Goal: Task Accomplishment & Management: Use online tool/utility

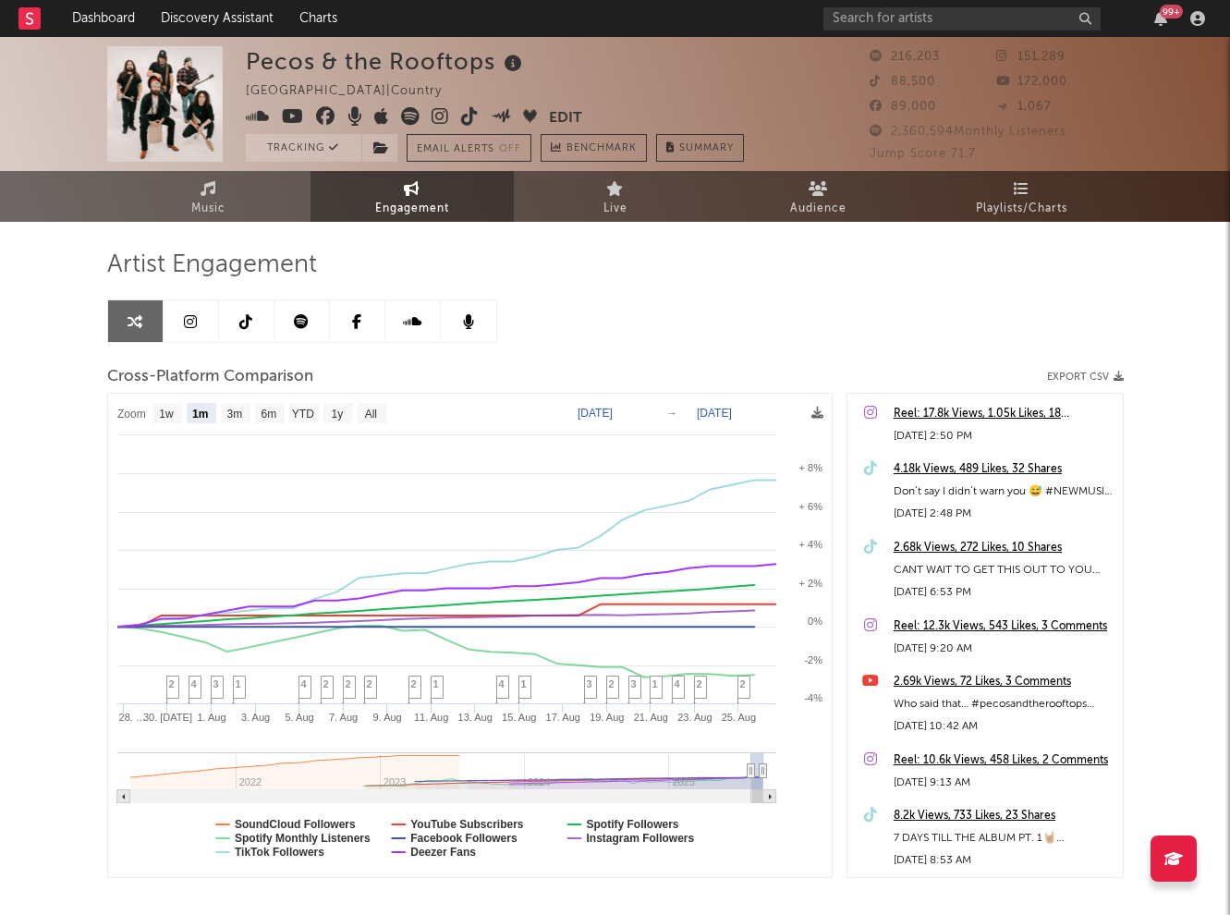
select select "1m"
click at [884, 13] on input "text" at bounding box center [961, 18] width 277 height 23
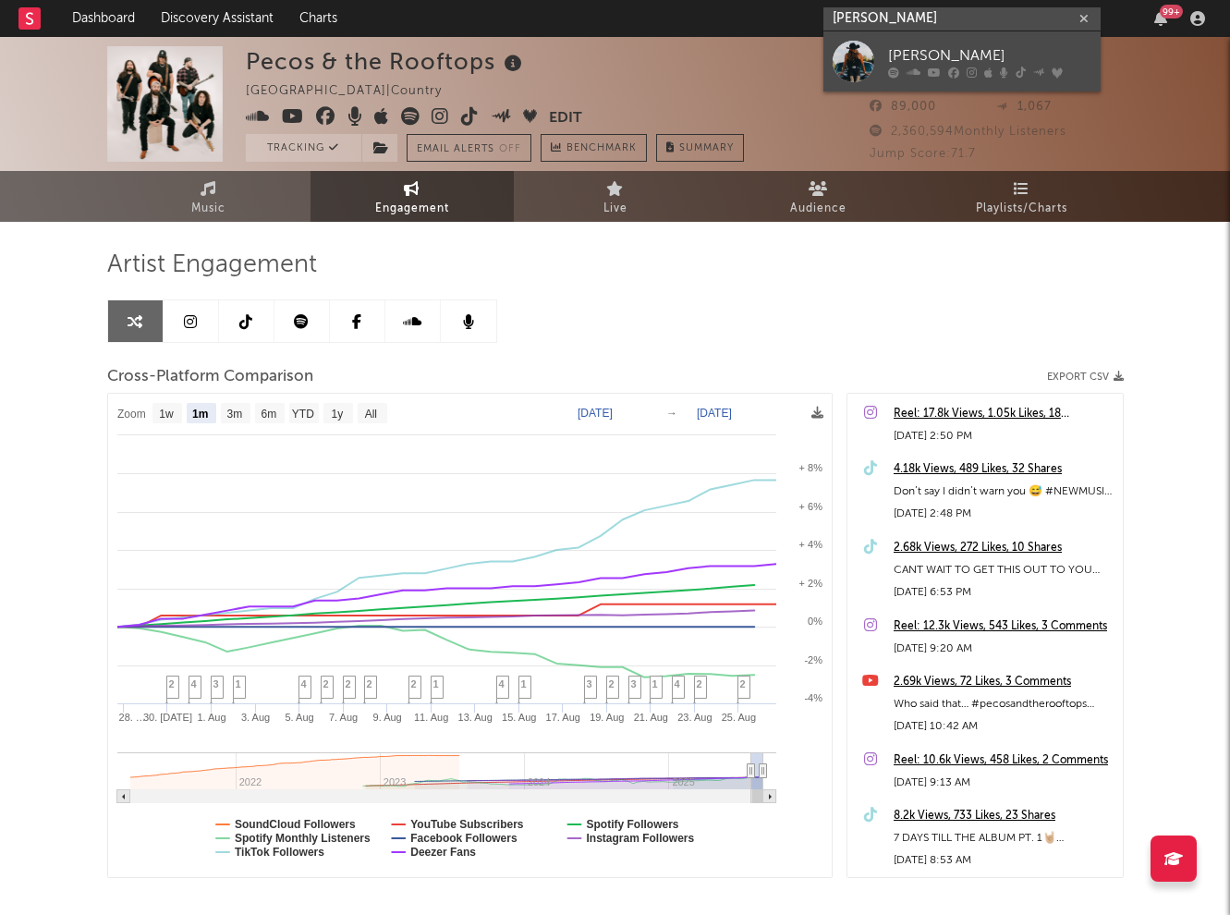
type input "[PERSON_NAME]"
click at [936, 61] on div "[PERSON_NAME]" at bounding box center [989, 55] width 203 height 22
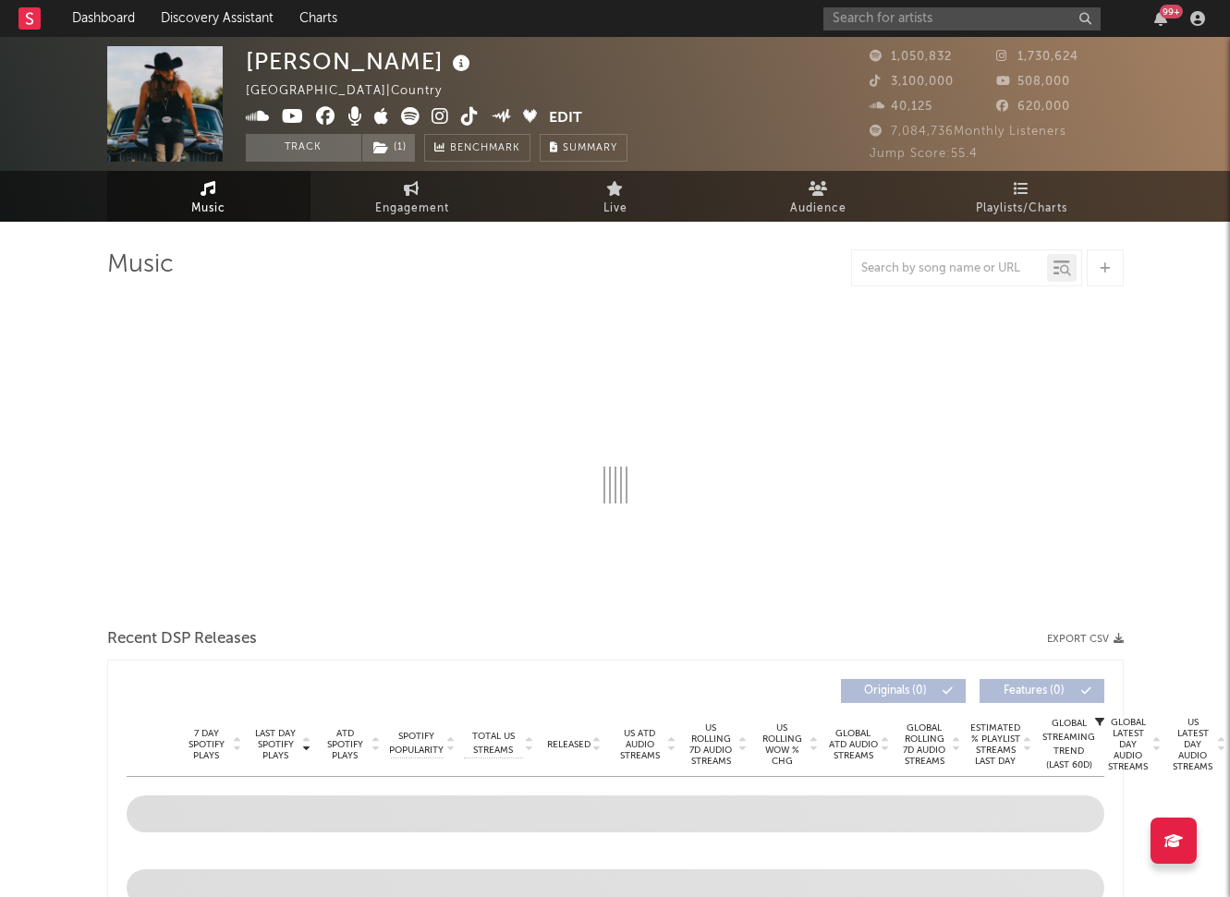
select select "6m"
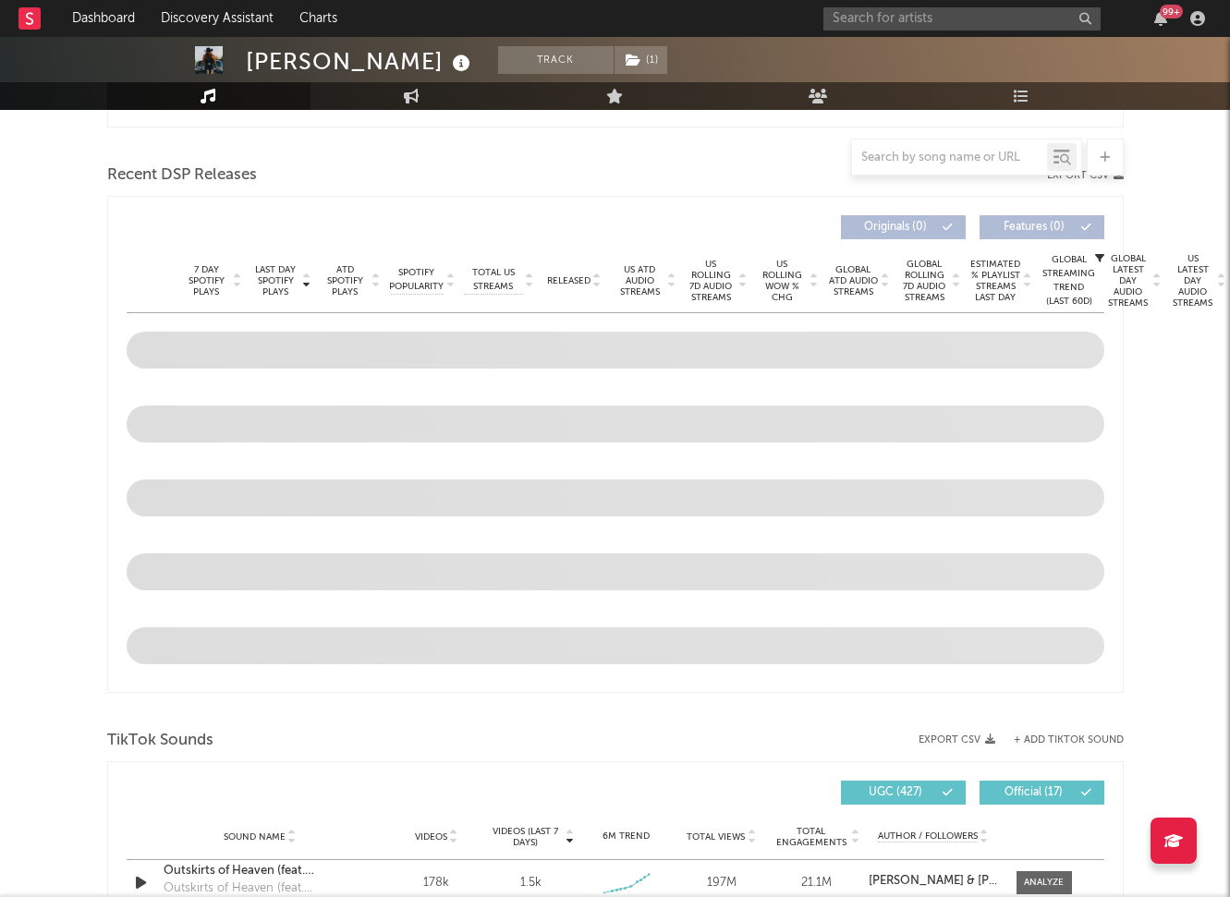
scroll to position [967, 0]
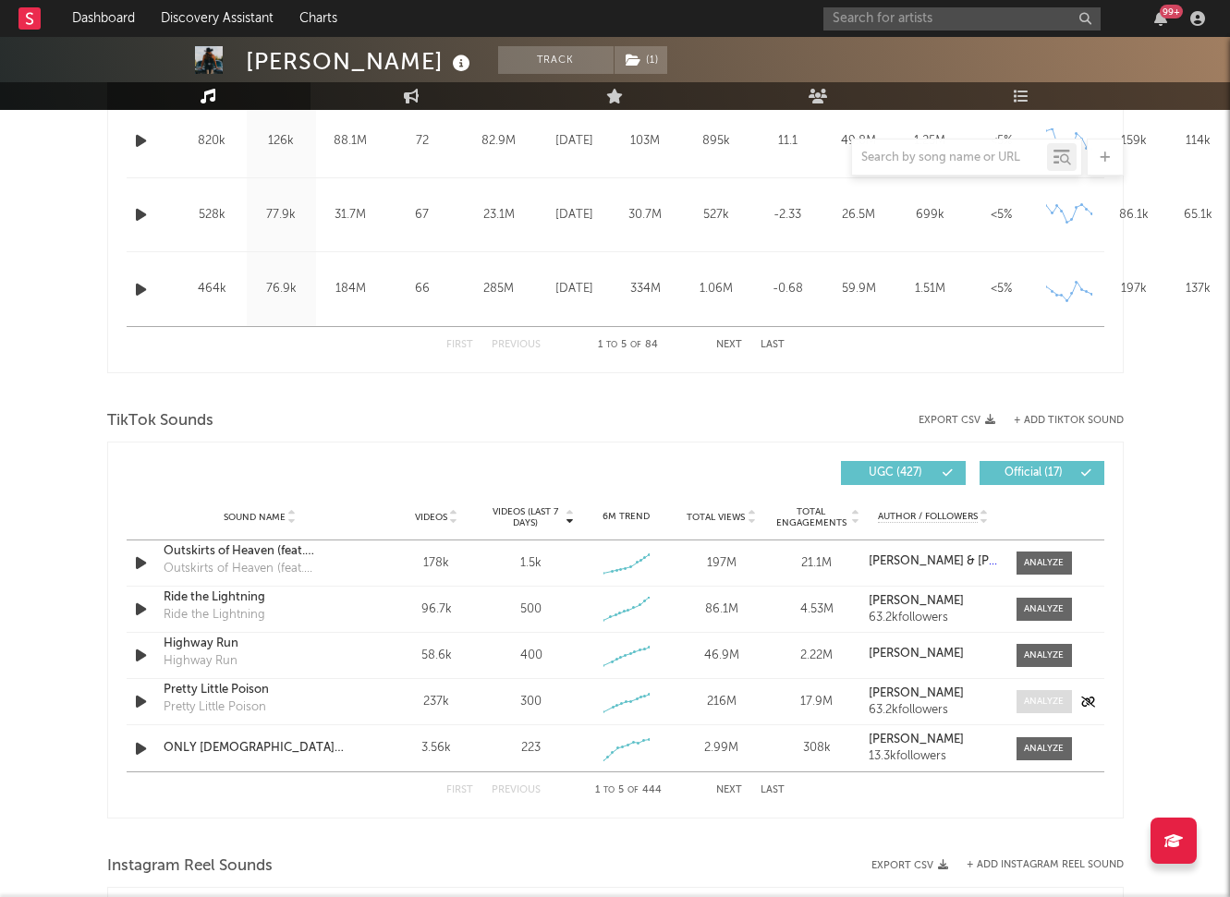
click at [1044, 699] on div at bounding box center [1044, 702] width 40 height 14
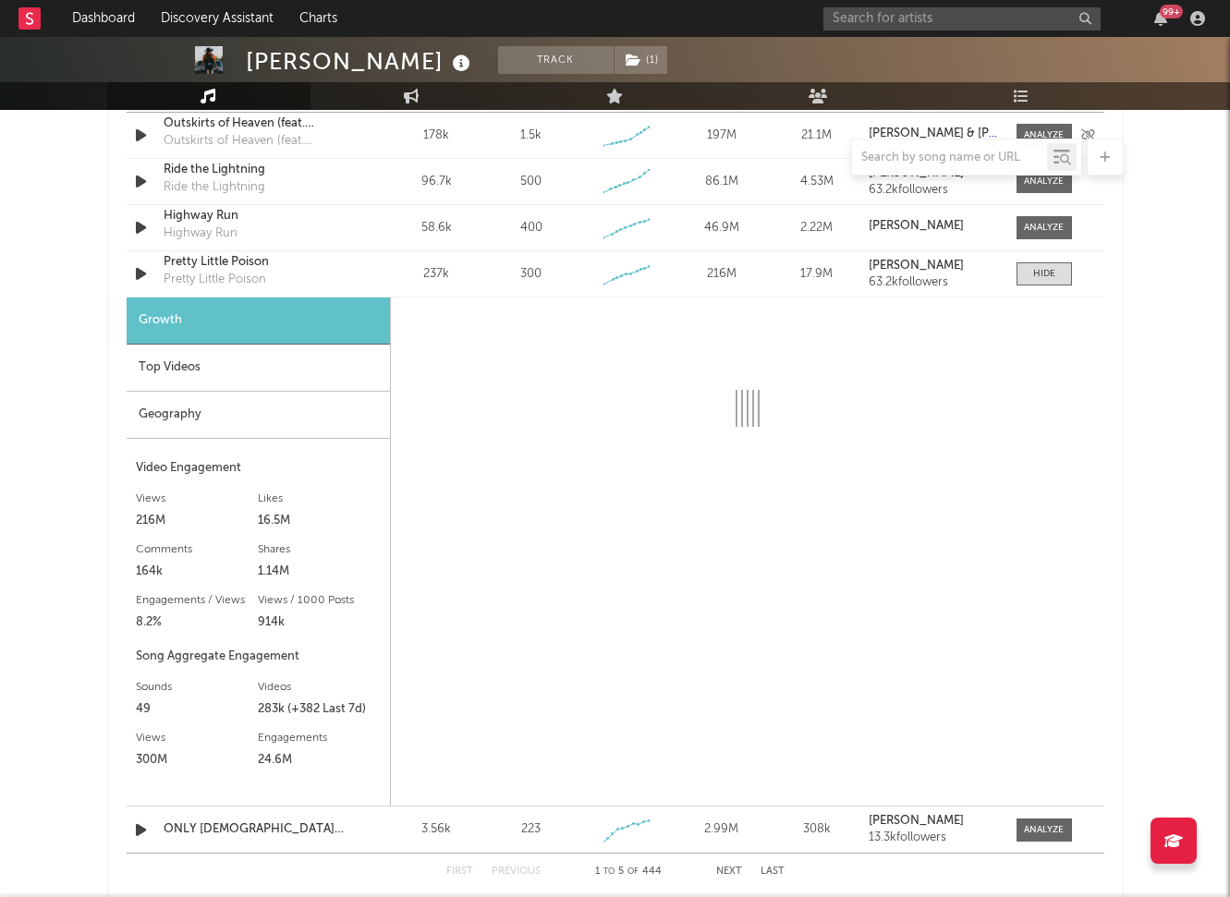
scroll to position [1387, 0]
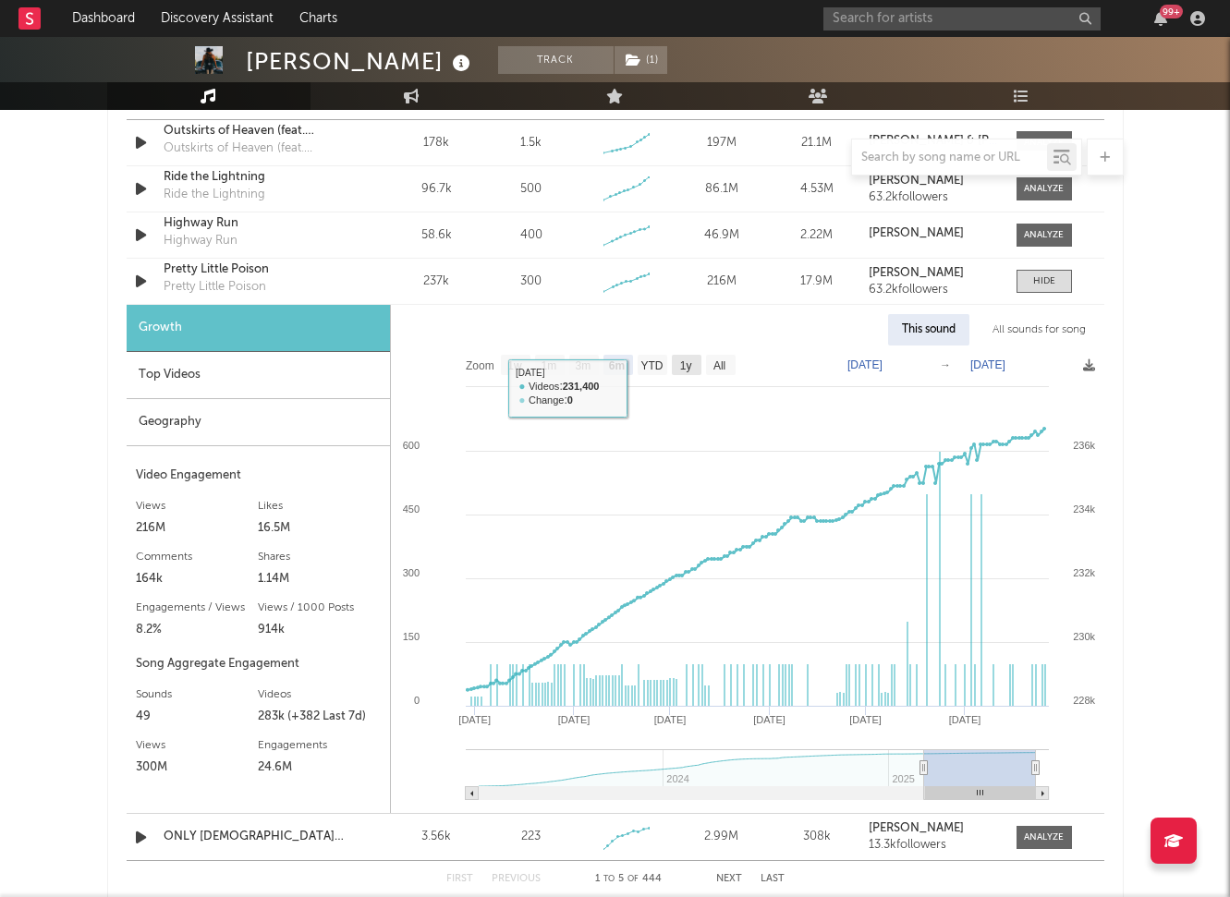
click at [678, 365] on rect at bounding box center [687, 365] width 30 height 20
select select "1y"
type input "[DATE]"
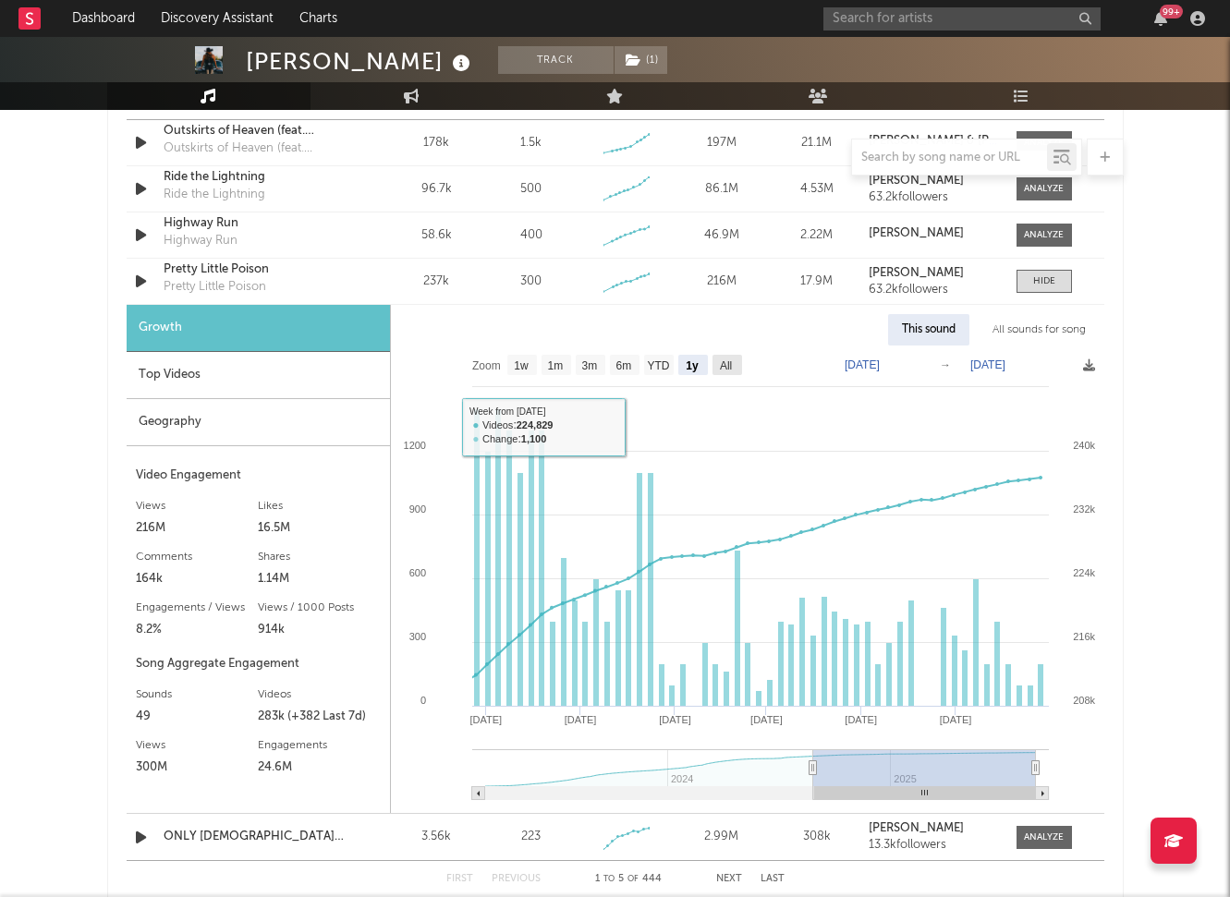
click at [722, 369] on text "All" at bounding box center [725, 365] width 12 height 13
select select "All"
type input "[DATE]"
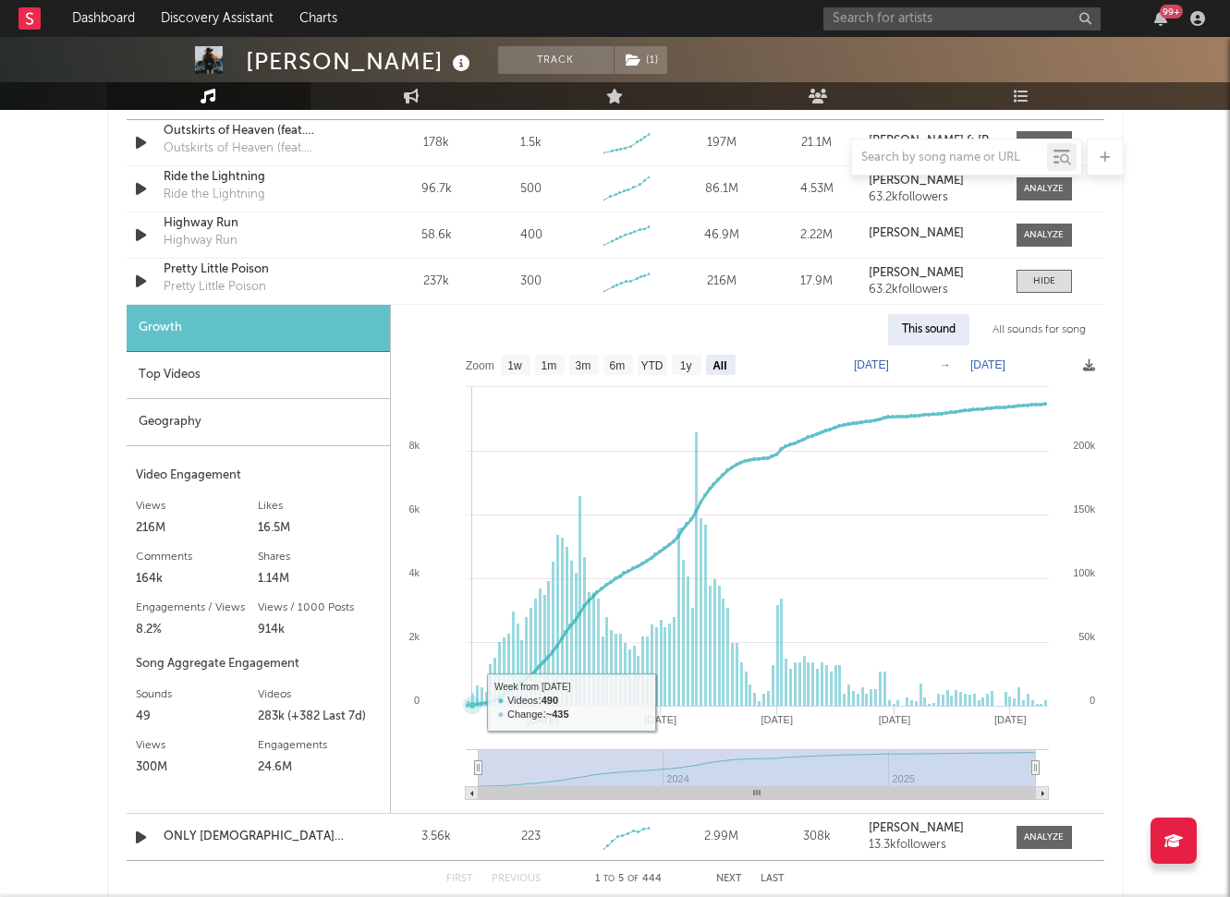
click at [469, 702] on icon at bounding box center [472, 705] width 18 height 18
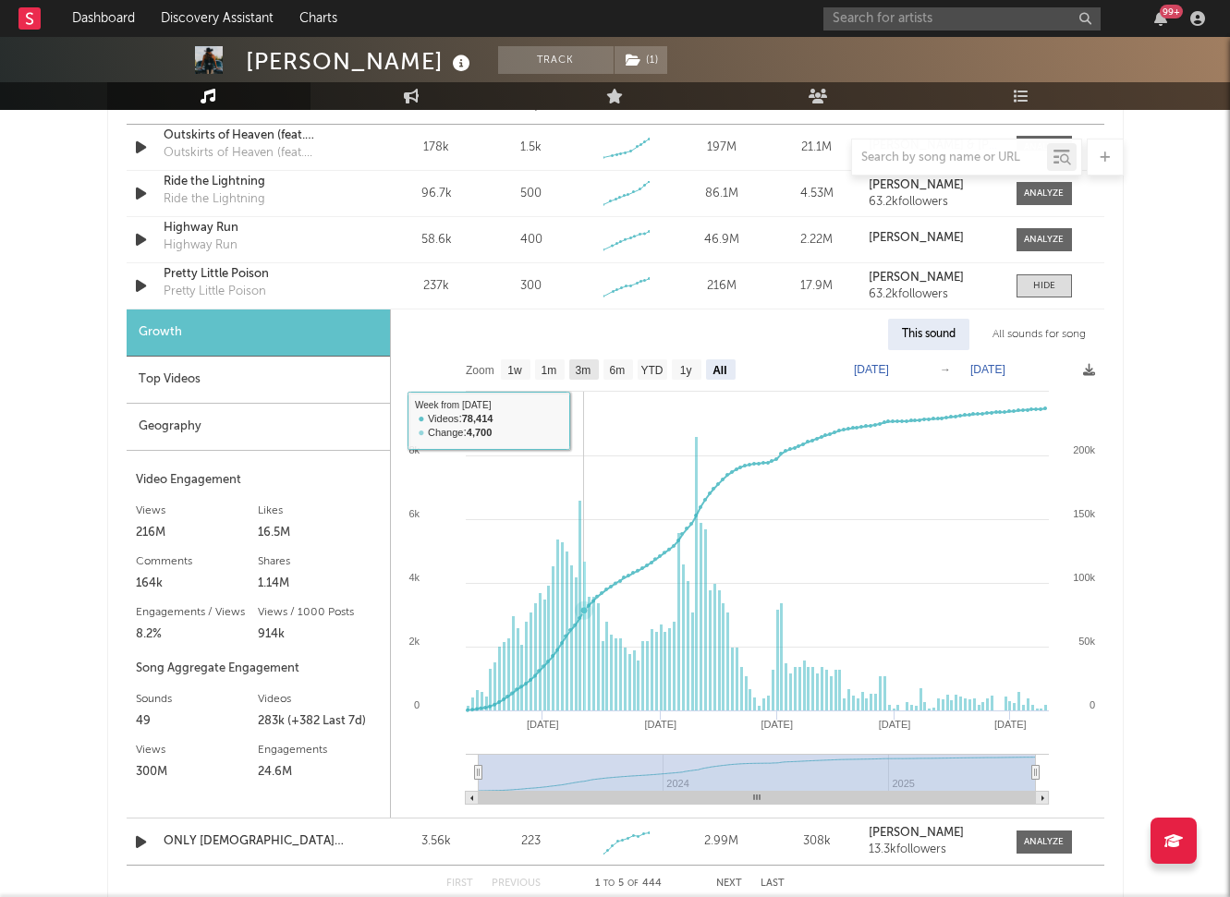
scroll to position [1331, 0]
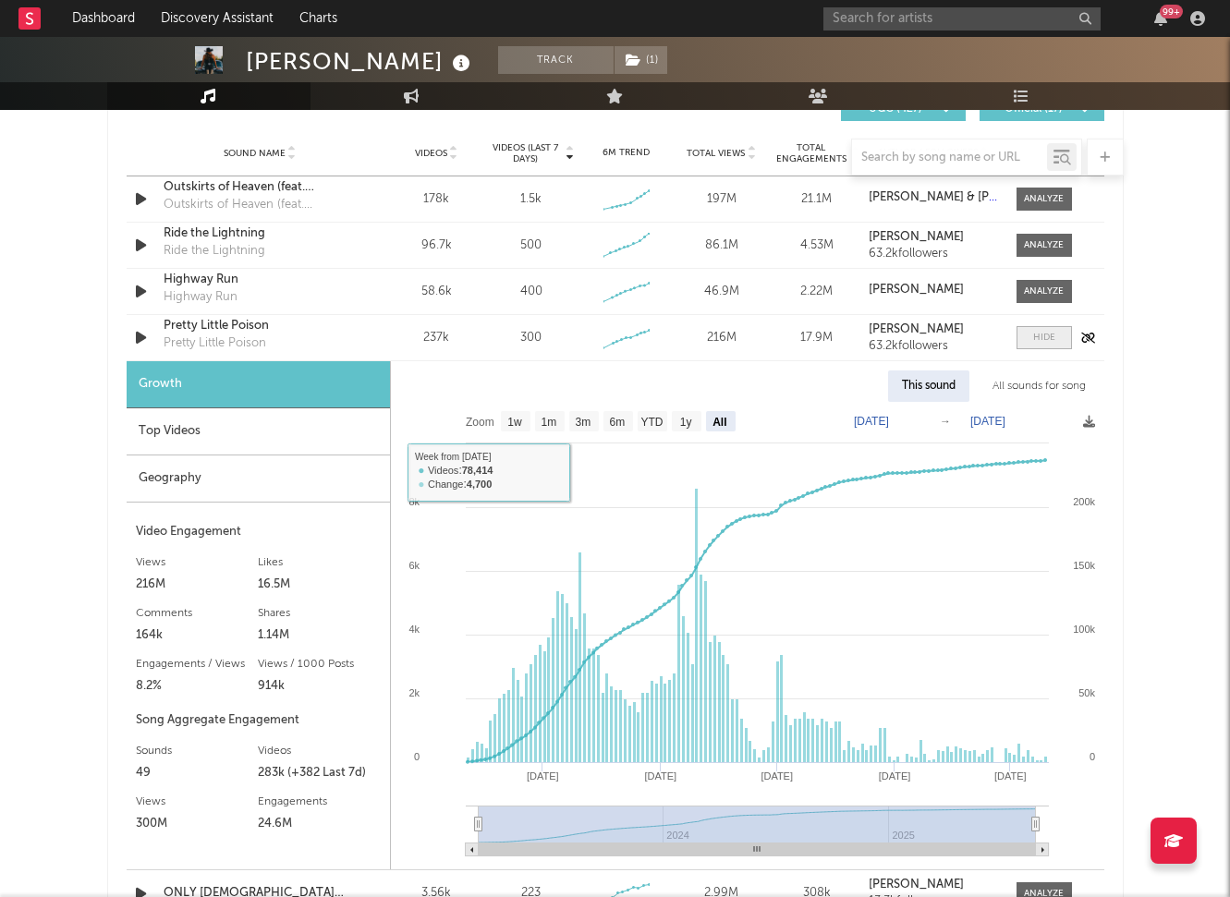
click at [1034, 334] on div at bounding box center [1044, 338] width 22 height 14
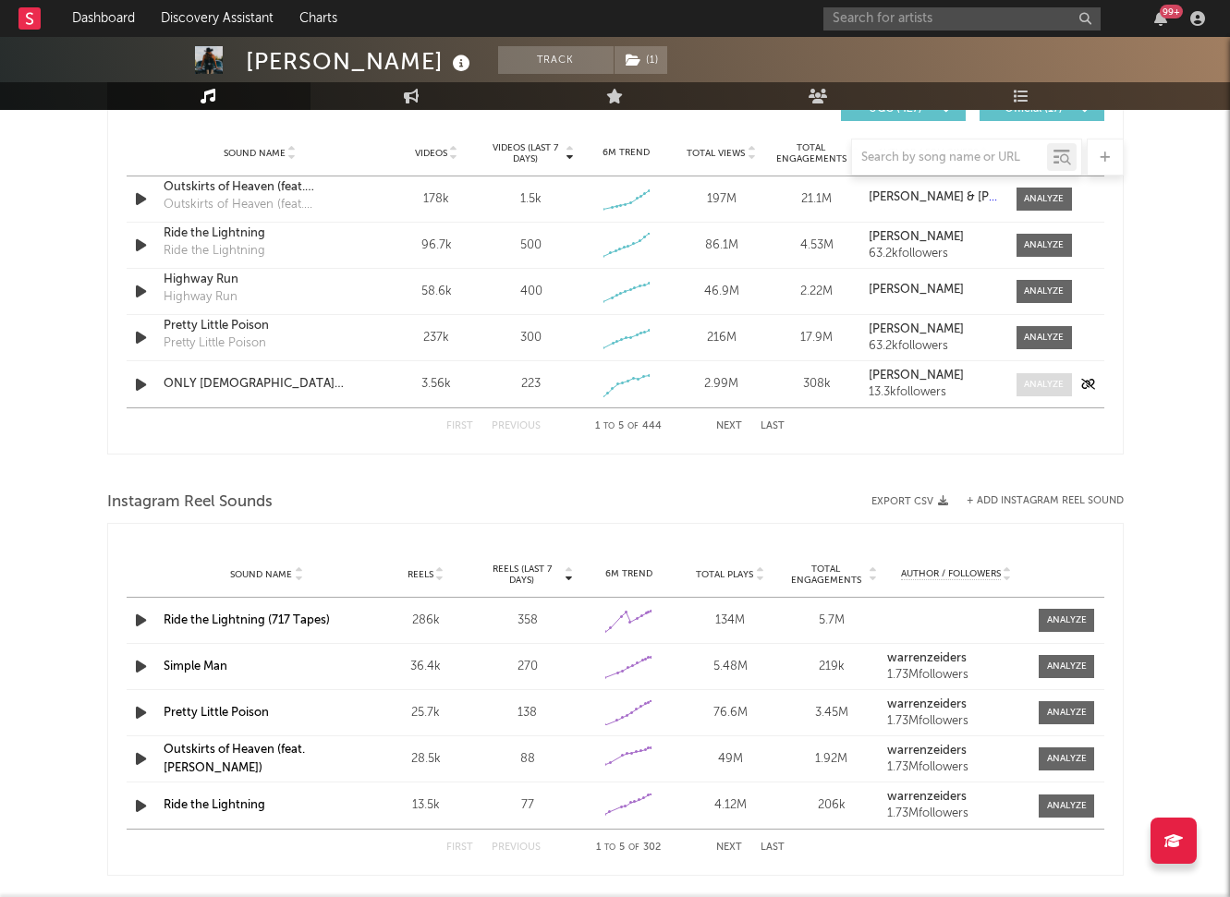
click at [1047, 379] on div at bounding box center [1044, 385] width 40 height 14
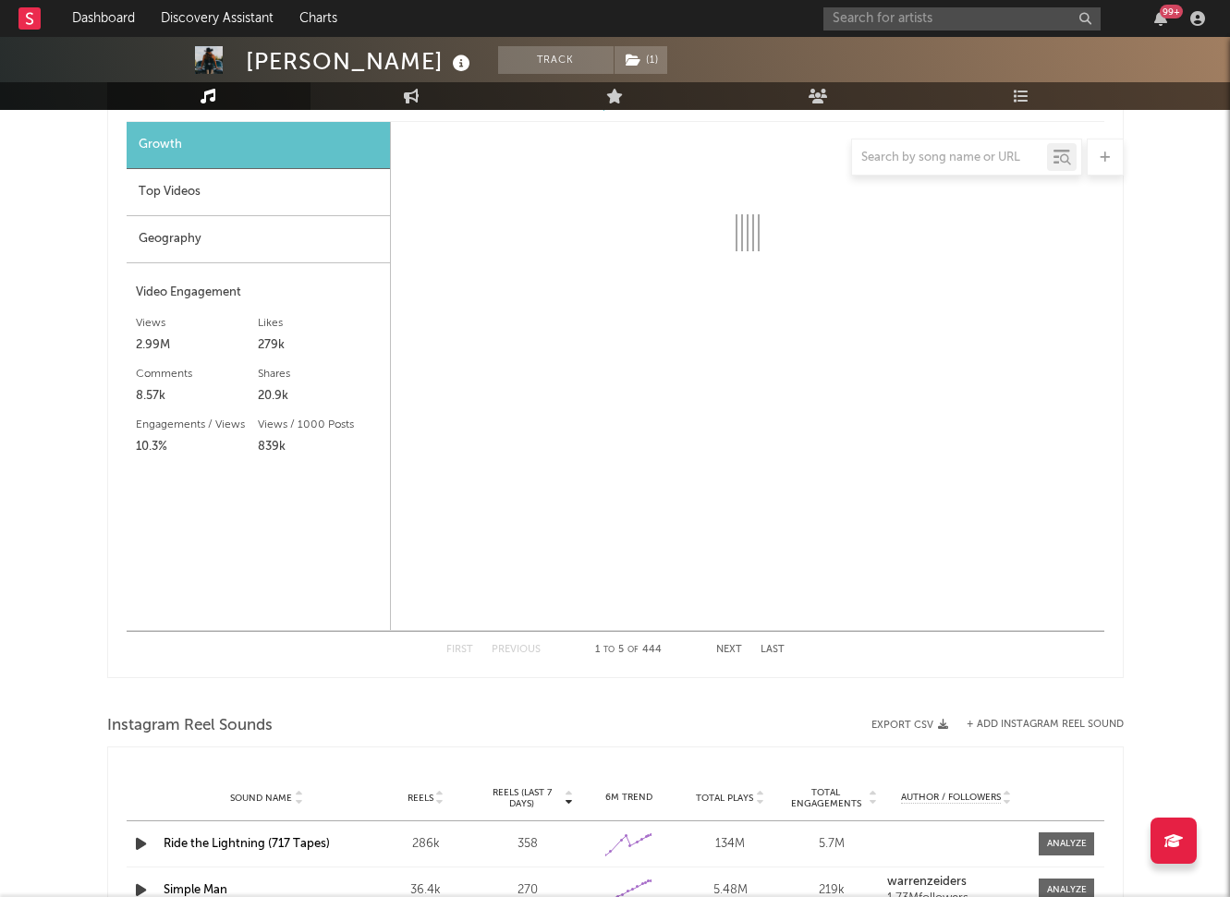
select select "1w"
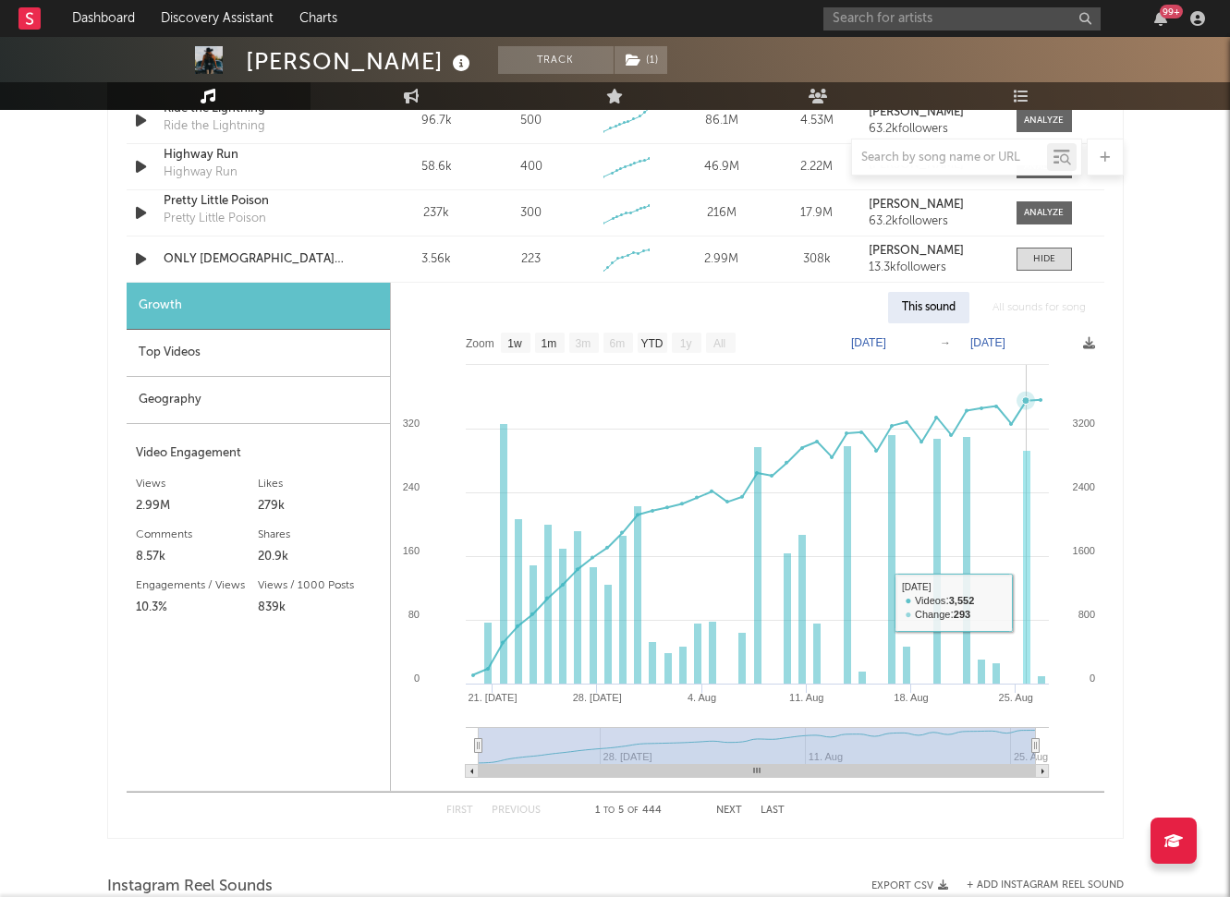
scroll to position [1271, 0]
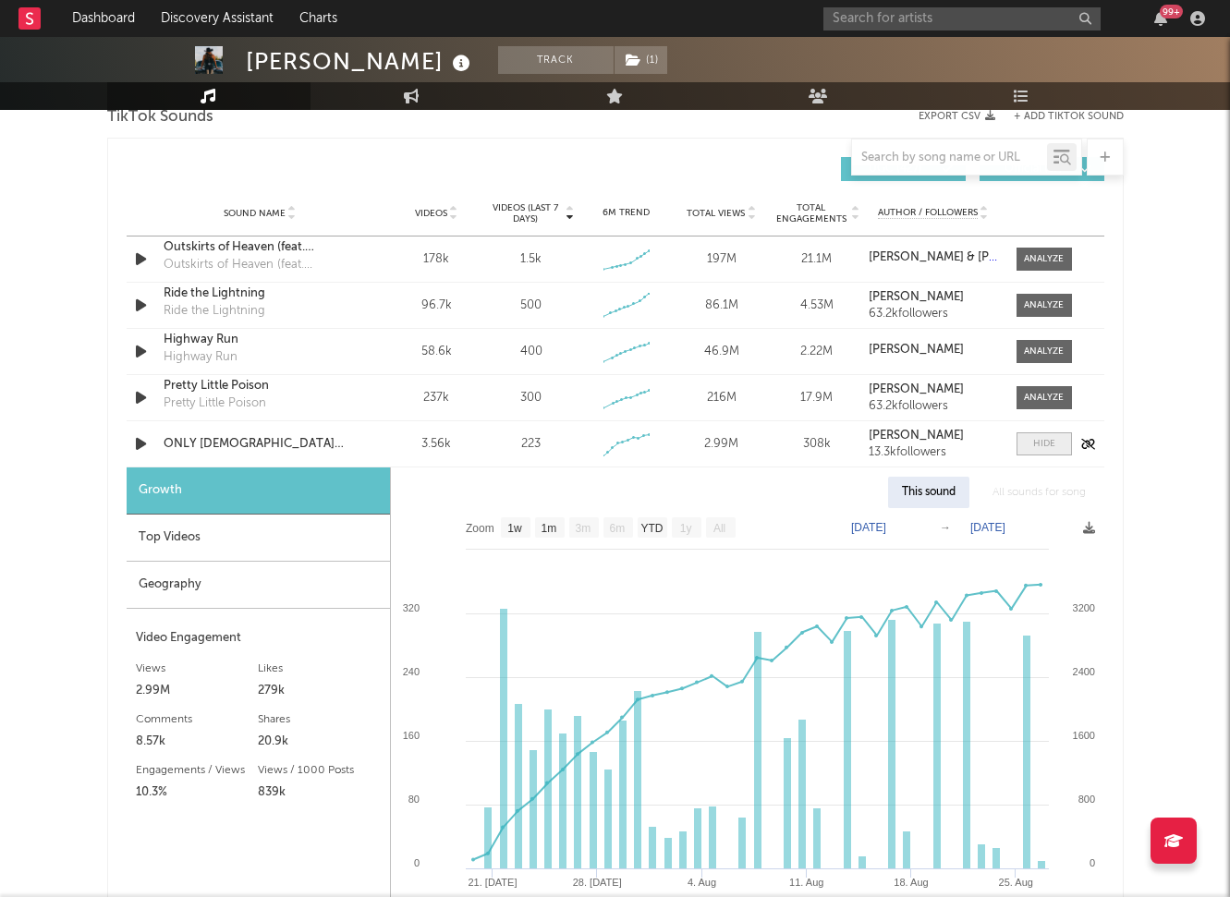
click at [1040, 444] on div at bounding box center [1044, 444] width 22 height 14
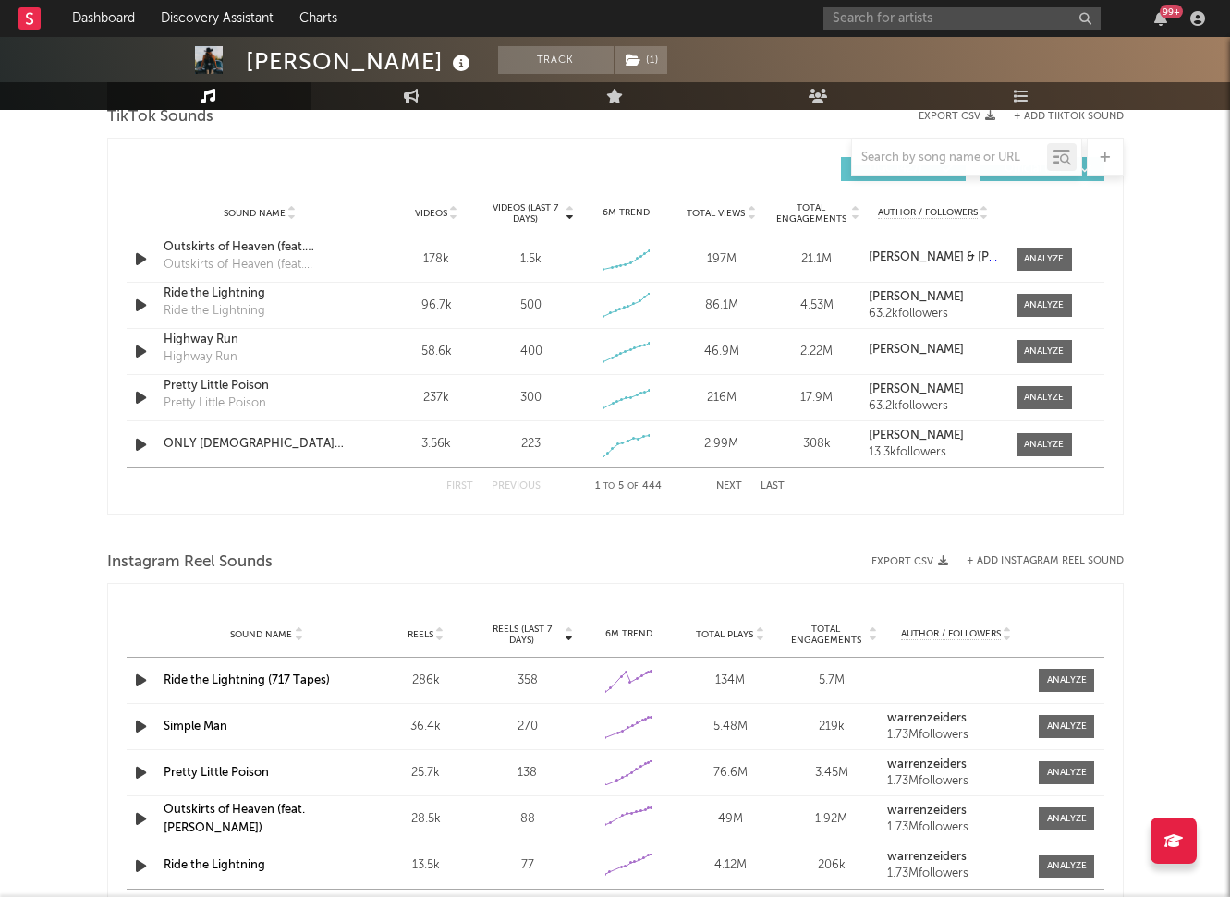
click at [724, 489] on button "Next" at bounding box center [729, 486] width 26 height 10
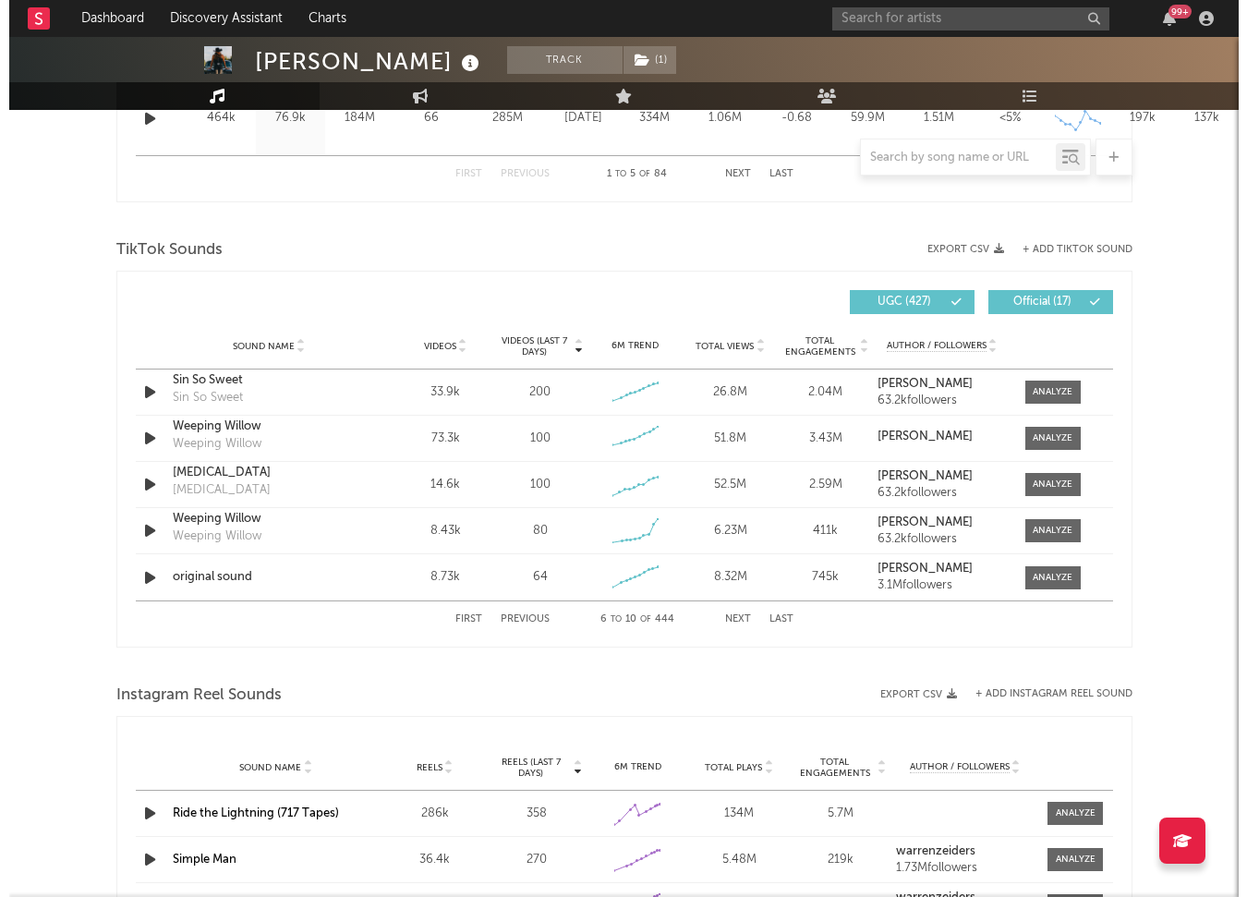
scroll to position [1132, 0]
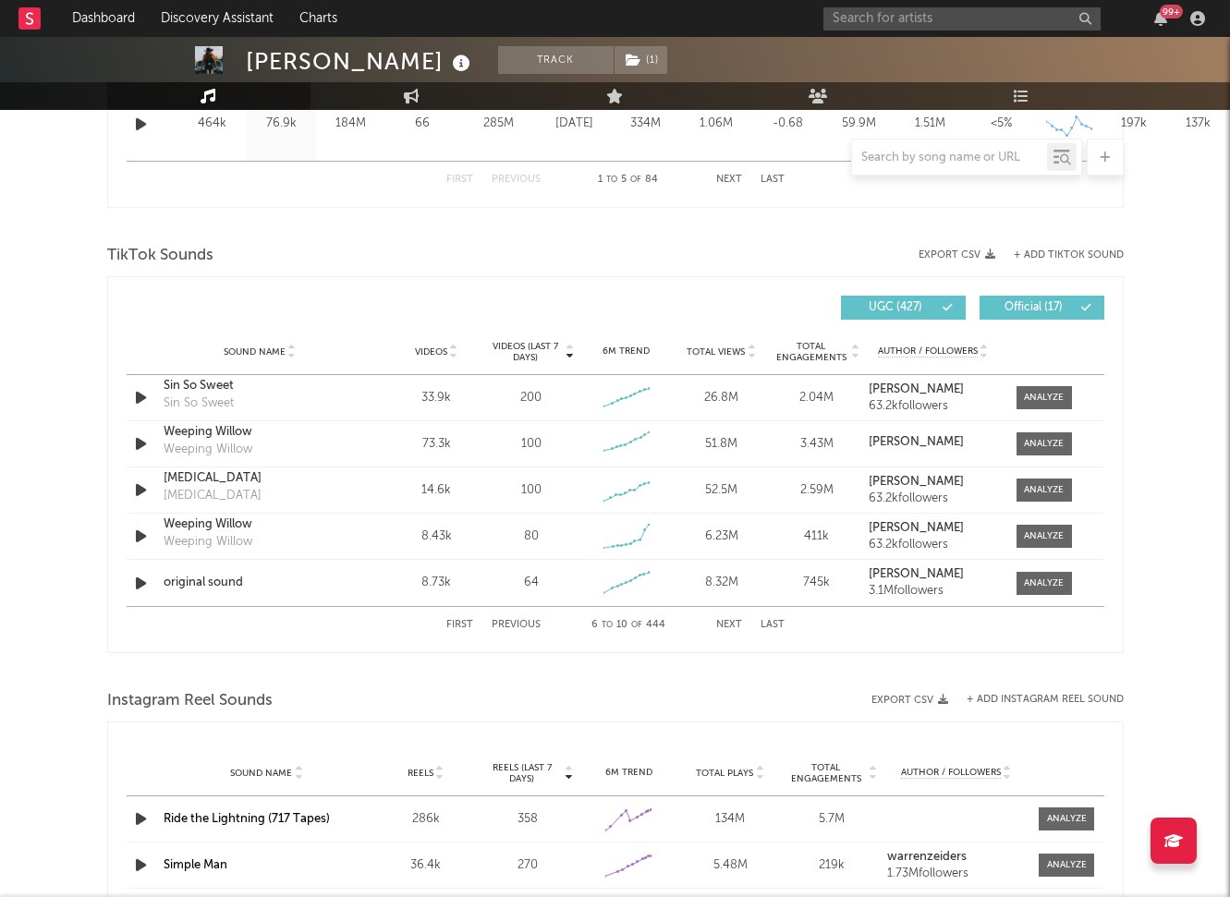
click at [1052, 253] on button "+ Add TikTok Sound" at bounding box center [1069, 255] width 110 height 10
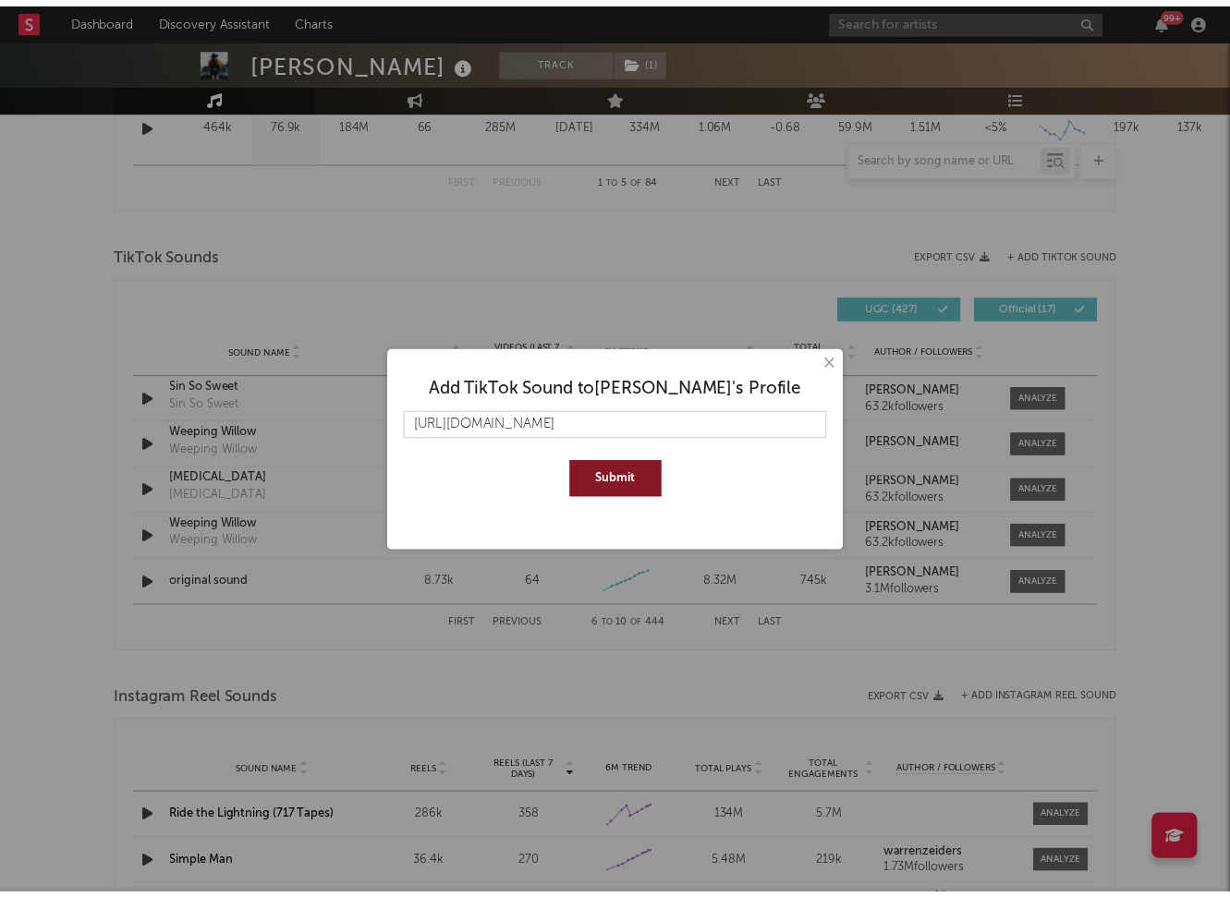
scroll to position [0, 284]
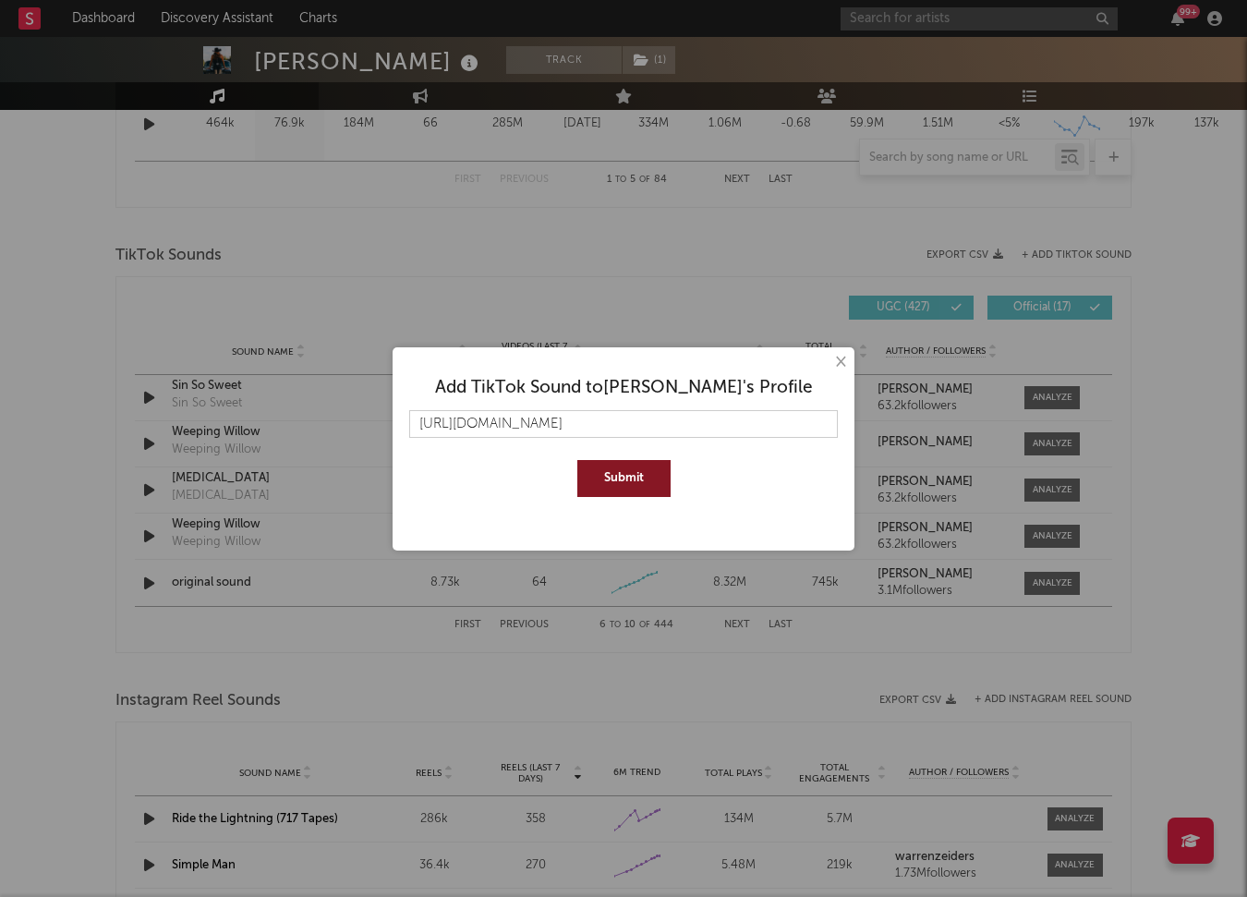
type input "[URL][DOMAIN_NAME]"
click at [578, 460] on button "Submit" at bounding box center [624, 478] width 93 height 37
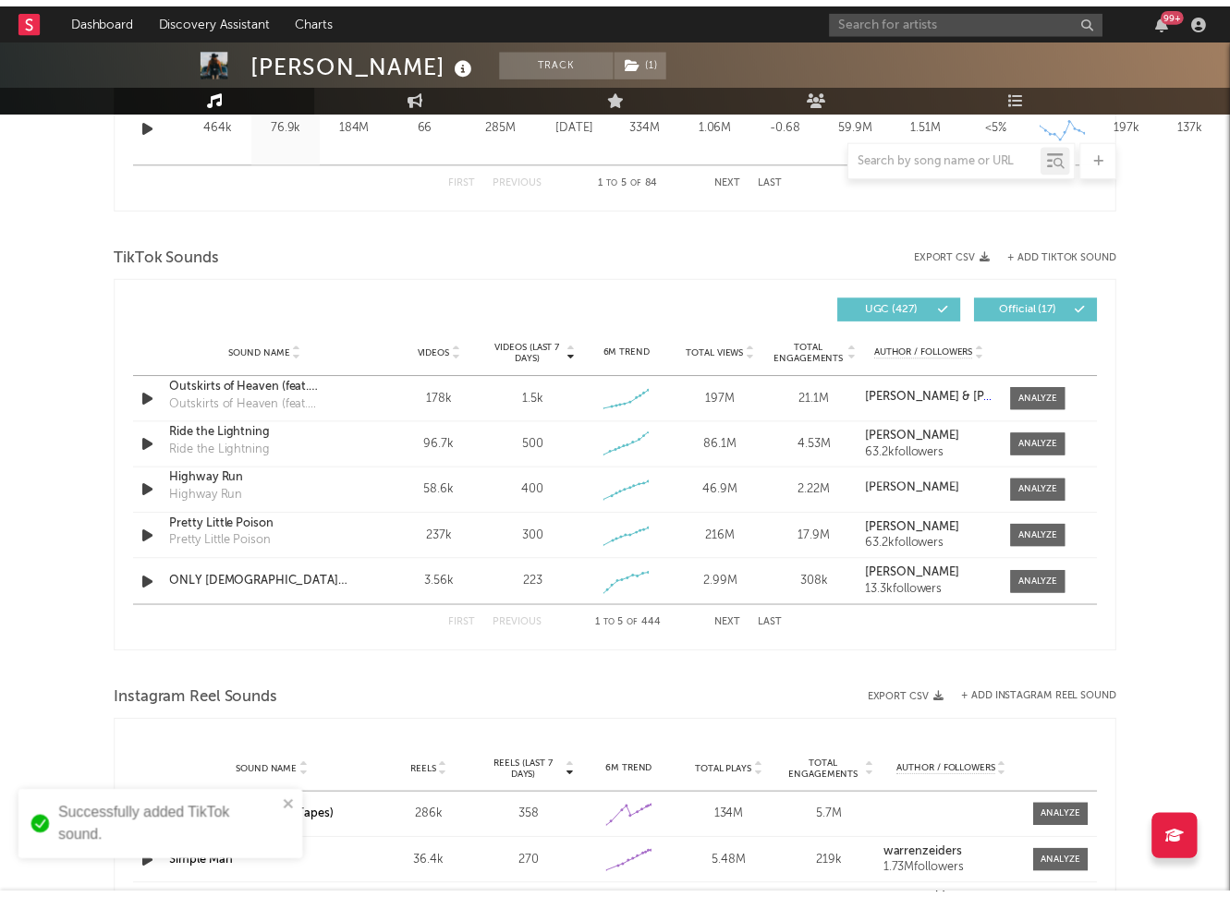
scroll to position [0, 0]
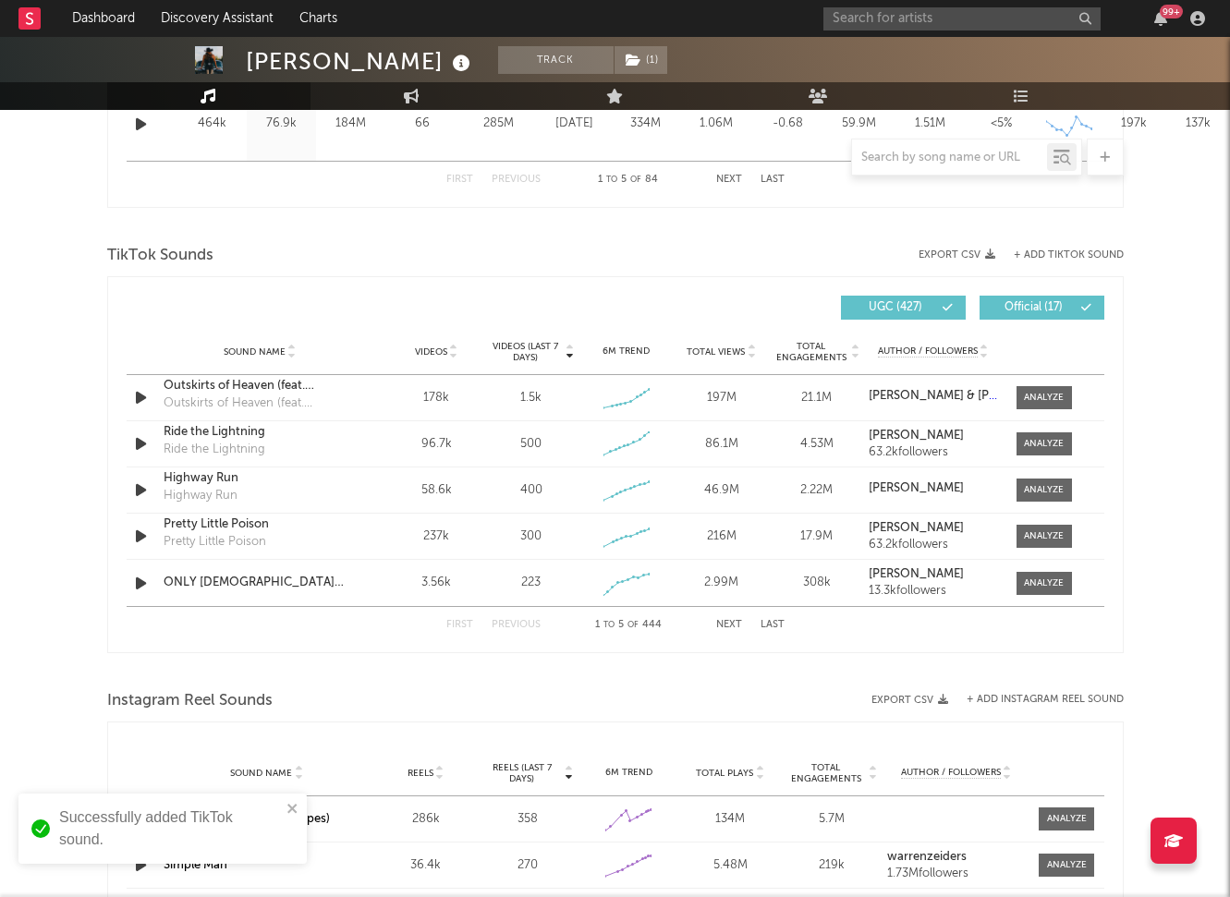
click at [725, 626] on button "Next" at bounding box center [729, 625] width 26 height 10
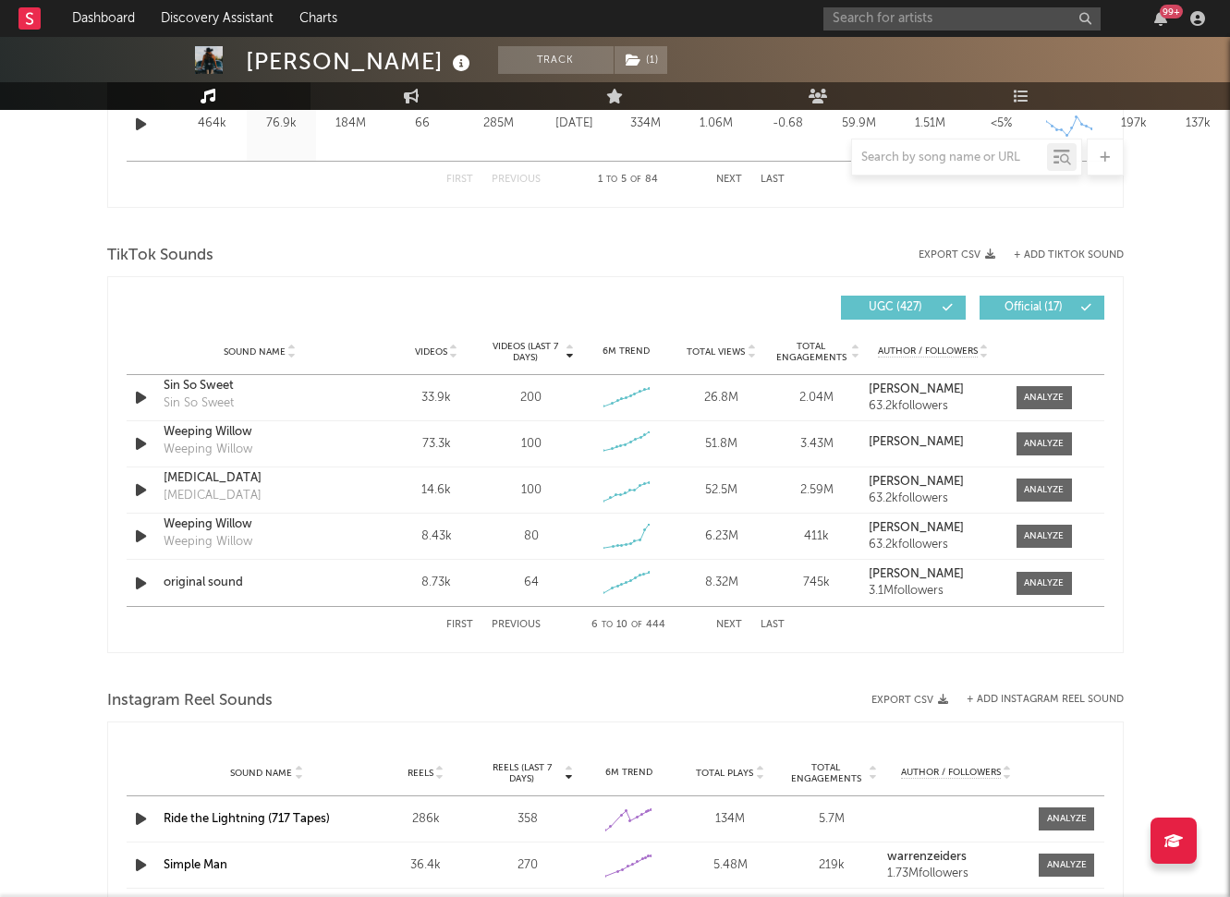
click at [725, 626] on button "Next" at bounding box center [729, 625] width 26 height 10
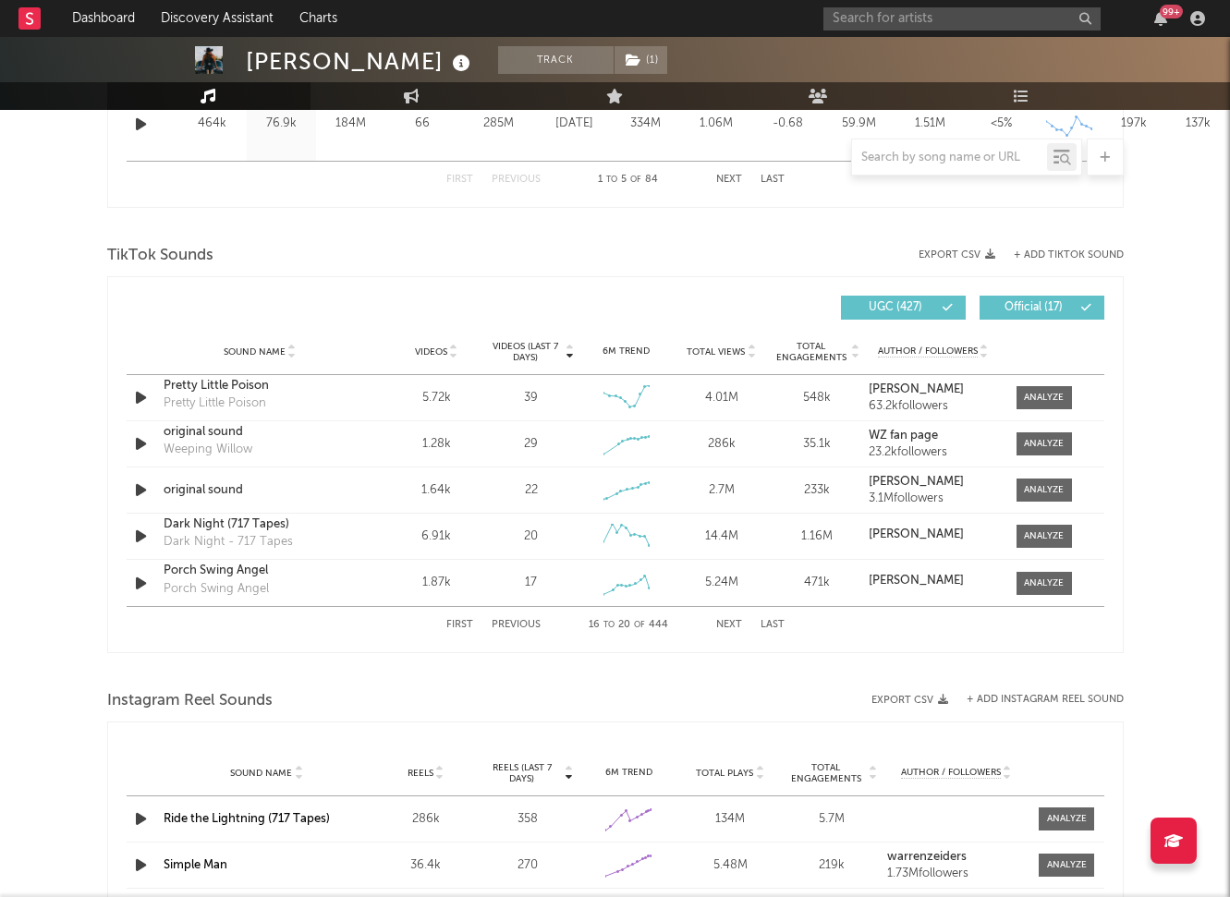
click at [725, 626] on button "Next" at bounding box center [729, 625] width 26 height 10
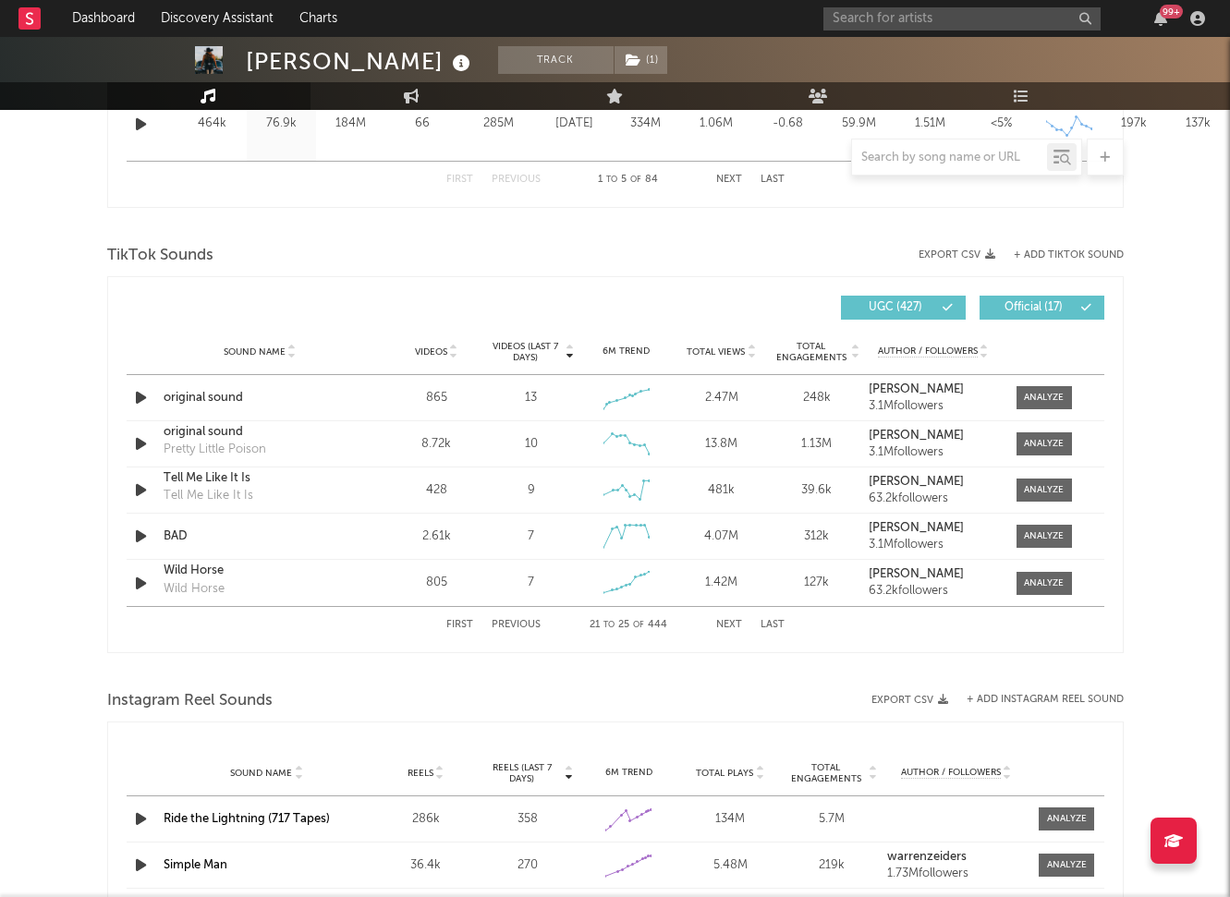
click at [453, 347] on icon at bounding box center [453, 348] width 9 height 7
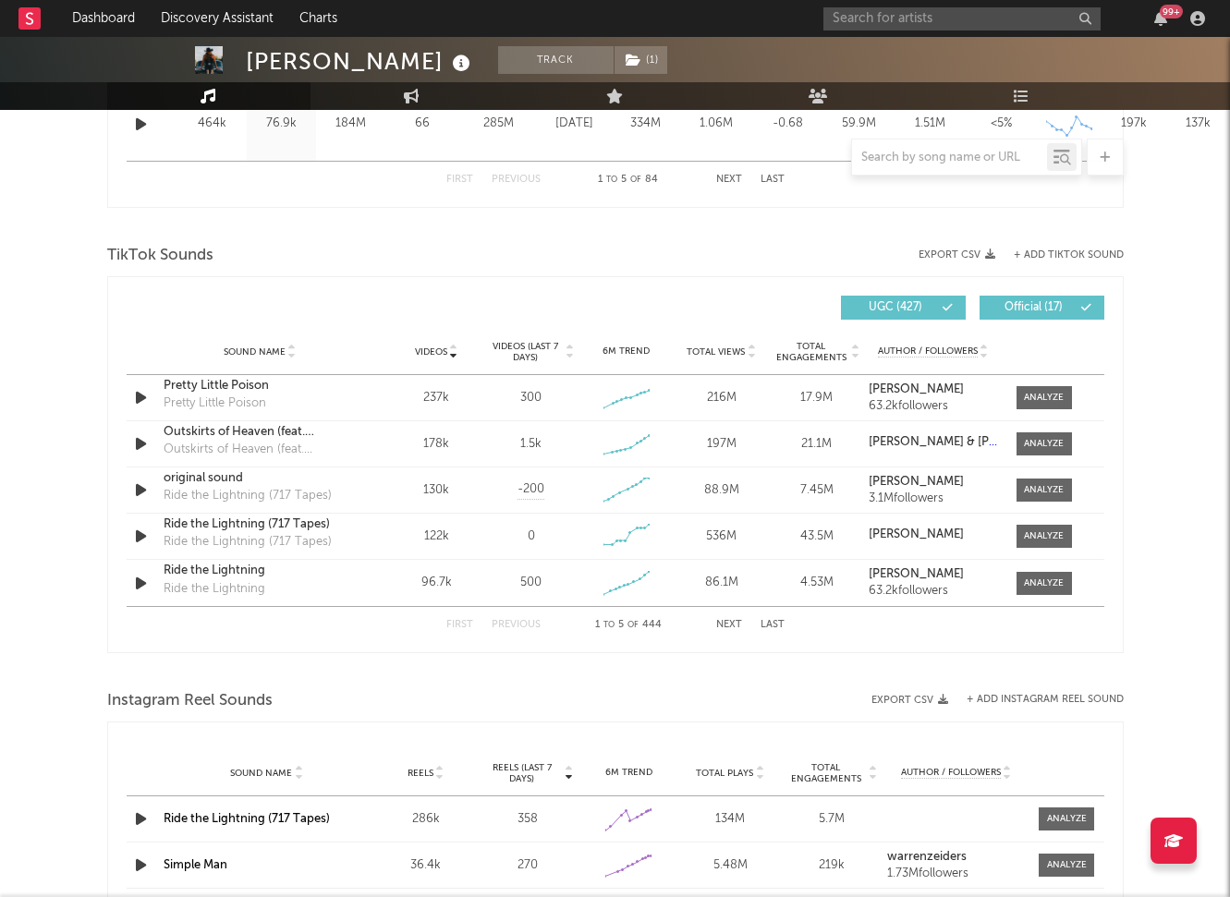
click at [726, 625] on button "Next" at bounding box center [729, 625] width 26 height 10
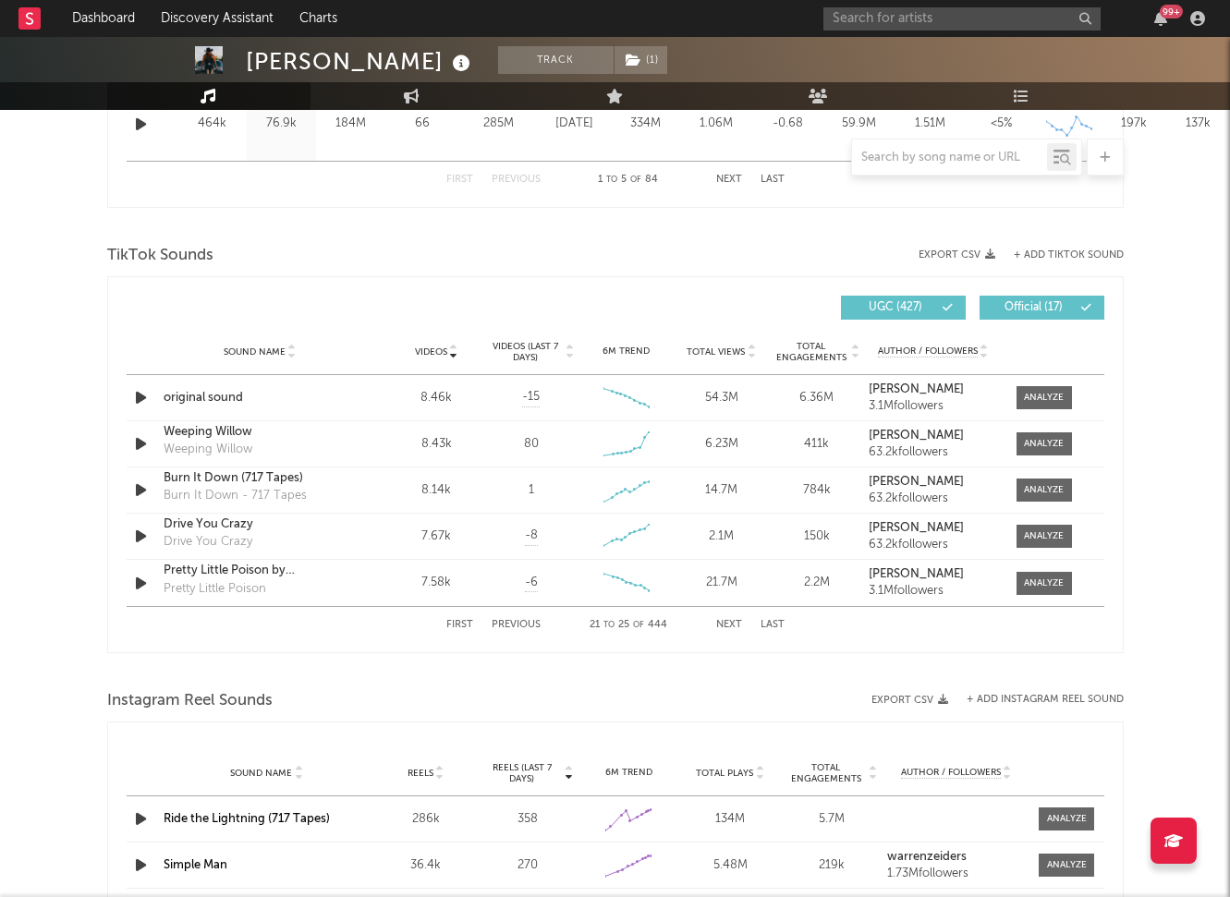
click at [726, 625] on button "Next" at bounding box center [729, 625] width 26 height 10
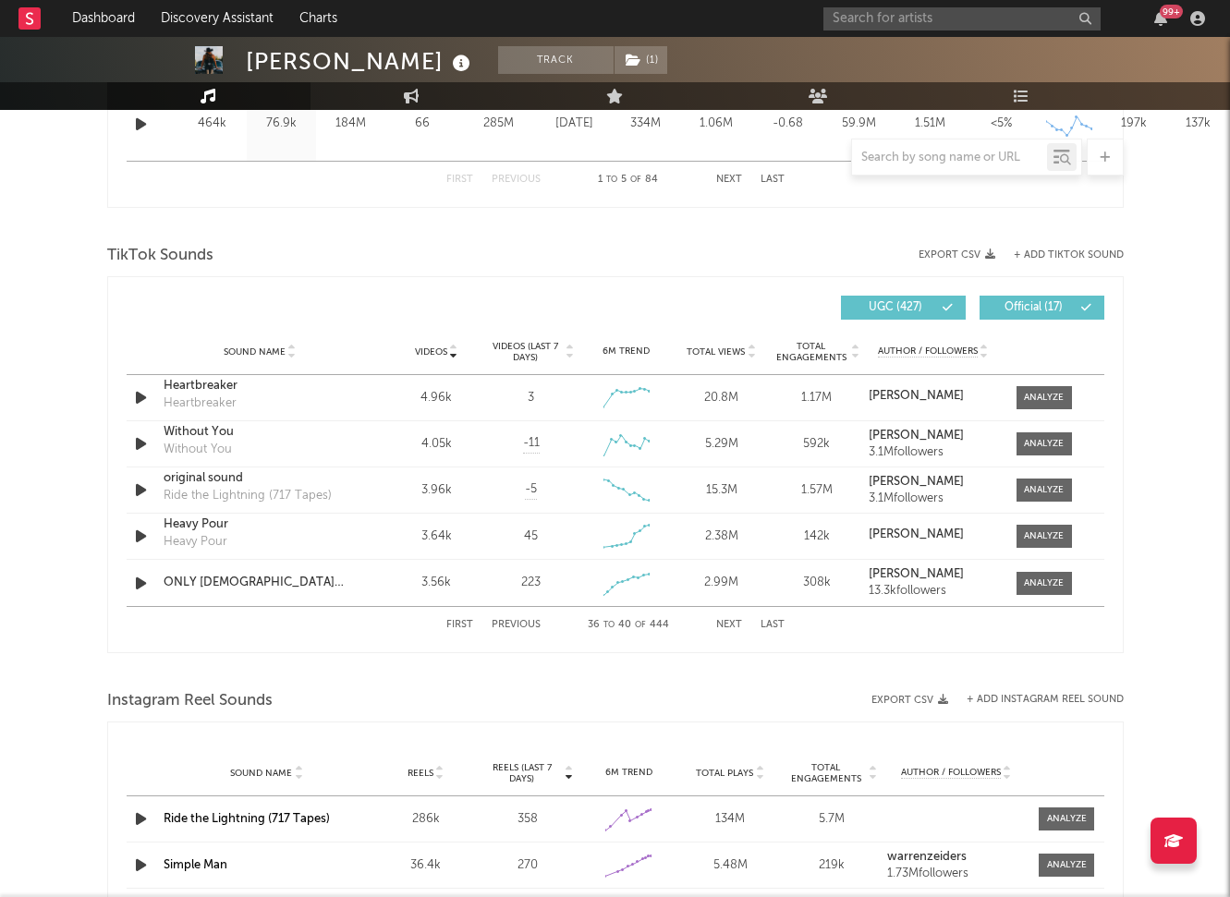
click at [726, 625] on button "Next" at bounding box center [729, 625] width 26 height 10
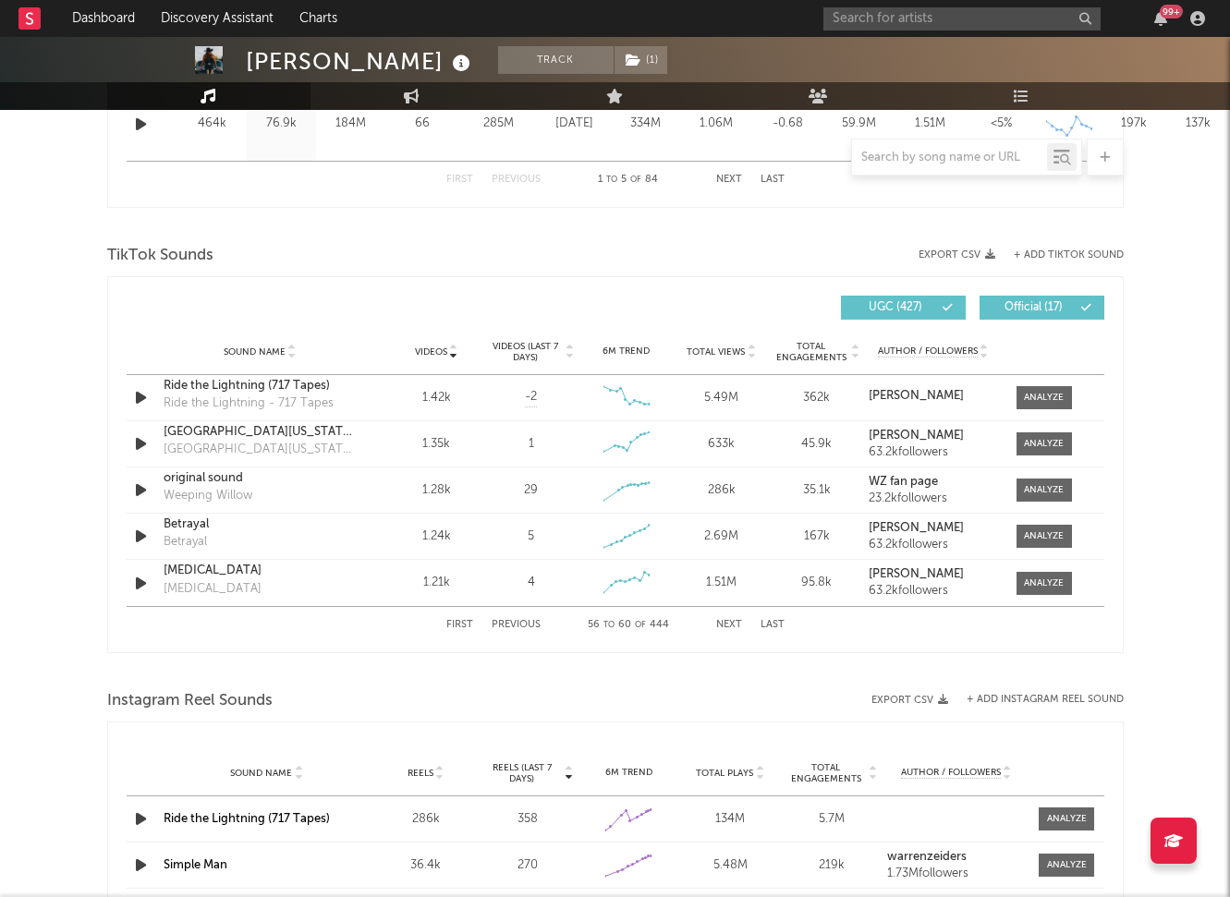
click at [726, 625] on button "Next" at bounding box center [729, 625] width 26 height 10
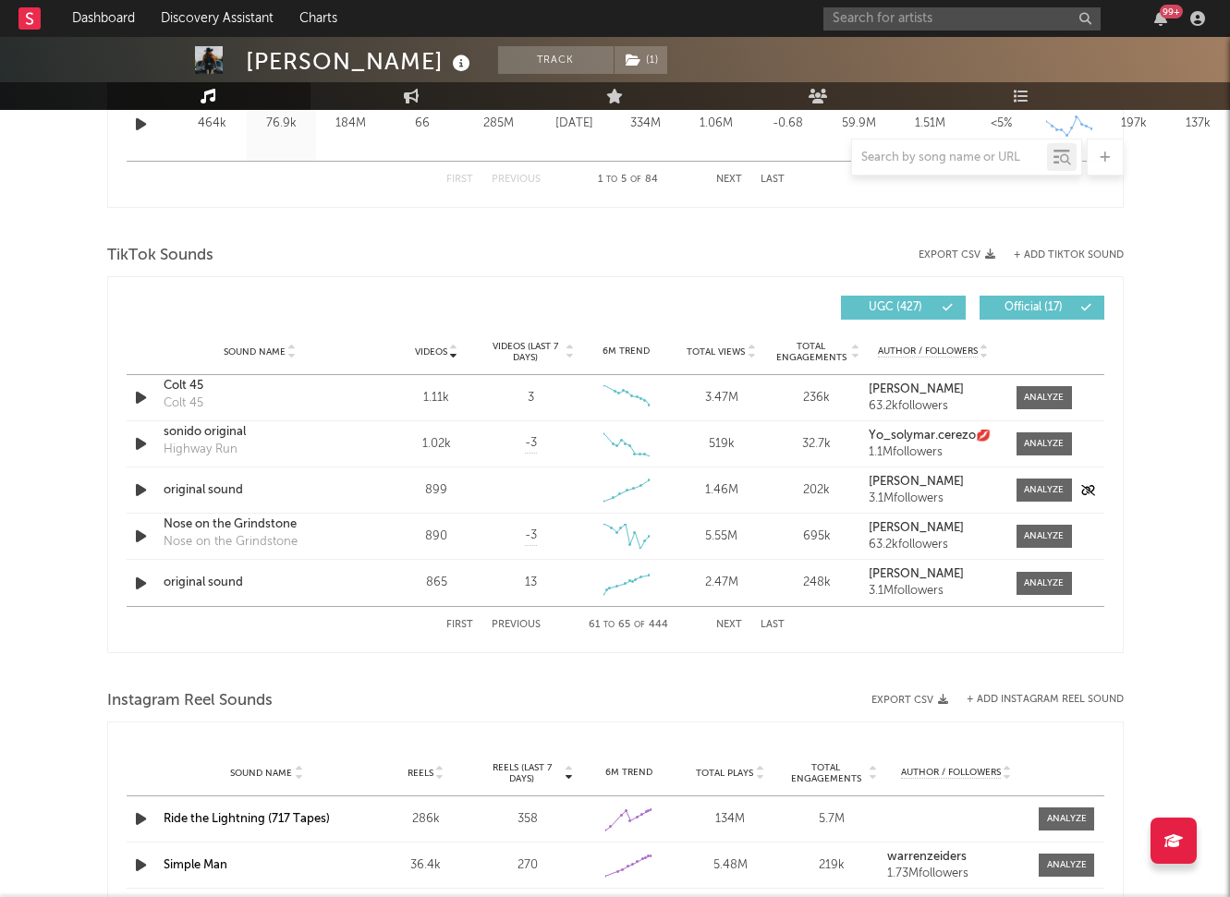
click at [178, 482] on div "original sound" at bounding box center [260, 490] width 193 height 18
click at [1036, 494] on div at bounding box center [1044, 490] width 40 height 14
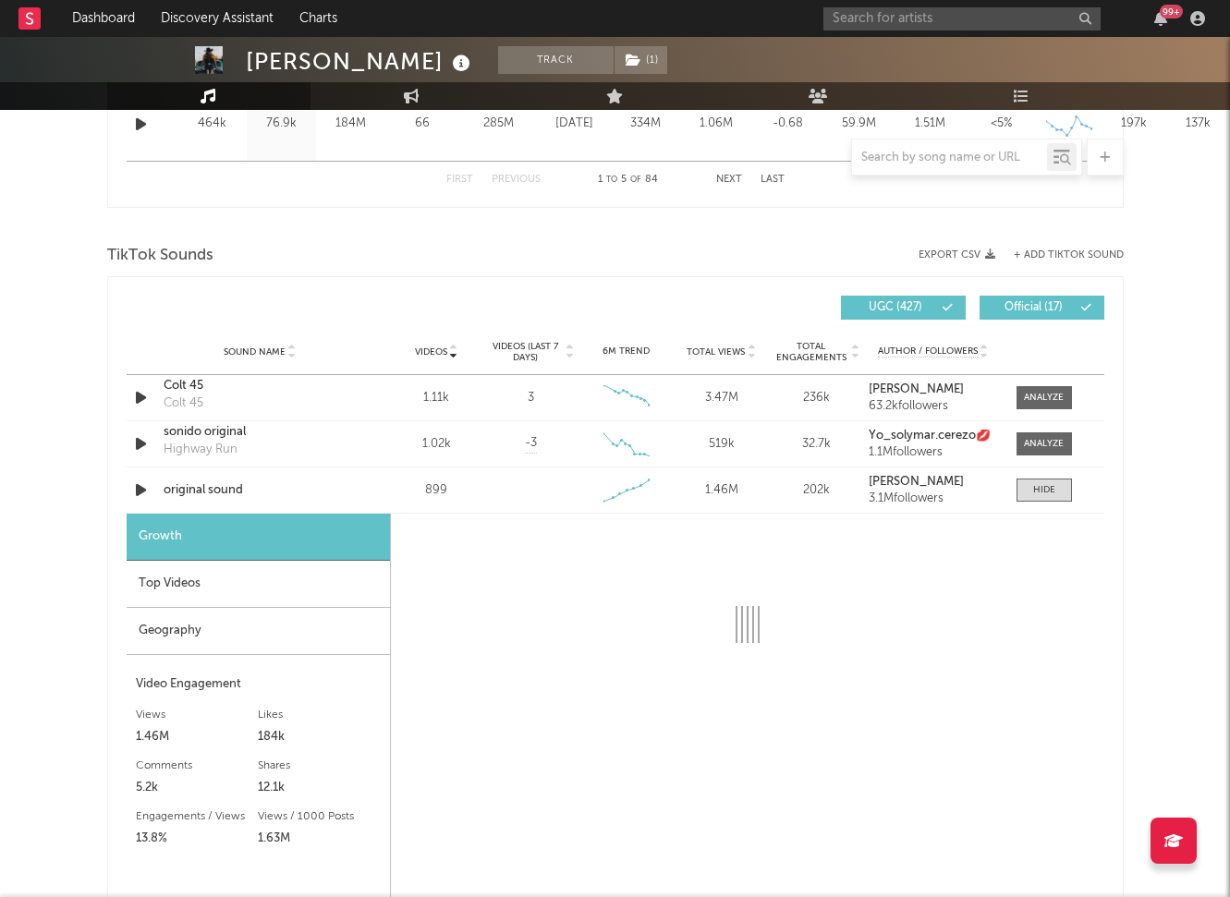
select select "1w"
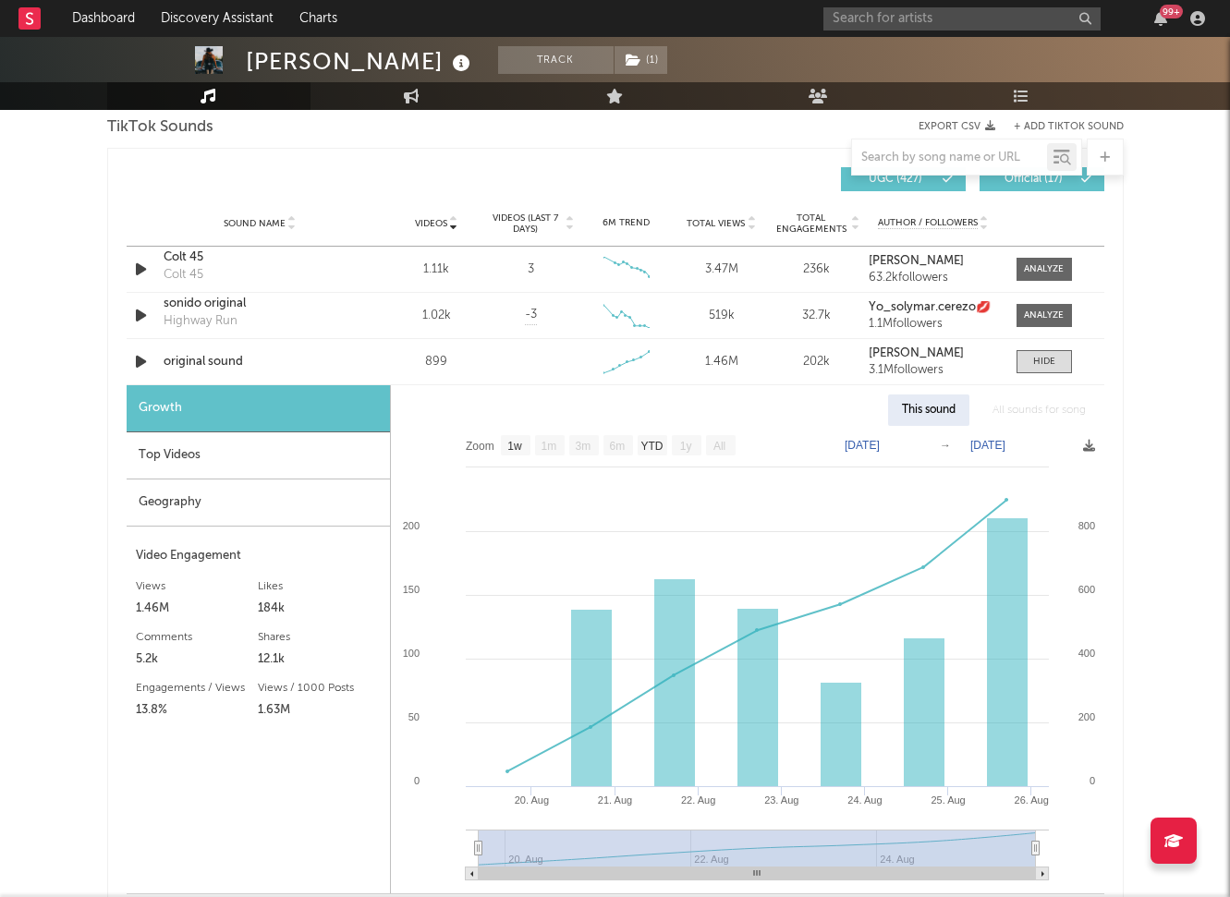
scroll to position [1261, 0]
click at [1047, 368] on span at bounding box center [1043, 360] width 55 height 23
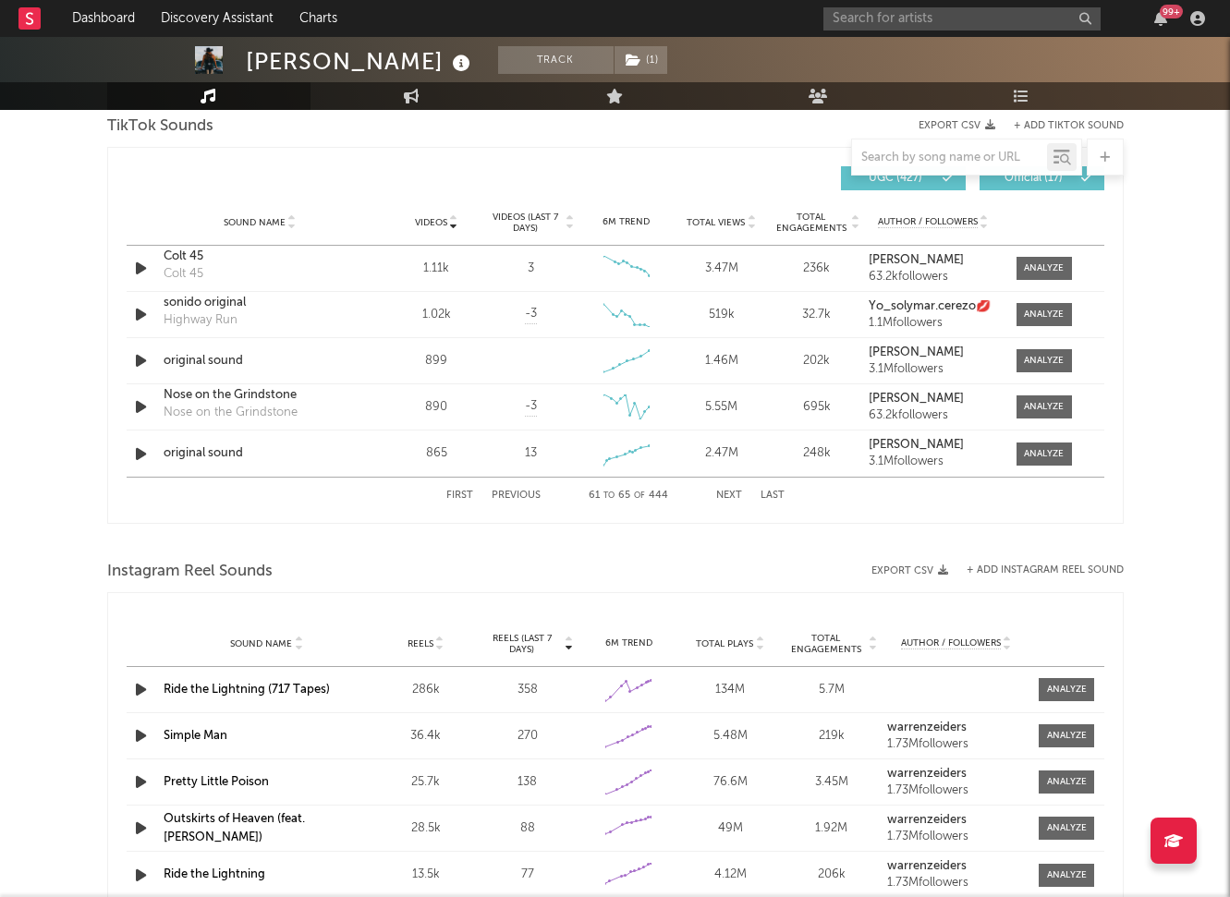
click at [1144, 372] on div "[PERSON_NAME] Track ( 1 ) [GEOGRAPHIC_DATA] | Country Edit Track ( 1 ) Benchmar…" at bounding box center [615, 172] width 1230 height 2792
click at [504, 491] on button "Previous" at bounding box center [516, 496] width 49 height 10
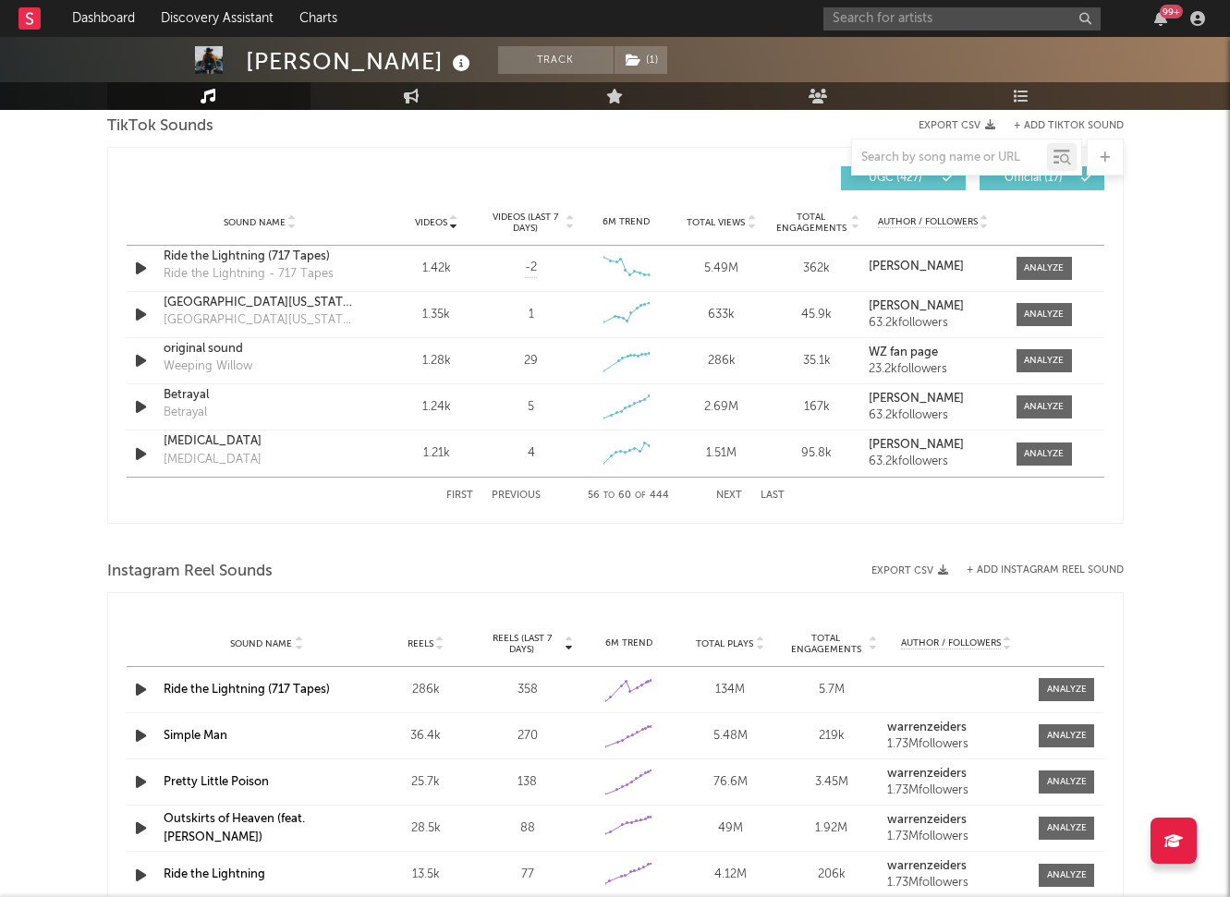
click at [529, 496] on button "Previous" at bounding box center [516, 496] width 49 height 10
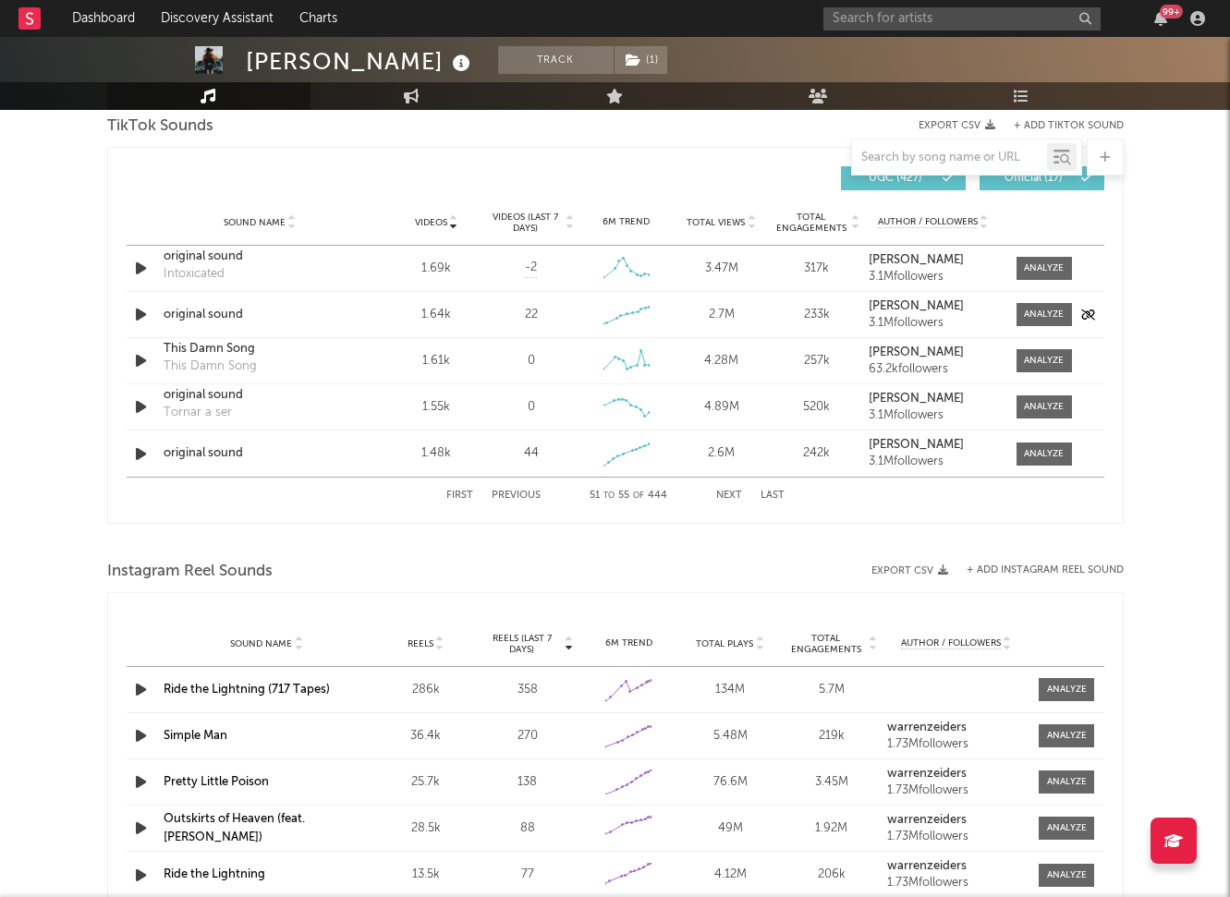
click at [224, 304] on div "Sound Name original sound Videos 1.64k Videos (last 7 days) 22 Weekly Growth % …" at bounding box center [616, 314] width 978 height 45
click at [165, 324] on div "Sound Name original sound Videos 1.64k Videos (last 7 days) 22 Weekly Growth % …" at bounding box center [616, 314] width 978 height 45
click at [140, 323] on icon "button" at bounding box center [140, 314] width 19 height 23
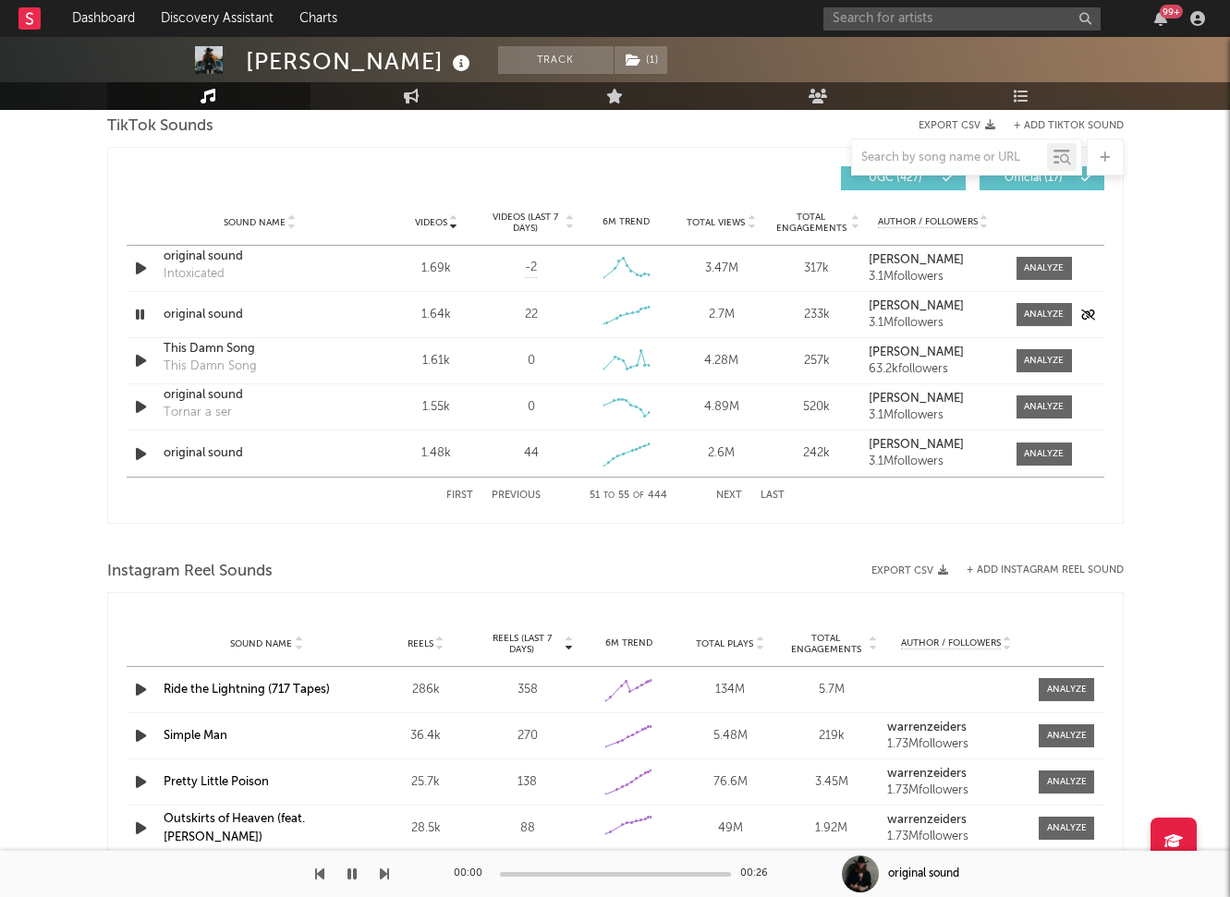
click at [201, 314] on div "original sound" at bounding box center [260, 315] width 193 height 18
click at [142, 313] on icon "button" at bounding box center [140, 314] width 18 height 23
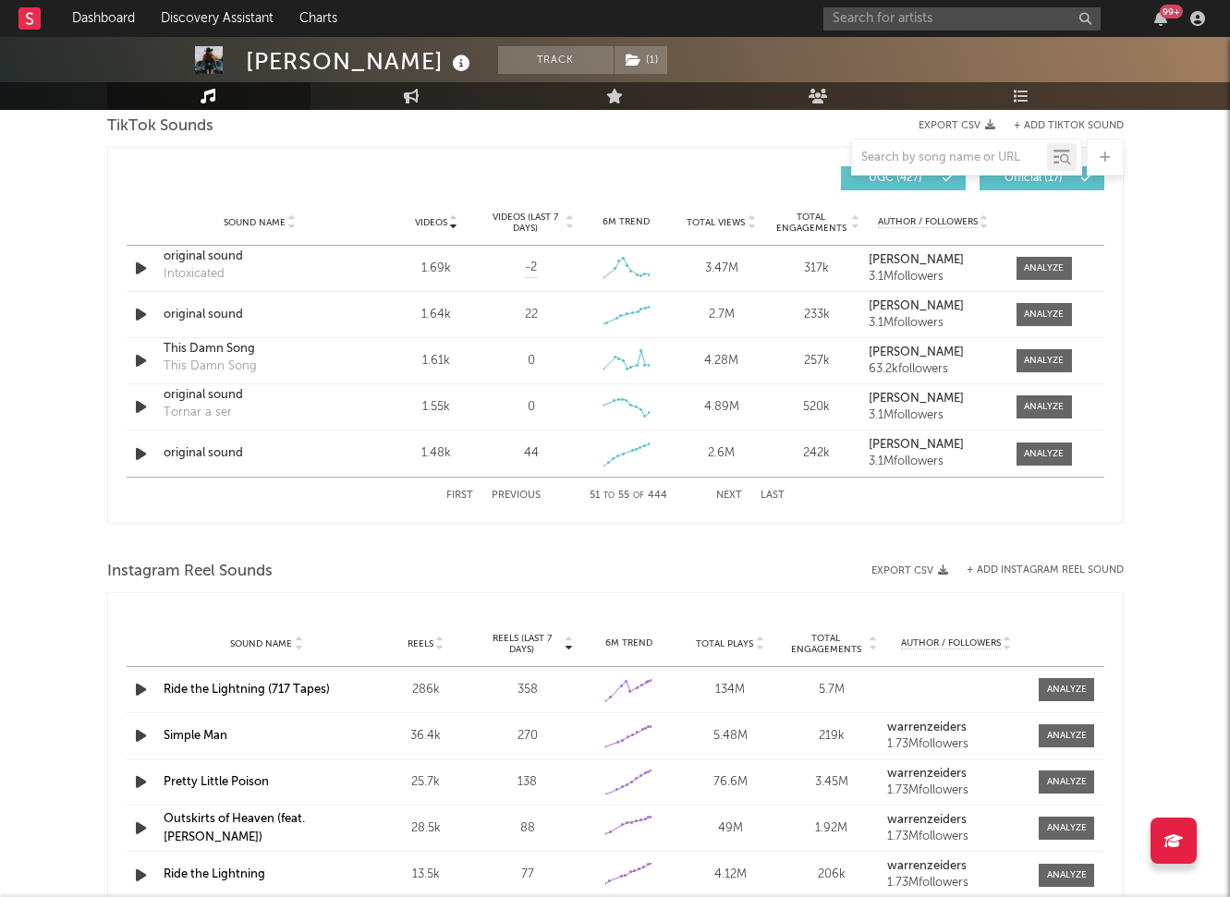
click at [516, 497] on button "Previous" at bounding box center [516, 496] width 49 height 10
click at [140, 451] on icon "button" at bounding box center [140, 454] width 19 height 23
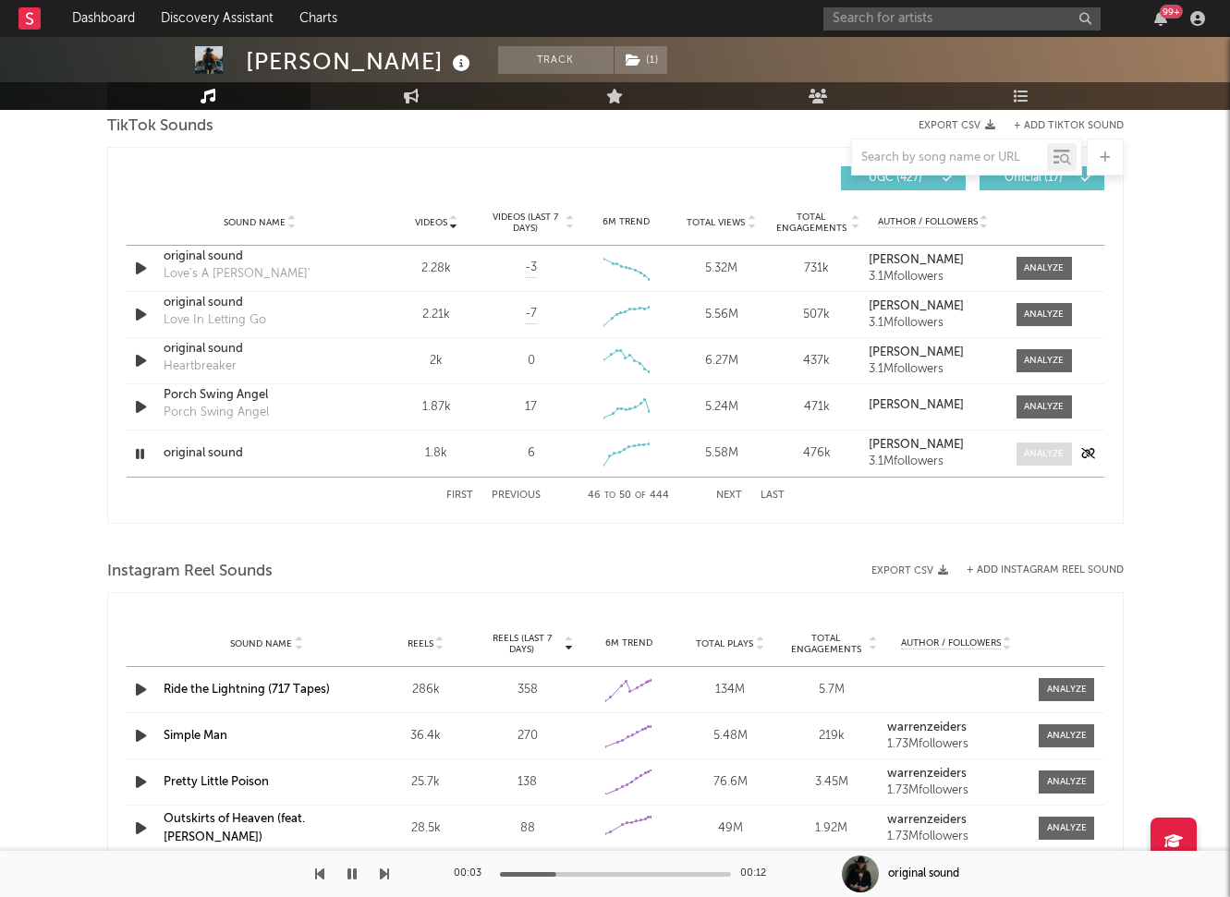
click at [1043, 456] on div at bounding box center [1044, 454] width 40 height 14
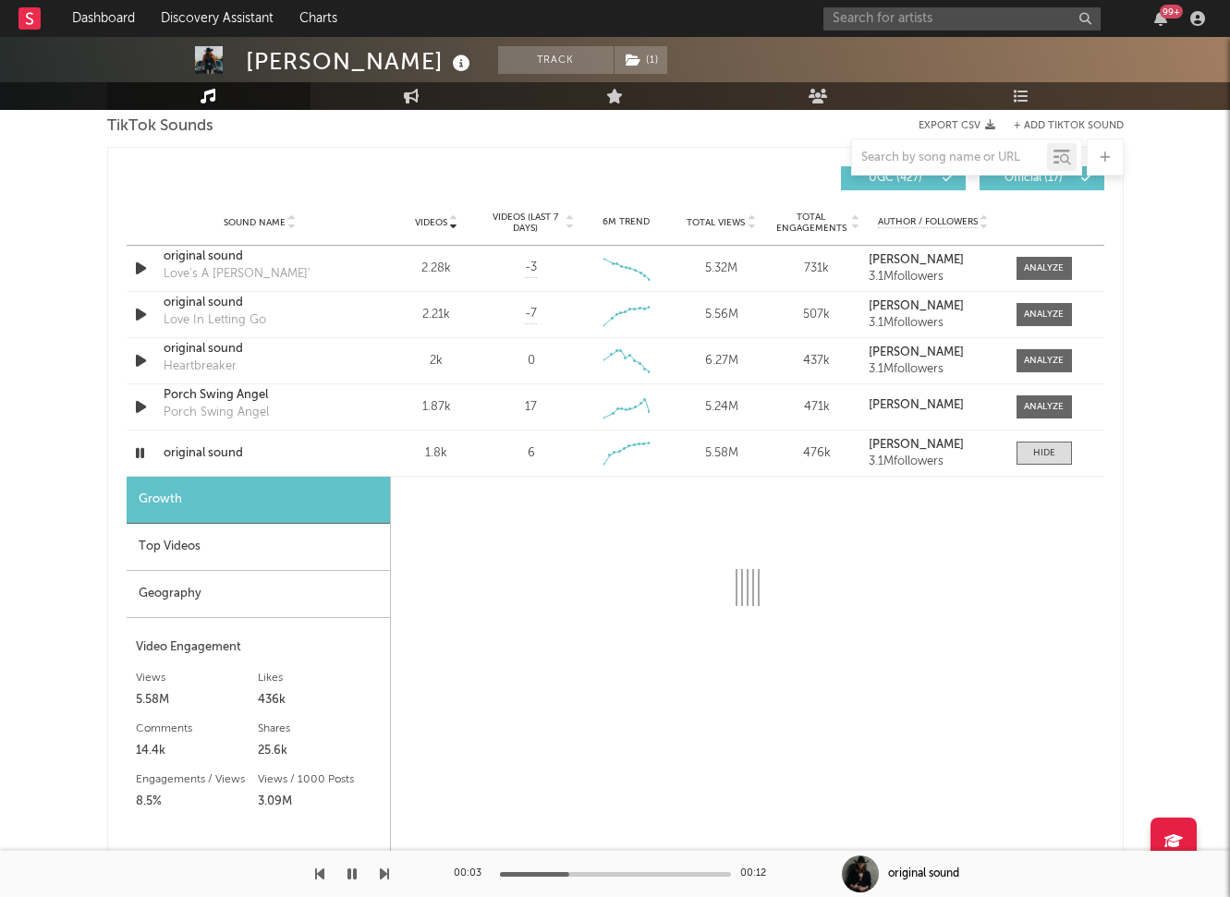
select select "1w"
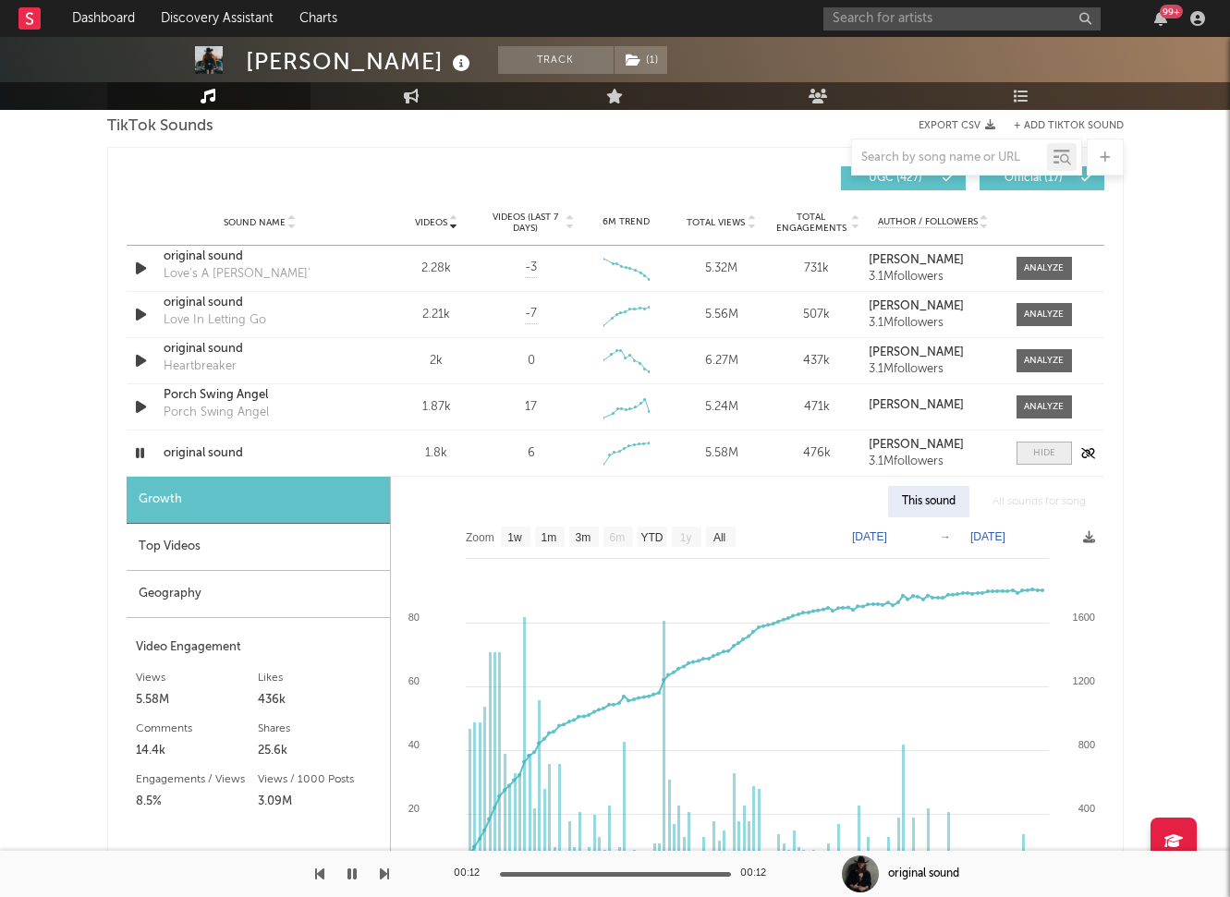
click at [1033, 459] on div at bounding box center [1044, 453] width 22 height 14
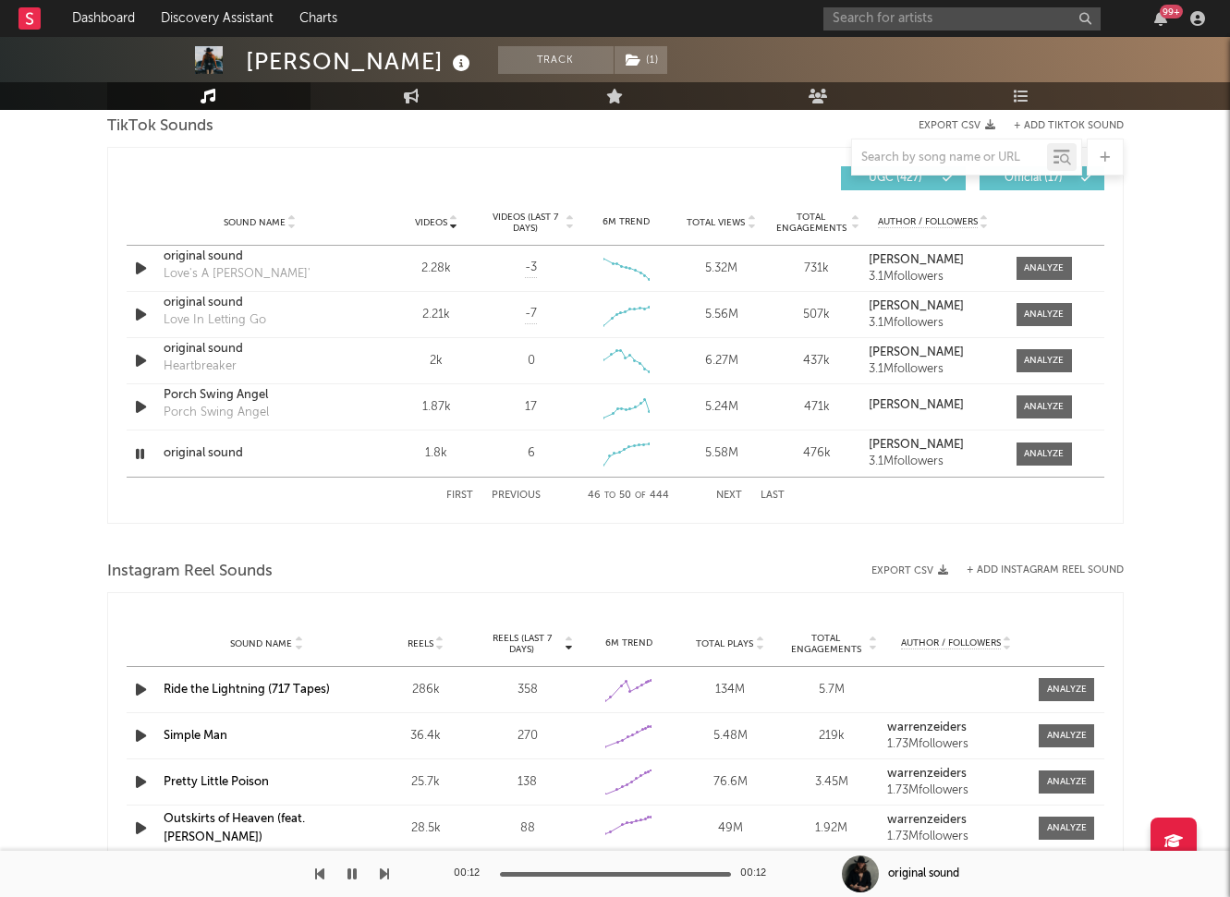
click at [524, 488] on div "First Previous 46 to 50 of 444 Next Last" at bounding box center [615, 496] width 338 height 36
click at [523, 492] on button "Previous" at bounding box center [516, 496] width 49 height 10
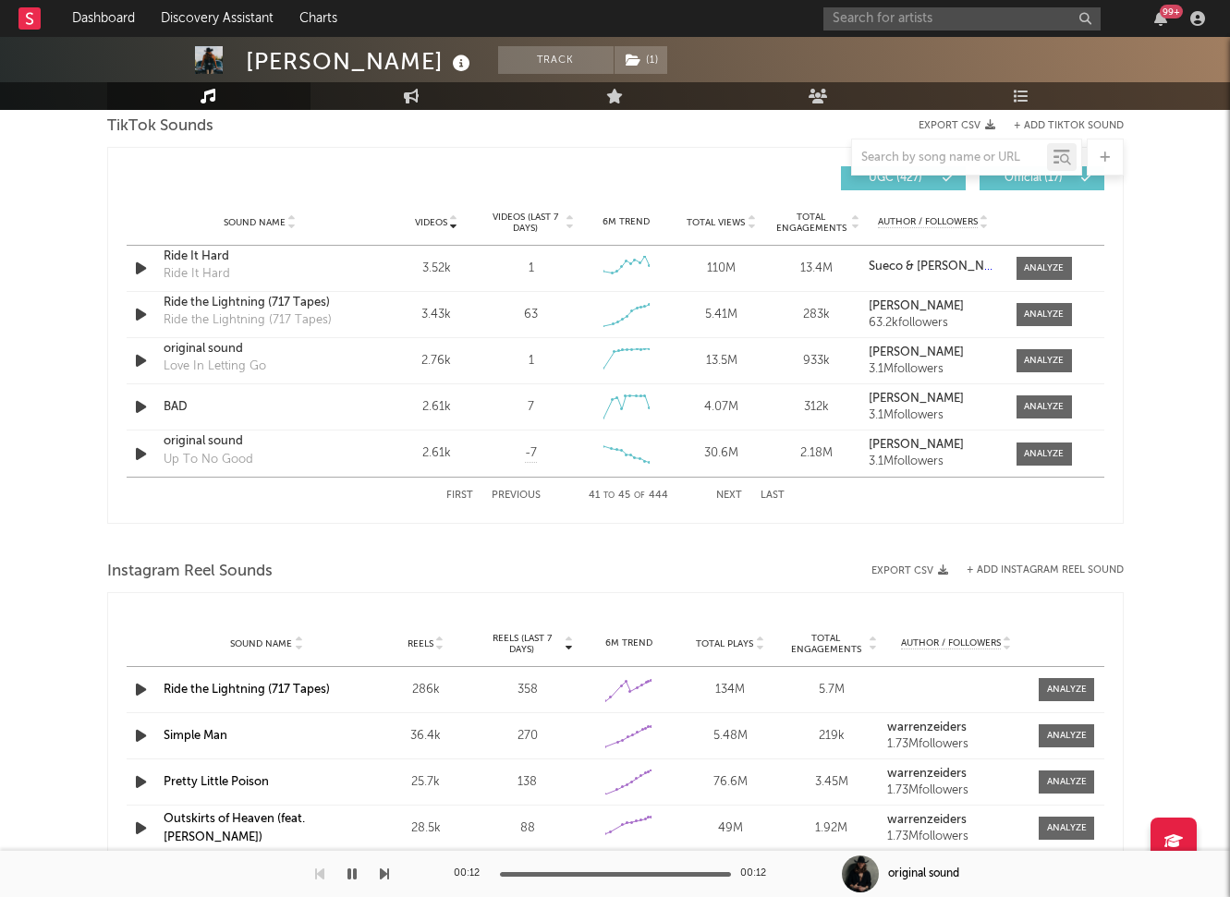
click at [523, 492] on button "Previous" at bounding box center [516, 496] width 49 height 10
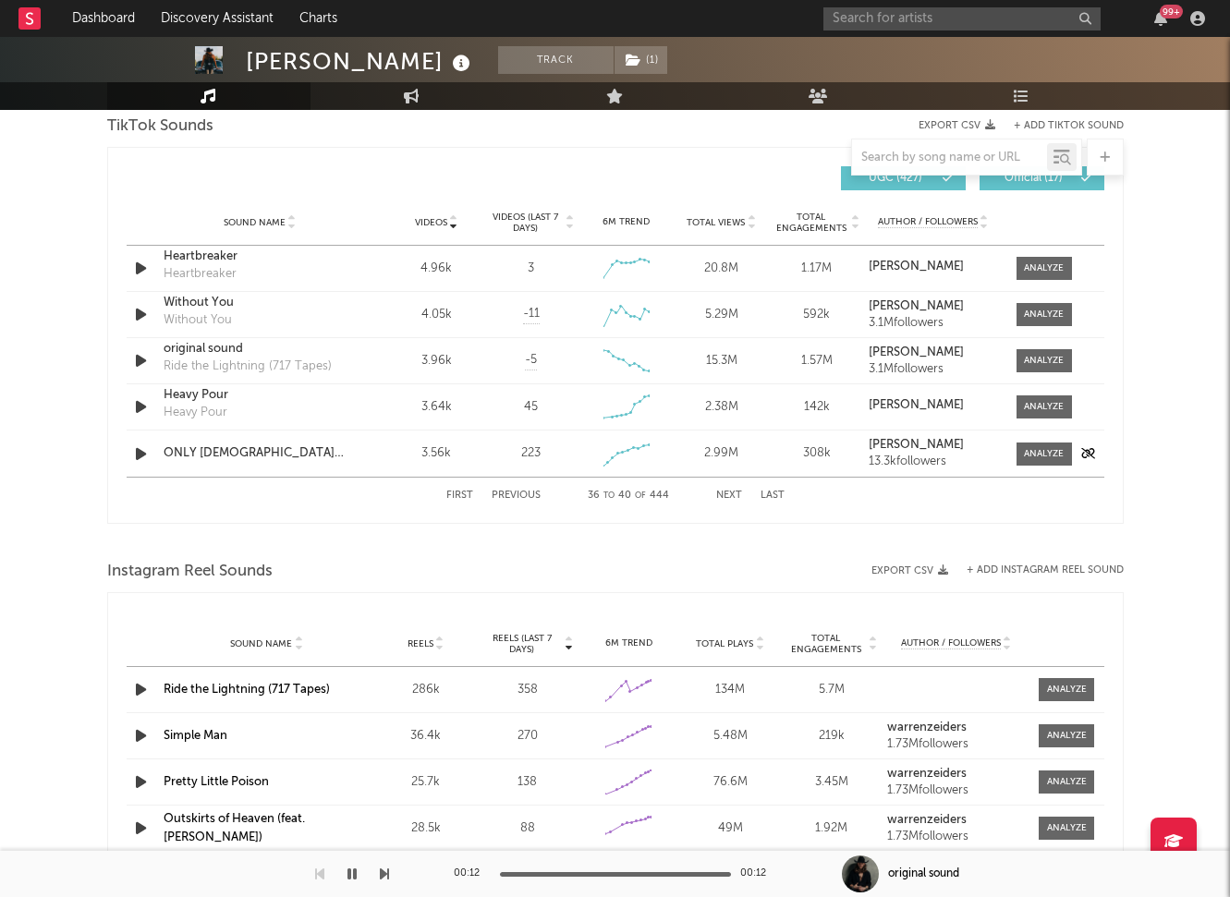
click at [287, 448] on div "ONLY [DEMOGRAPHIC_DATA] [PERSON_NAME]" at bounding box center [260, 453] width 193 height 18
click at [724, 497] on button "Next" at bounding box center [729, 496] width 26 height 10
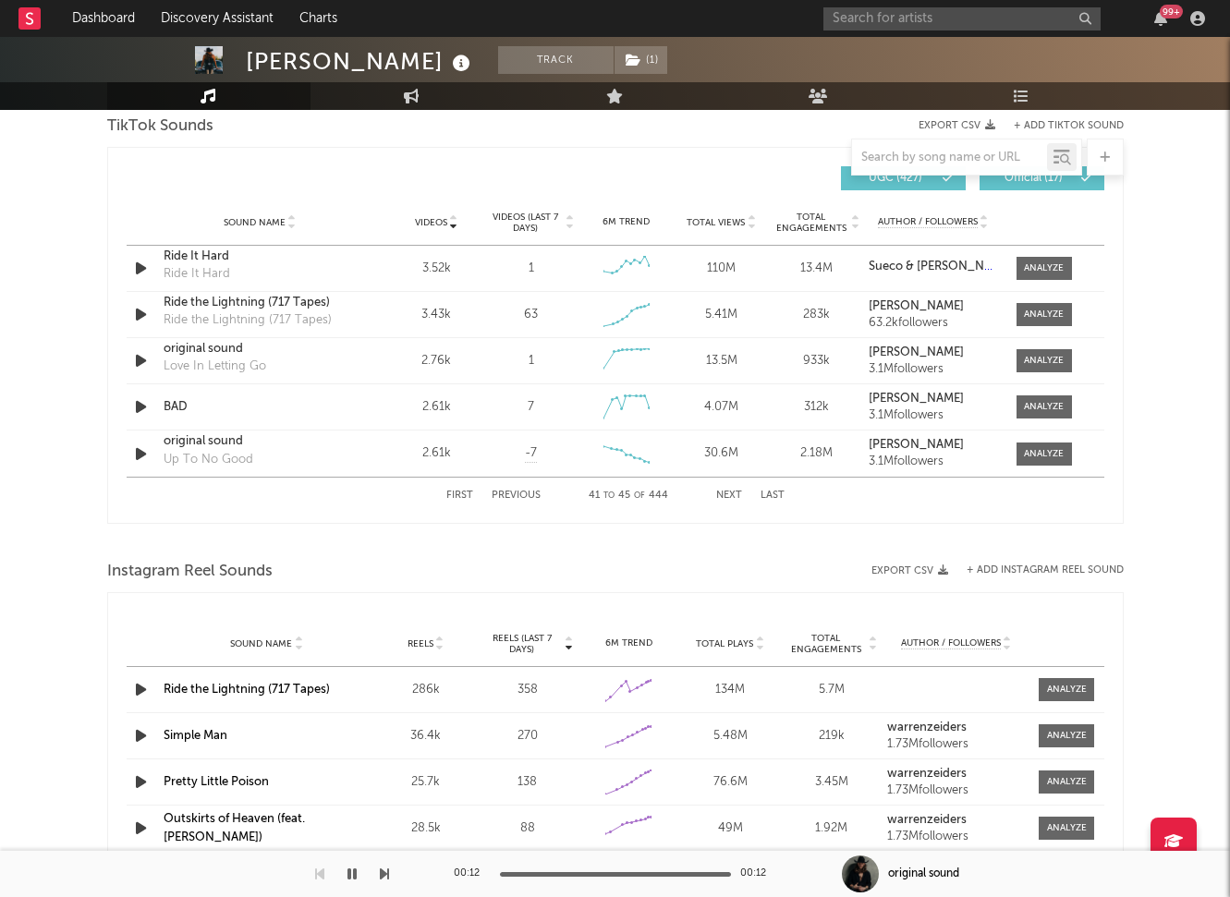
click at [728, 496] on button "Next" at bounding box center [729, 496] width 26 height 10
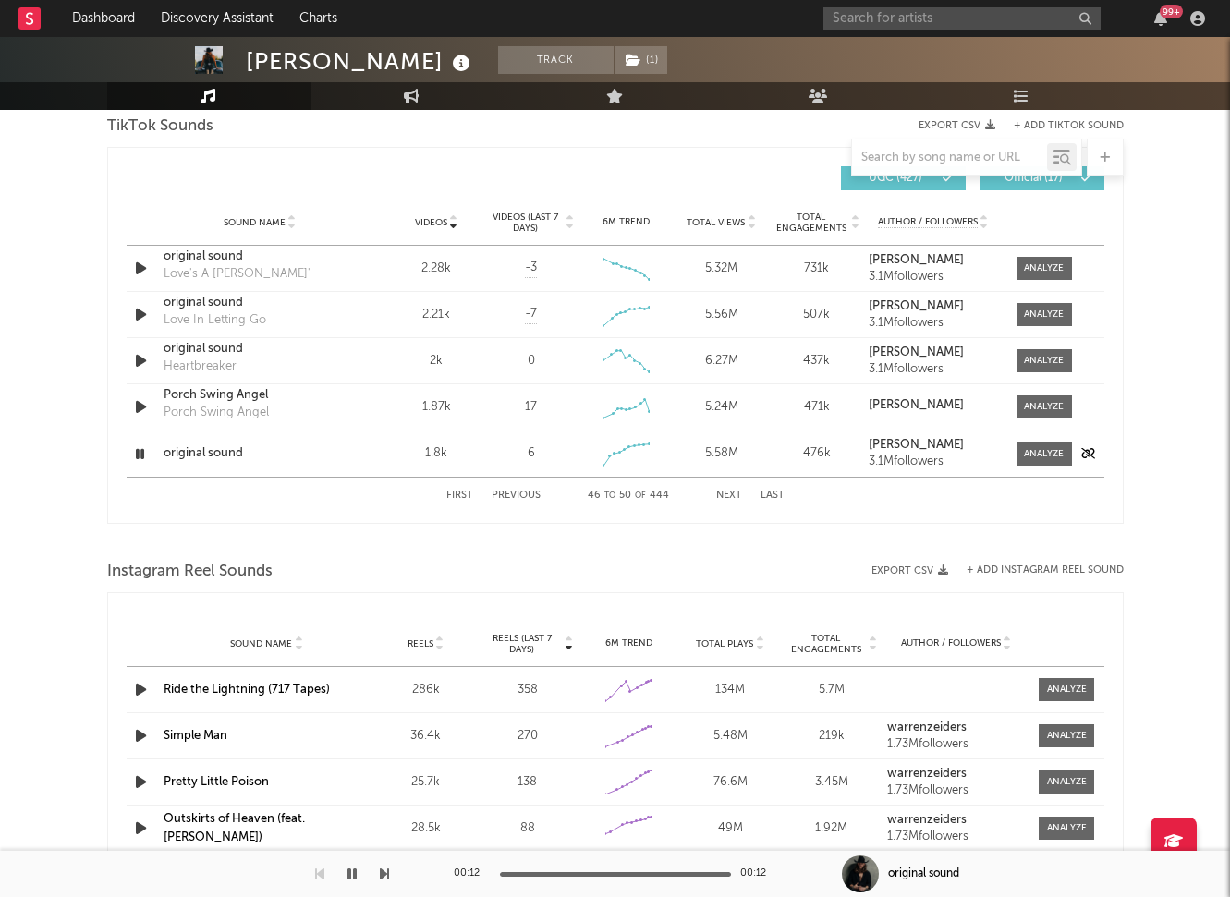
click at [138, 453] on icon "button" at bounding box center [140, 454] width 18 height 23
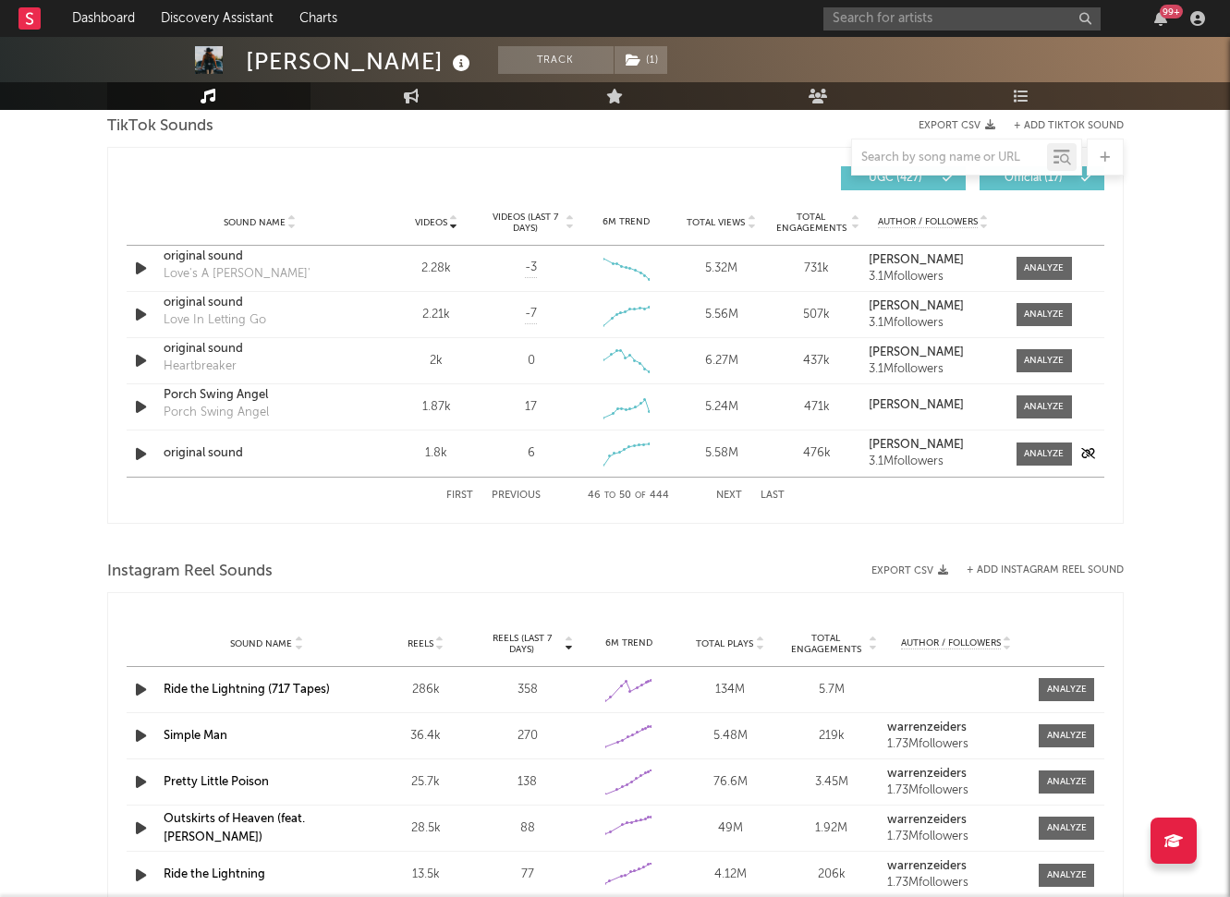
click at [138, 453] on icon "button" at bounding box center [140, 454] width 19 height 23
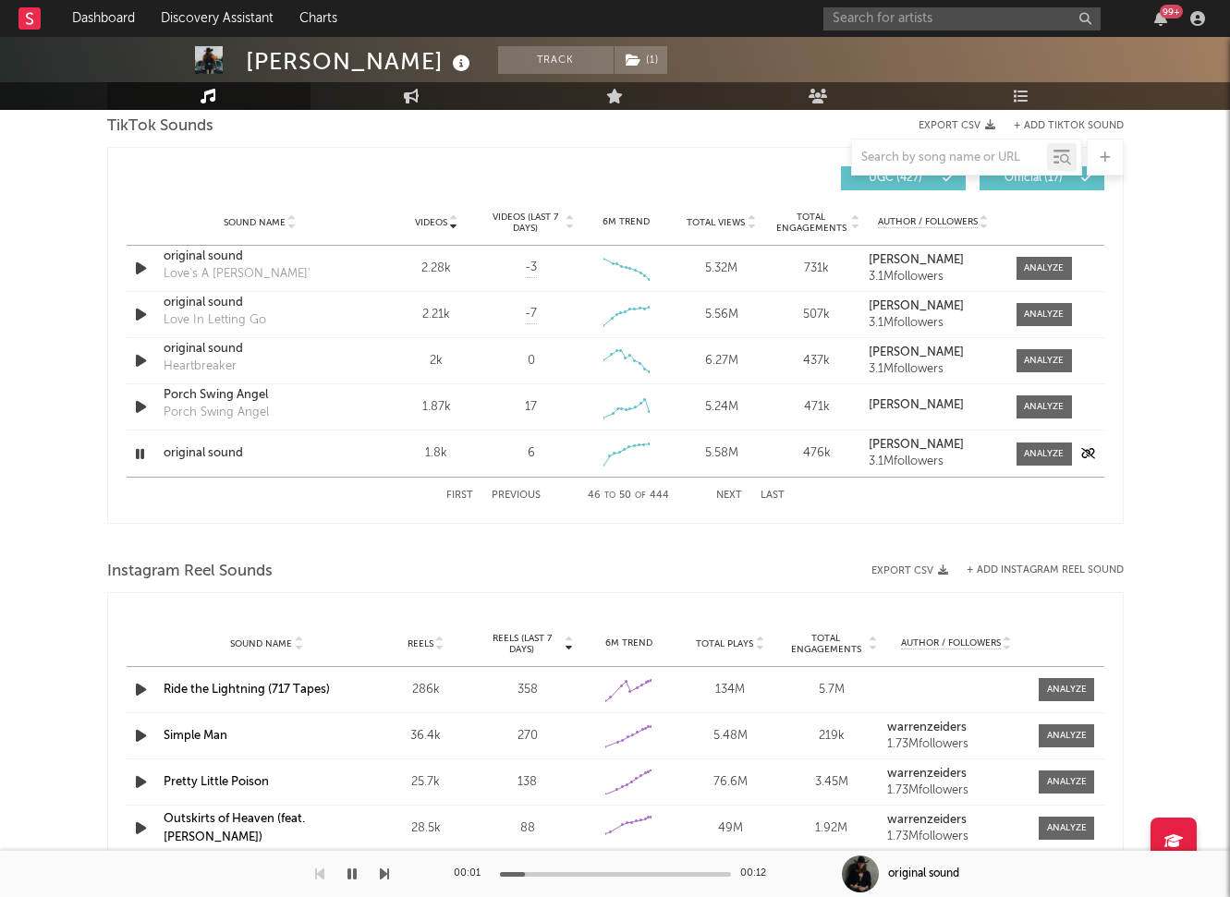
click at [1034, 435] on div "Sound Name original sound Videos 1.8k Videos (last 7 days) 6 Weekly Growth % - …" at bounding box center [616, 454] width 978 height 46
click at [1040, 456] on div at bounding box center [1044, 454] width 40 height 14
select select "1w"
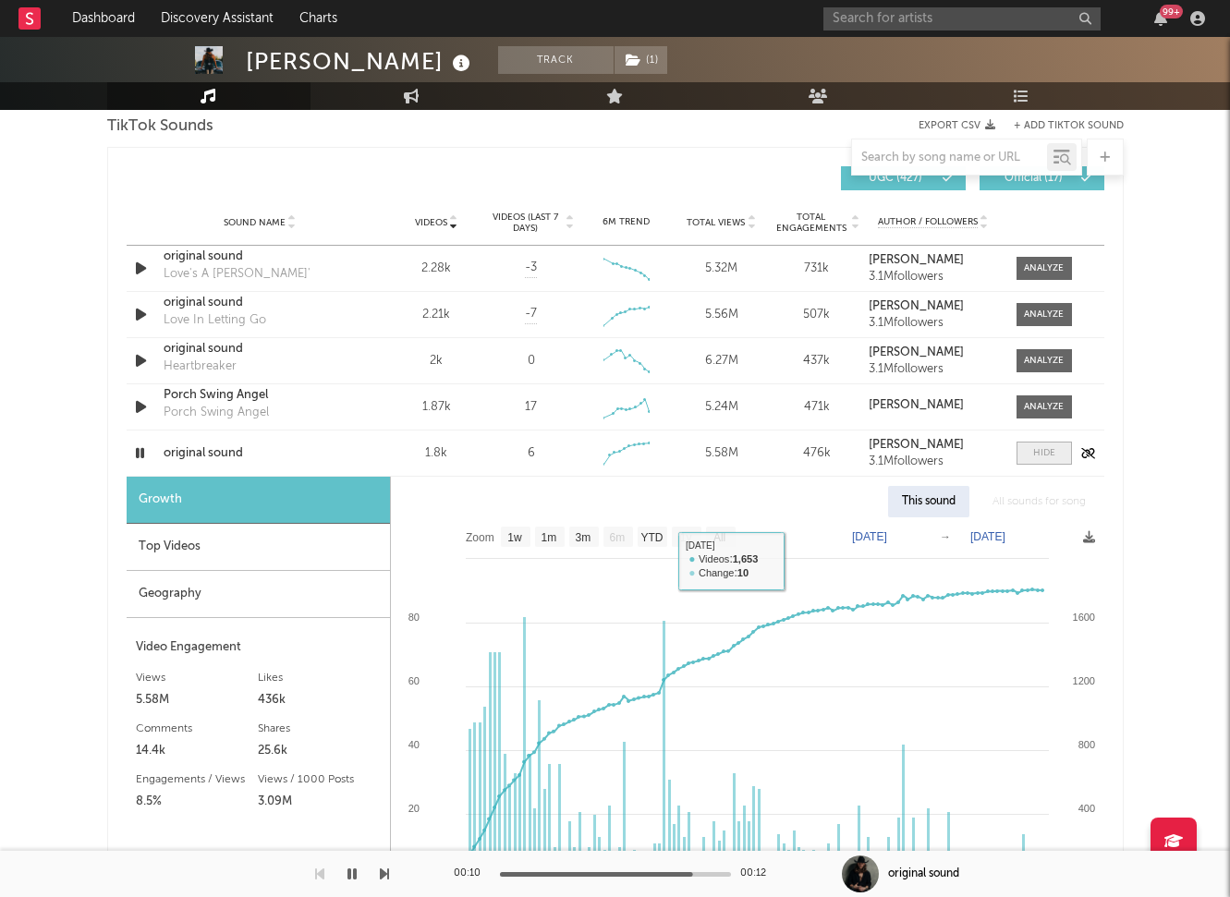
click at [1042, 453] on div at bounding box center [1044, 453] width 22 height 14
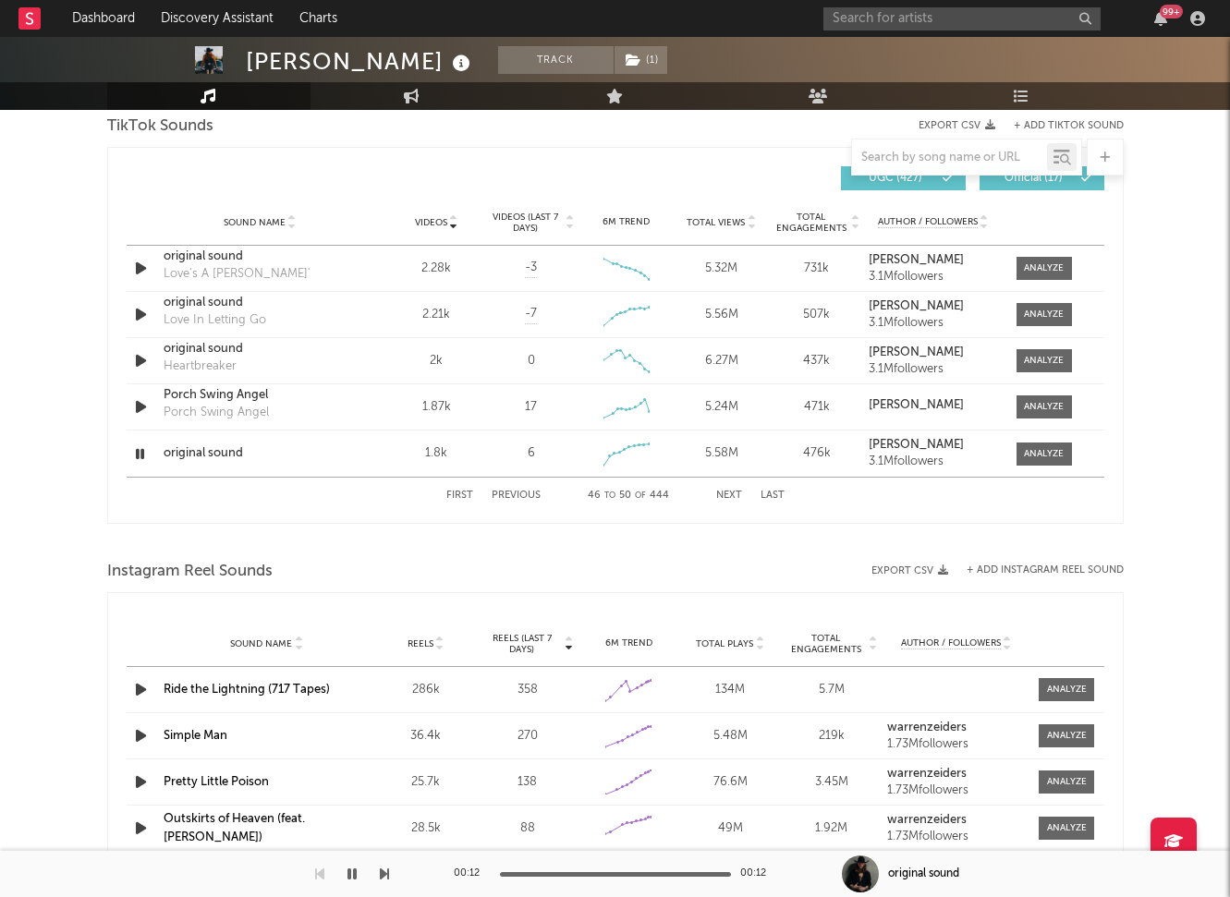
click at [506, 493] on button "Previous" at bounding box center [516, 496] width 49 height 10
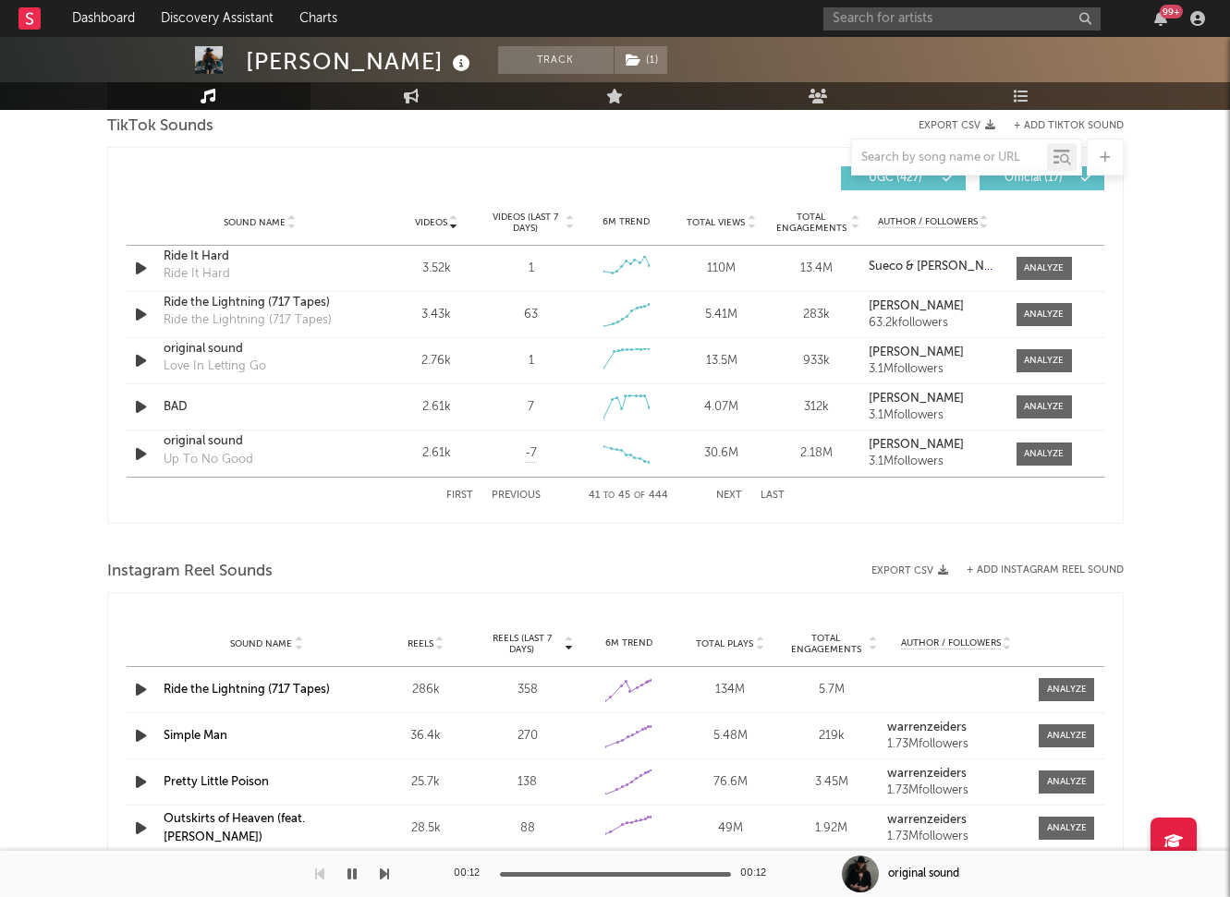
click at [506, 493] on button "Previous" at bounding box center [516, 496] width 49 height 10
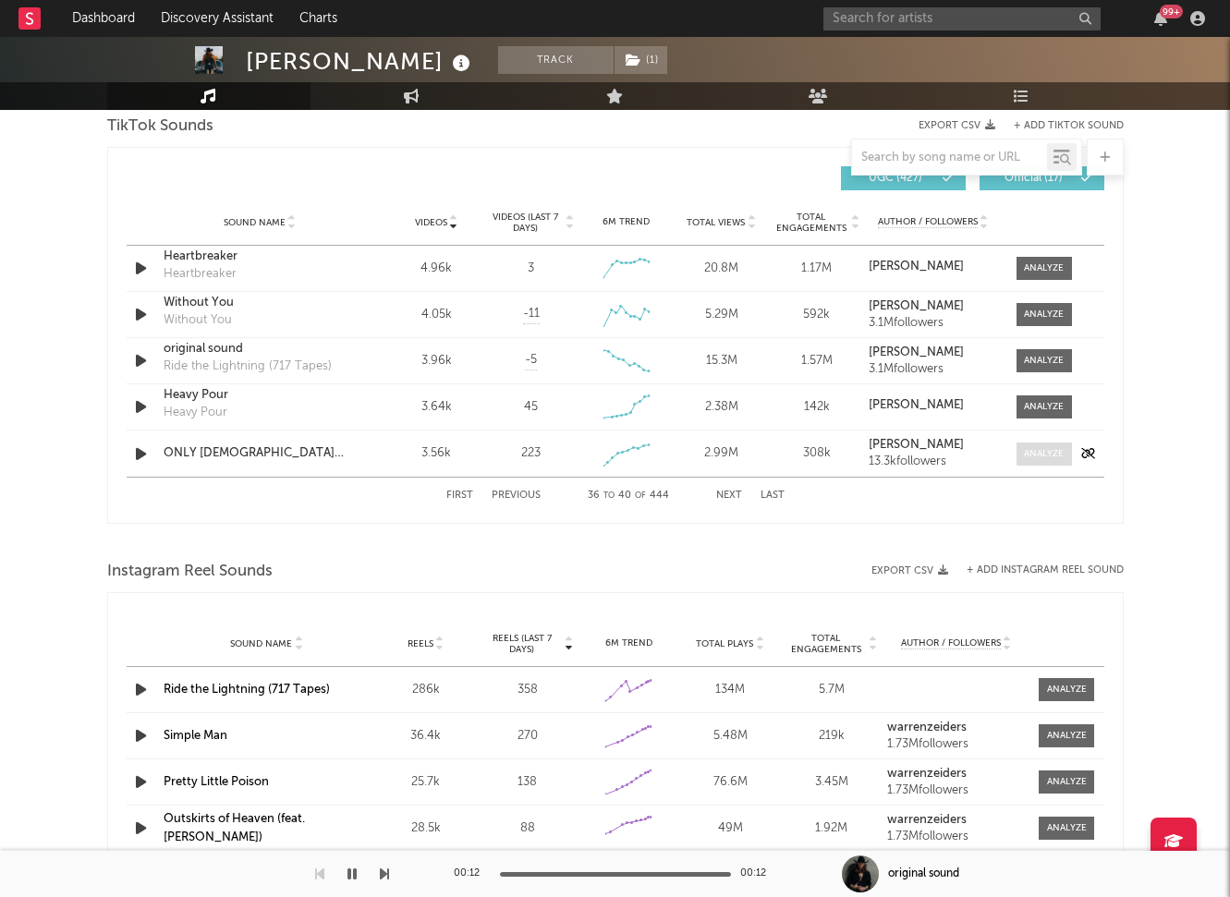
click at [1024, 452] on div at bounding box center [1044, 454] width 40 height 14
select select "1w"
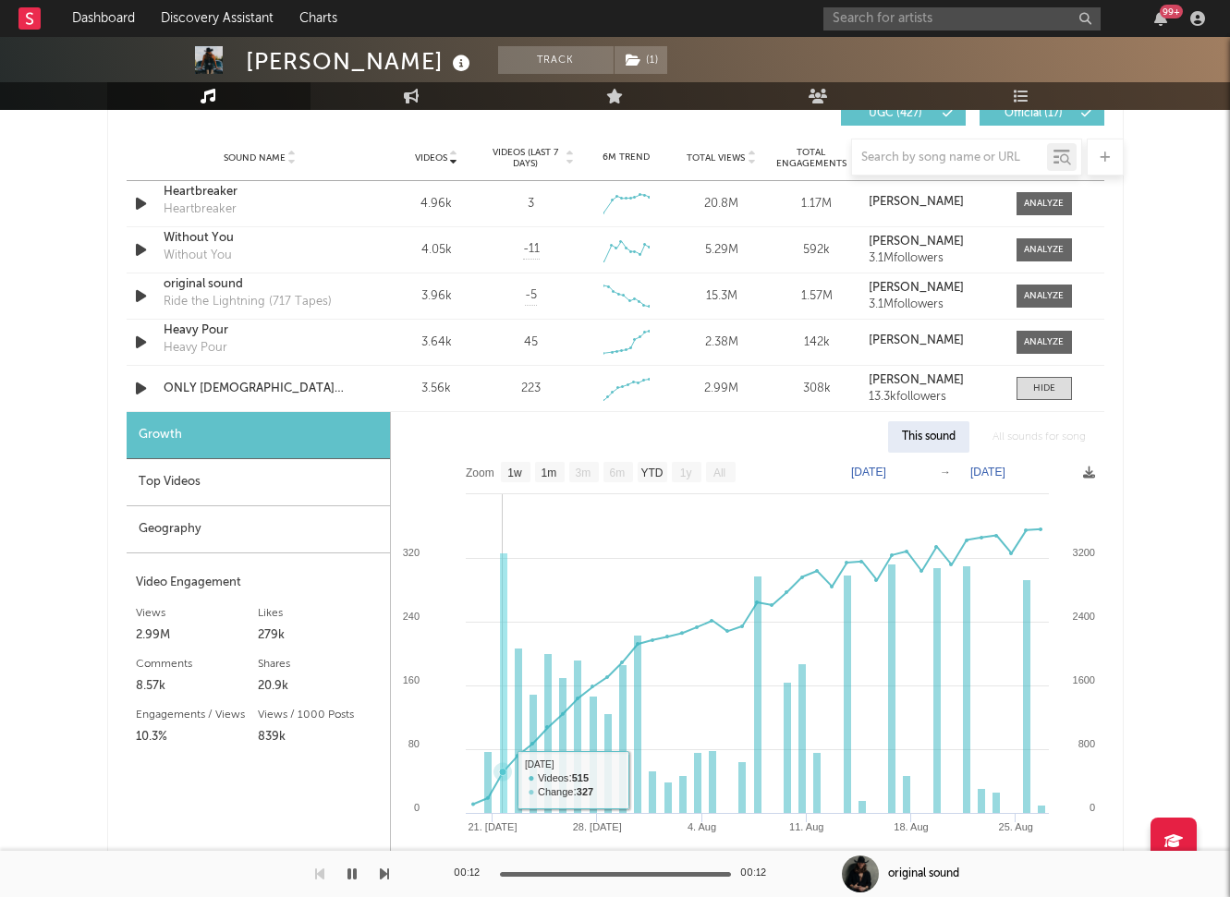
scroll to position [1344, 0]
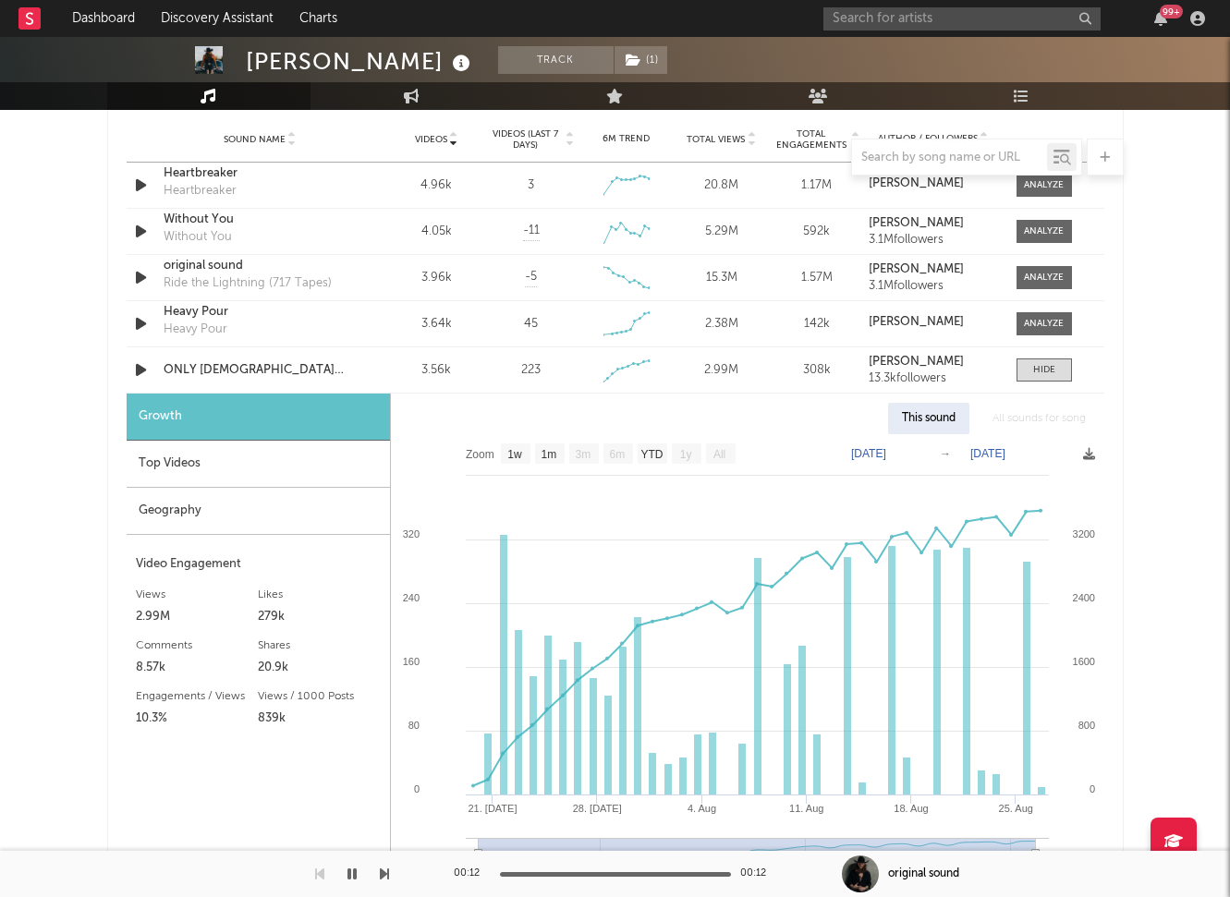
click at [1175, 439] on div "[PERSON_NAME] Track ( 1 ) [GEOGRAPHIC_DATA] | Country Edit Track ( 1 ) Benchmar…" at bounding box center [615, 342] width 1230 height 3301
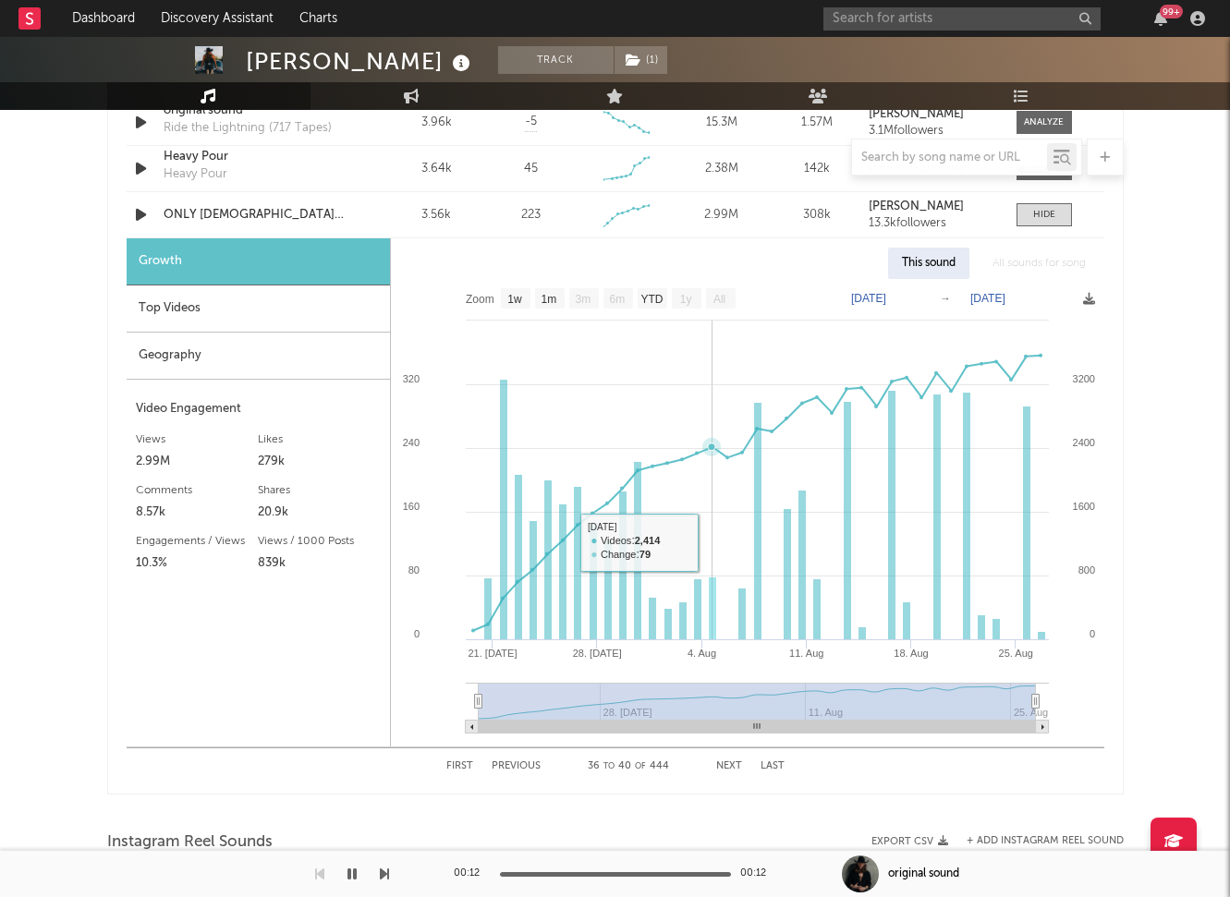
scroll to position [1511, 0]
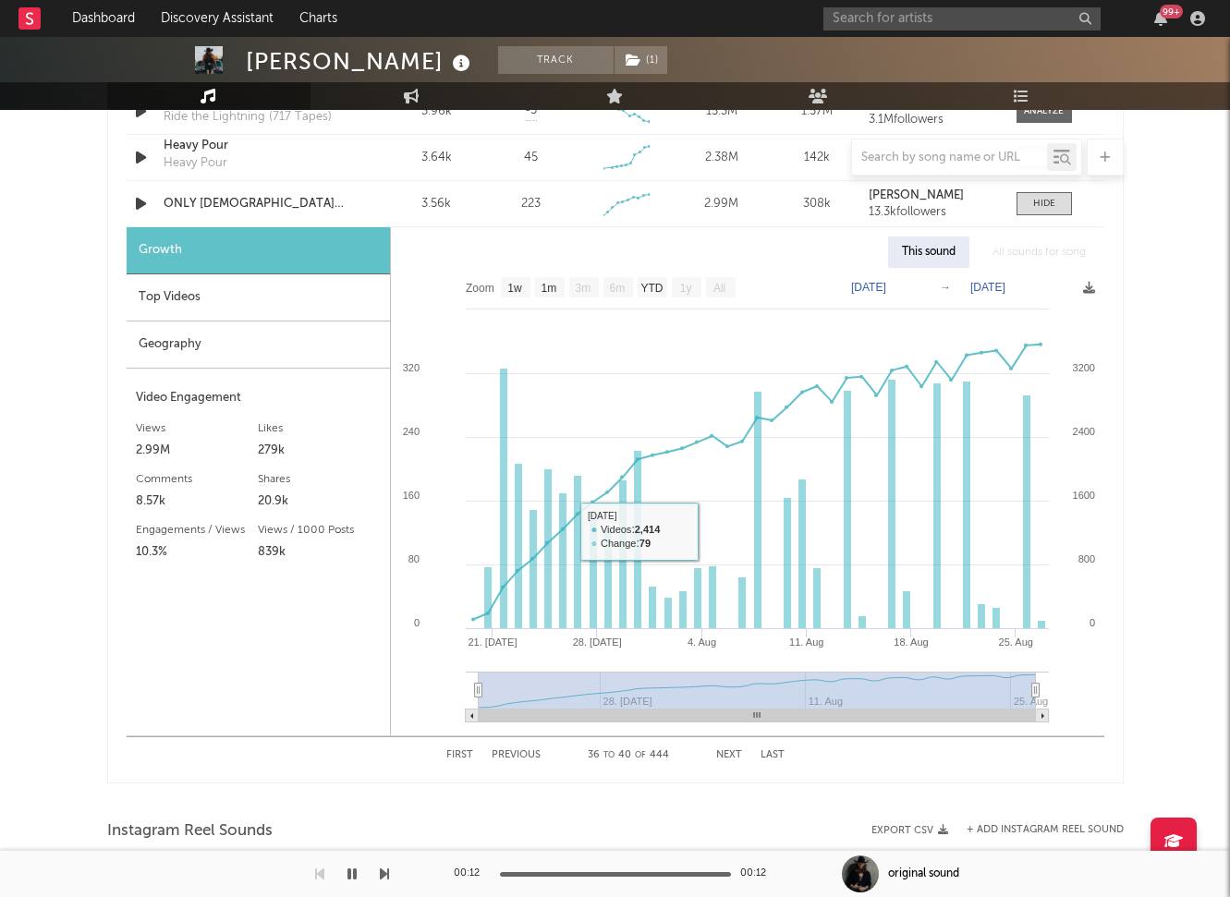
click at [728, 750] on button "Next" at bounding box center [729, 755] width 26 height 10
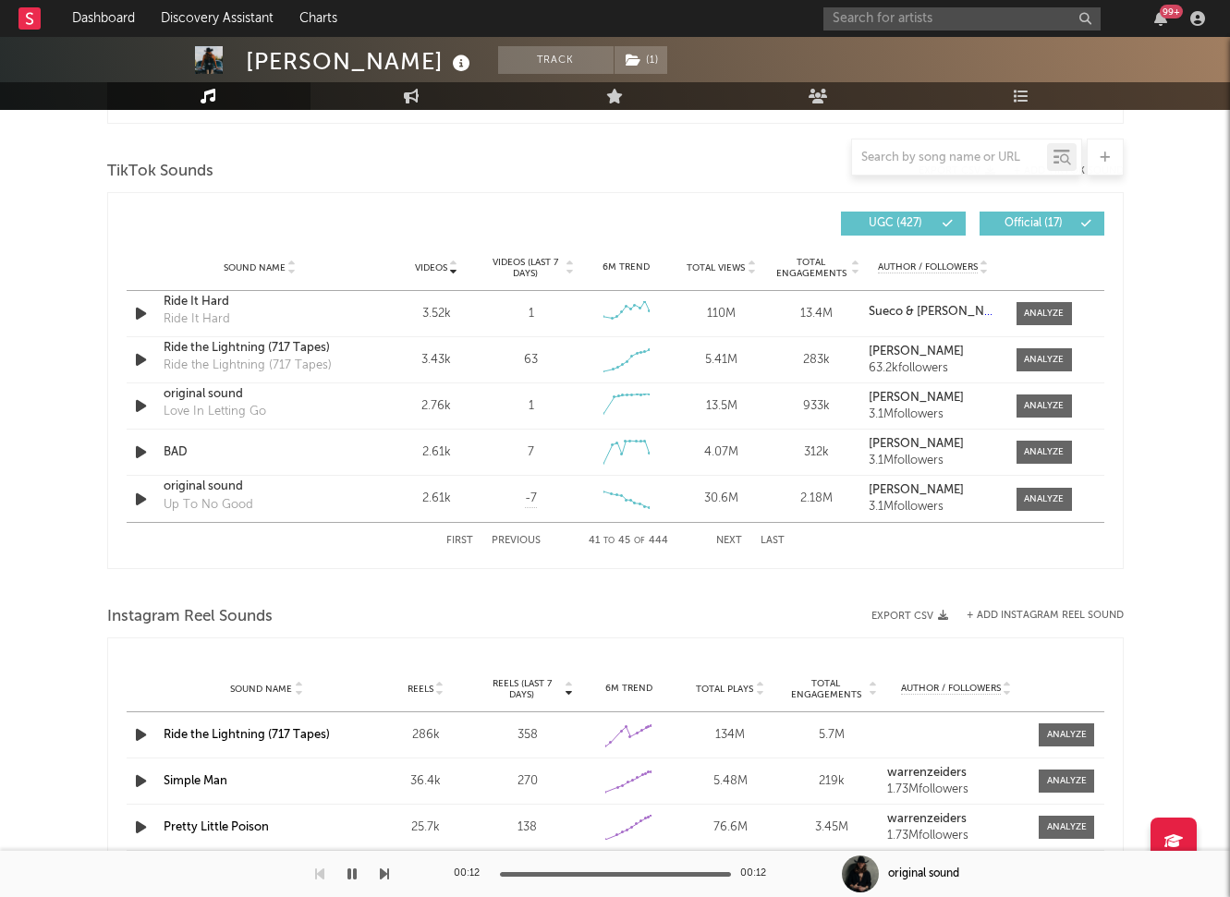
scroll to position [1206, 0]
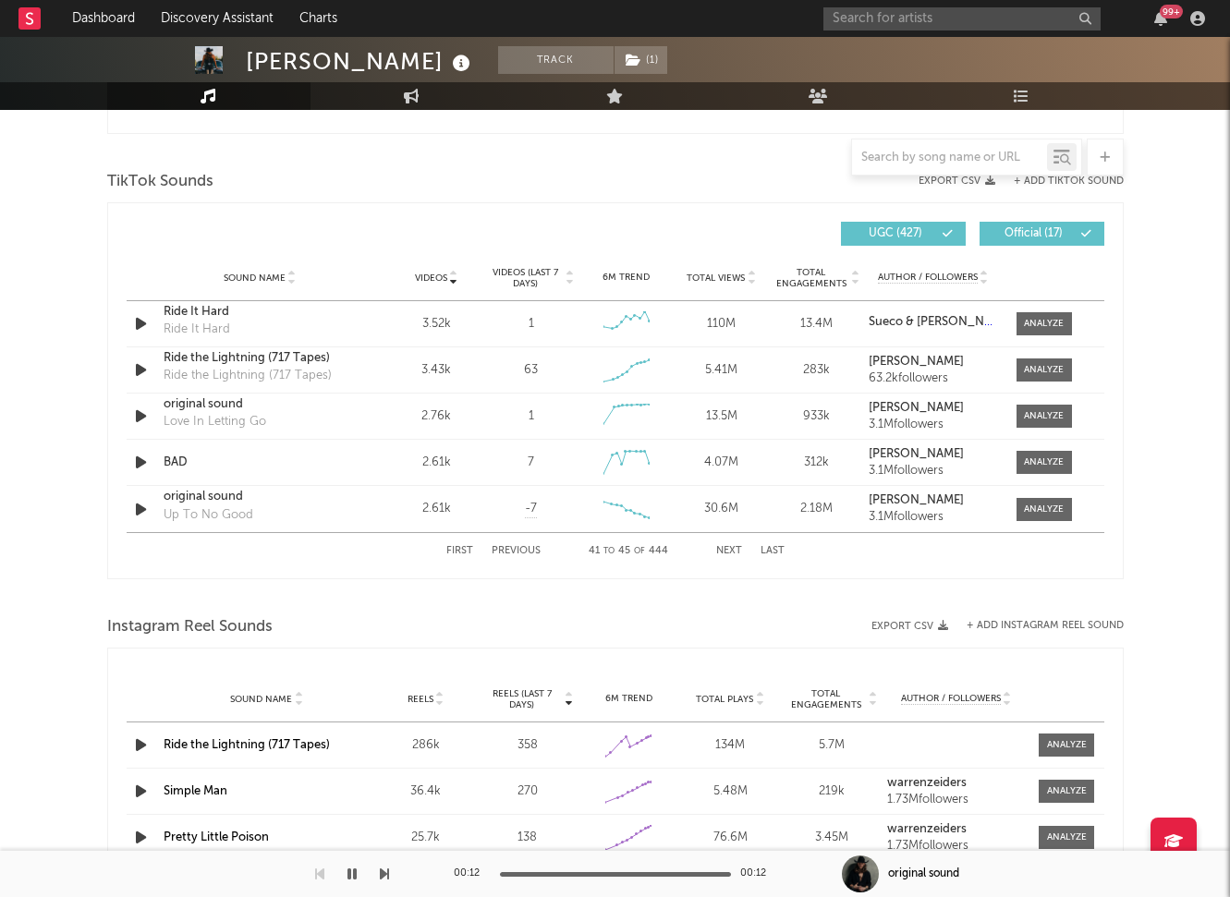
click at [724, 549] on button "Next" at bounding box center [729, 551] width 26 height 10
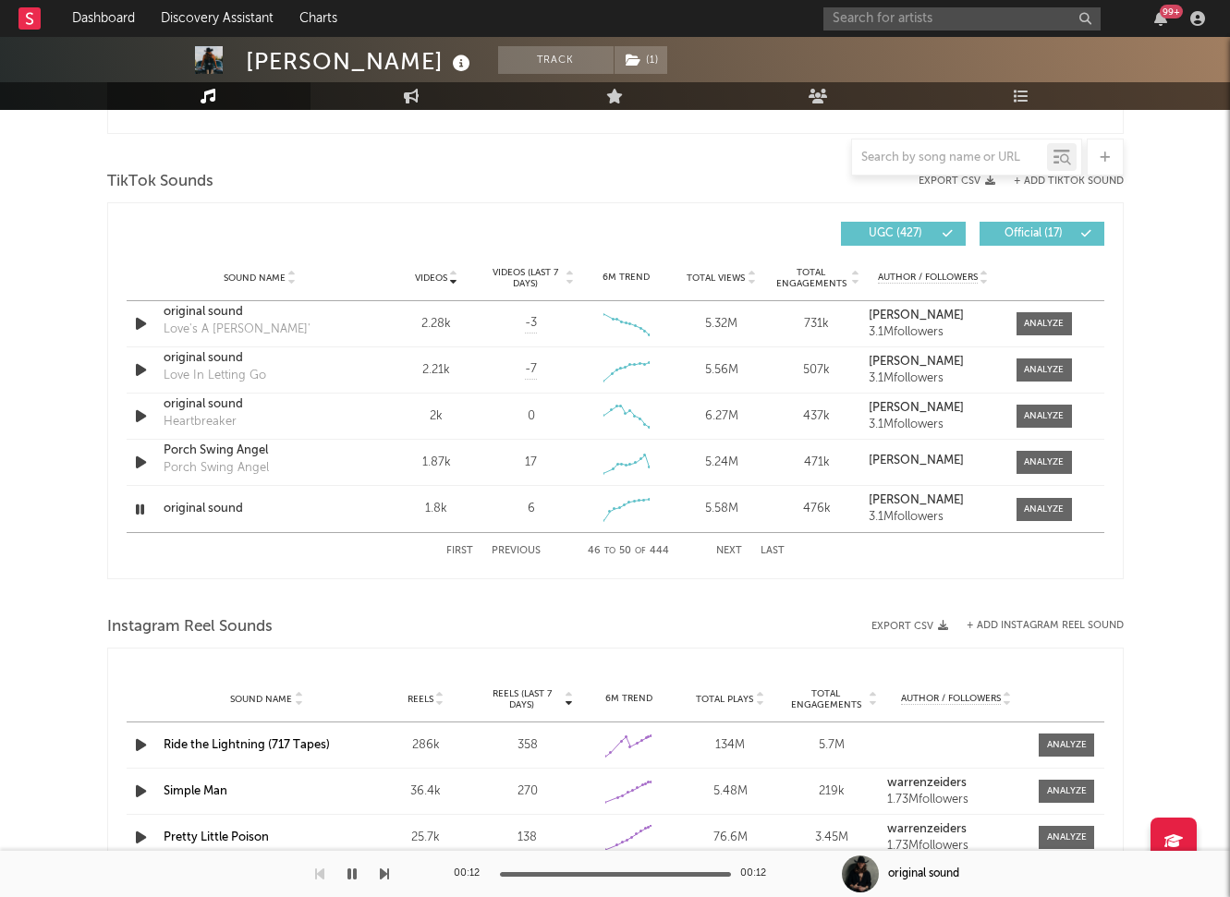
click at [736, 554] on button "Next" at bounding box center [729, 551] width 26 height 10
click at [233, 515] on div "original sound" at bounding box center [260, 509] width 193 height 18
click at [140, 518] on icon "button" at bounding box center [140, 509] width 19 height 23
click at [1025, 522] on div "Sound Name original sound Videos 1.48k Videos (last 7 days) 44 Weekly Growth % …" at bounding box center [616, 509] width 978 height 46
click at [1028, 500] on span at bounding box center [1043, 509] width 55 height 23
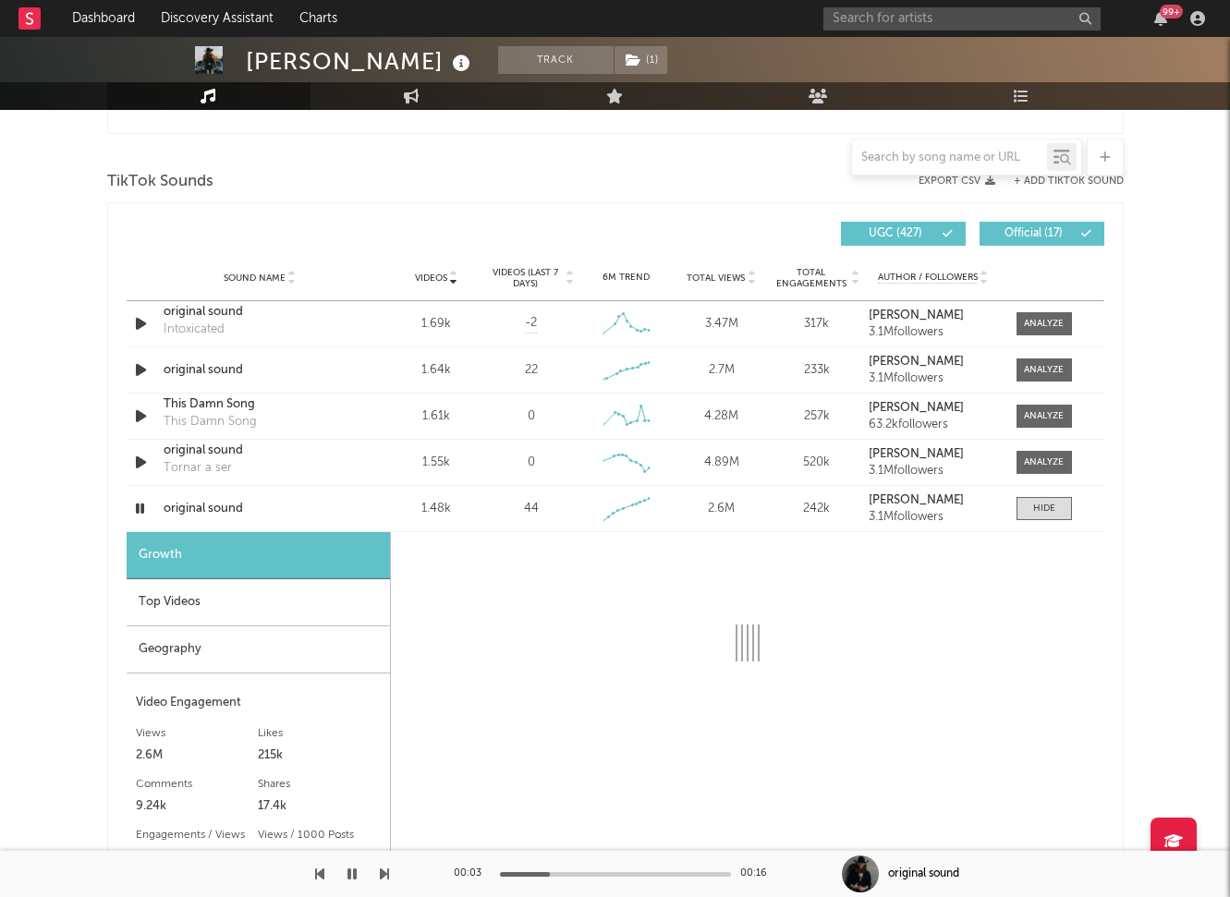
select select "1w"
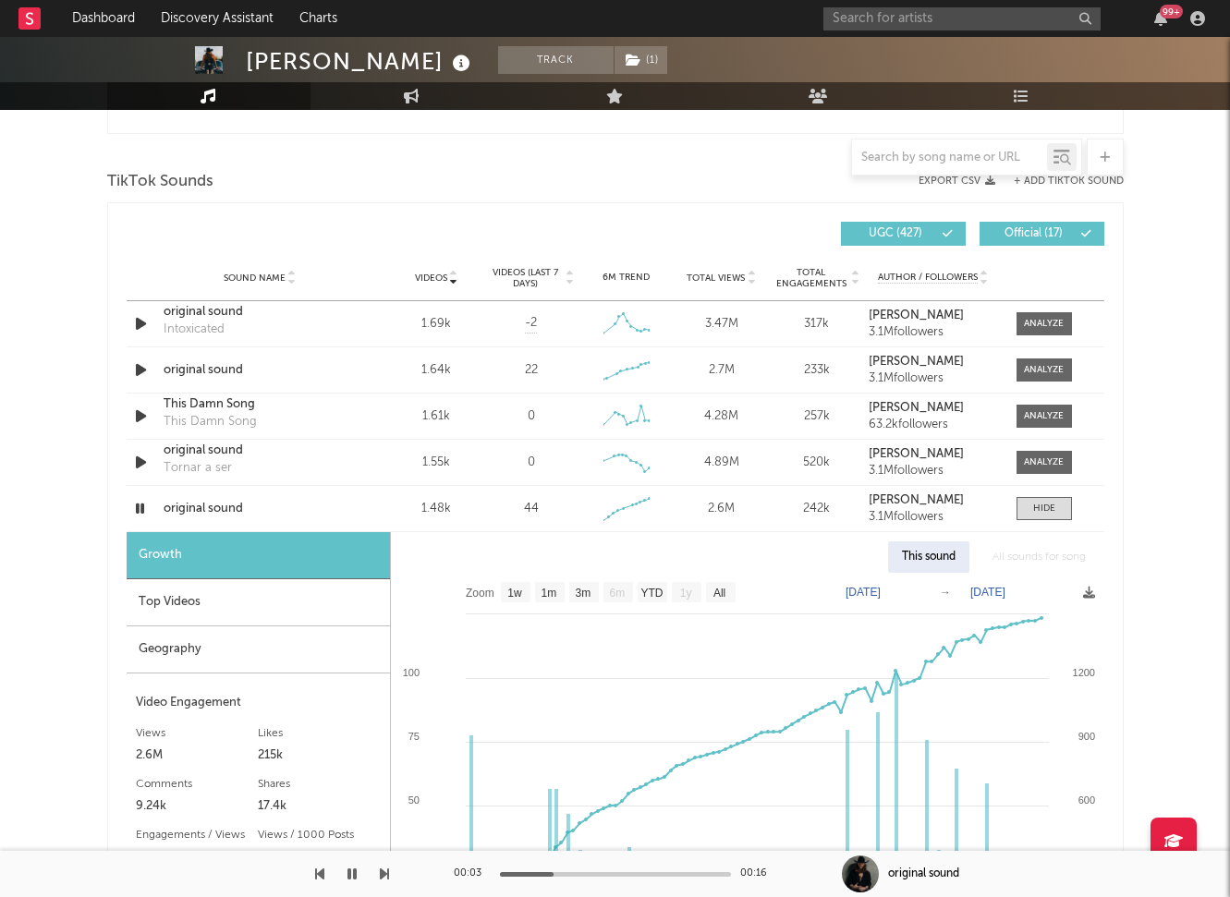
scroll to position [1347, 0]
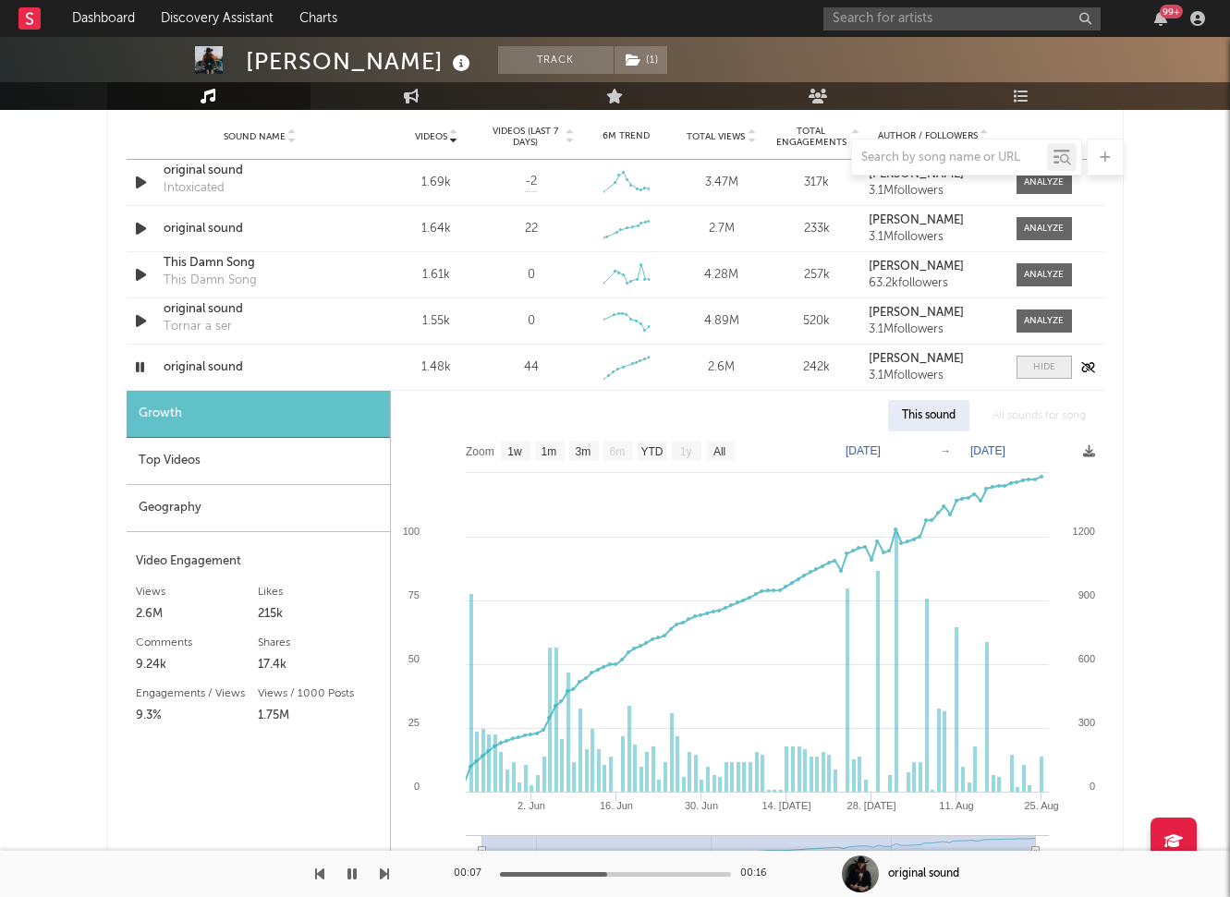
click at [1048, 362] on div at bounding box center [1044, 367] width 22 height 14
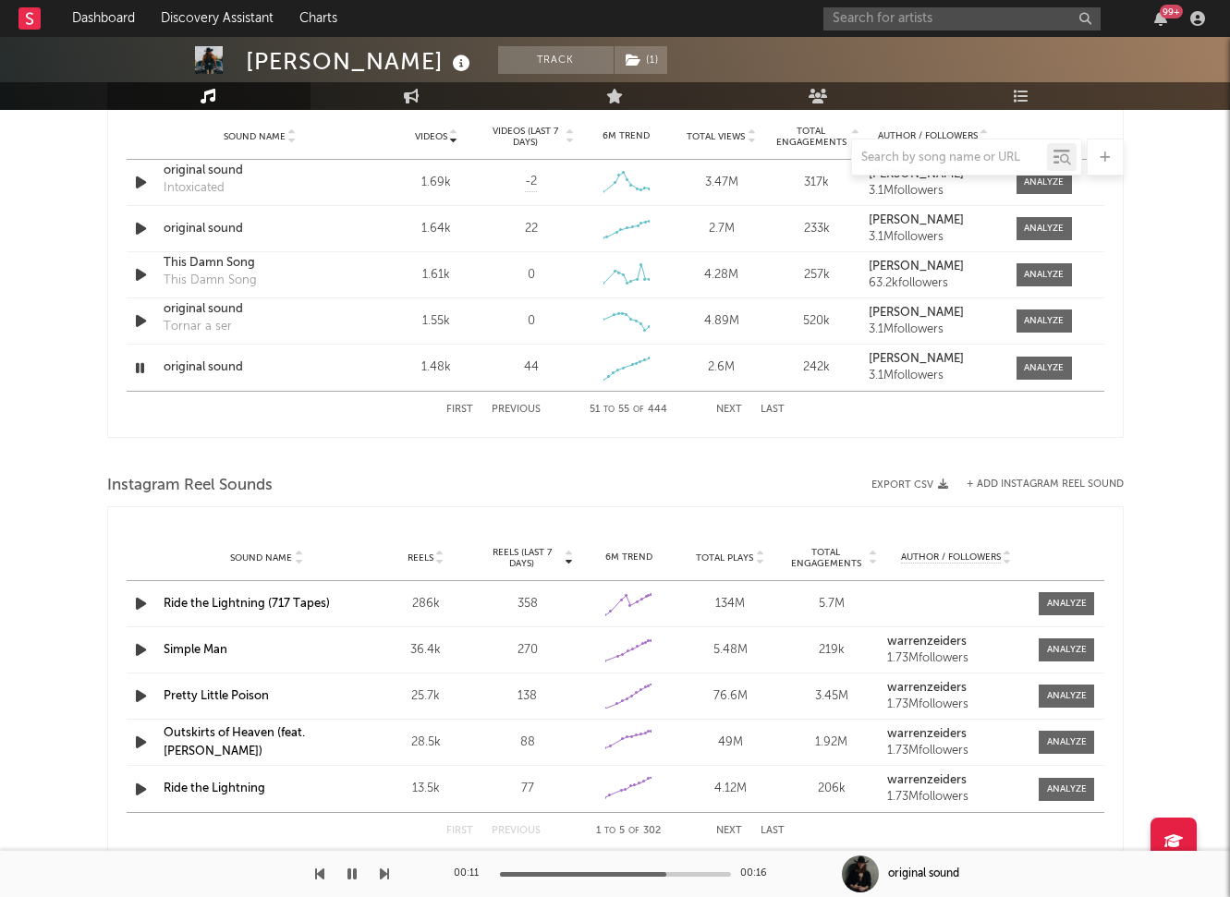
click at [731, 408] on button "Next" at bounding box center [729, 410] width 26 height 10
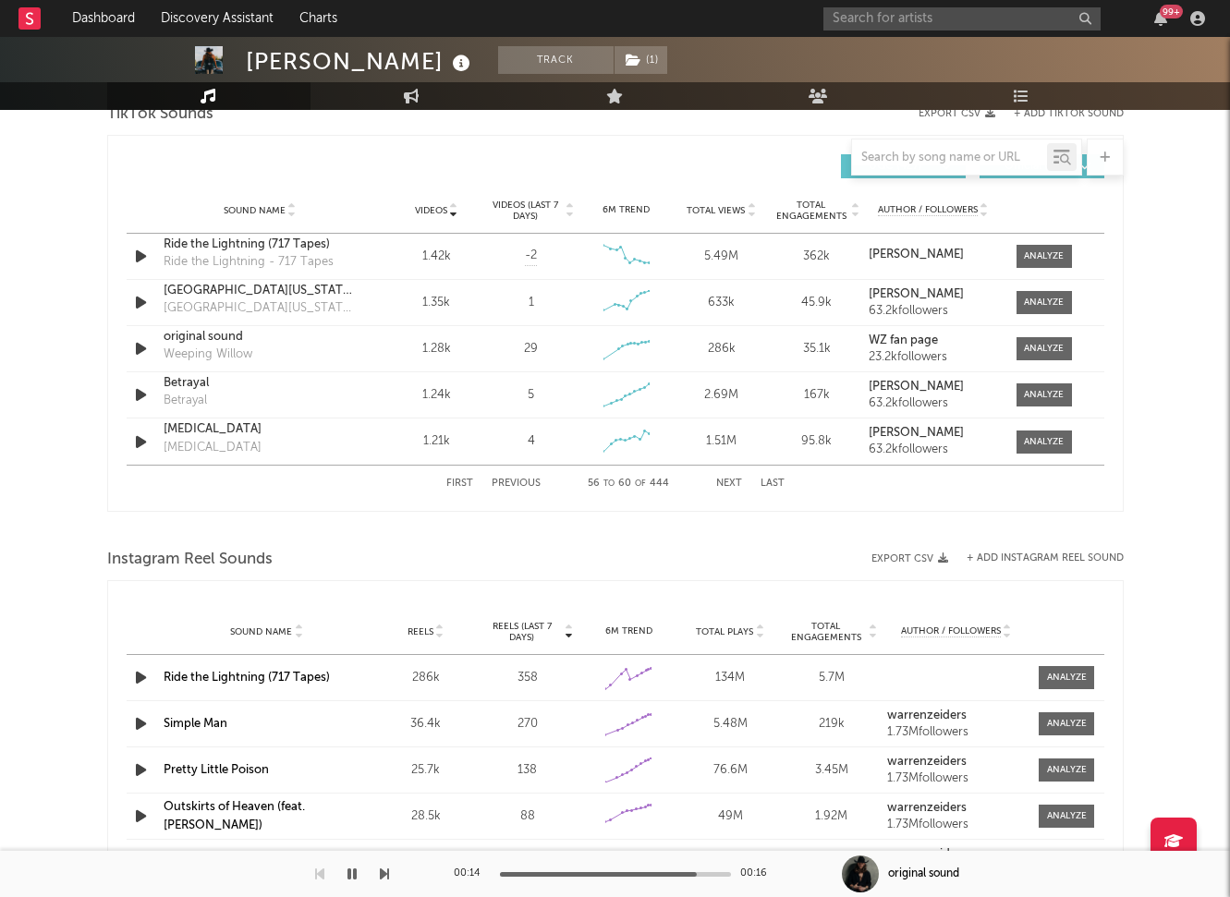
scroll to position [1253, 0]
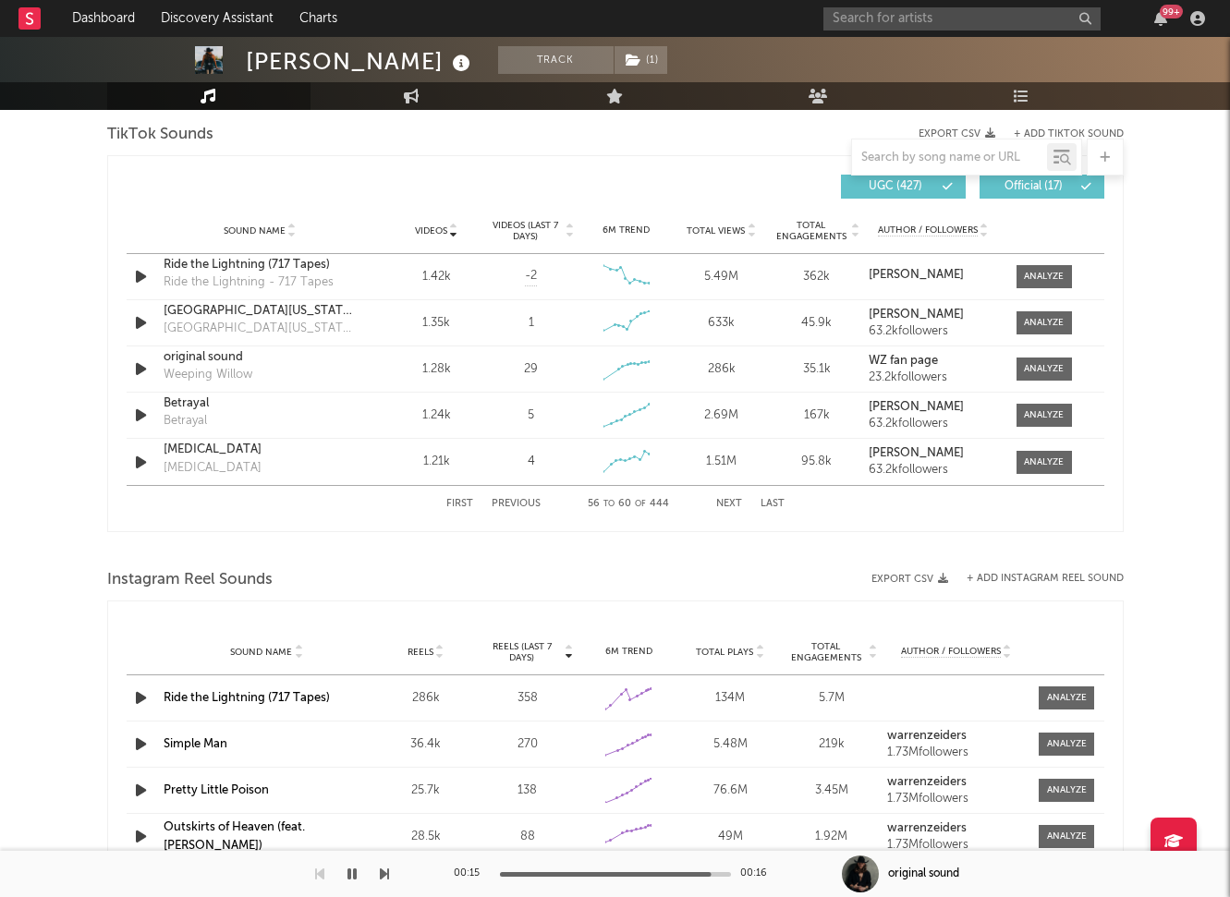
click at [733, 503] on button "Next" at bounding box center [729, 504] width 26 height 10
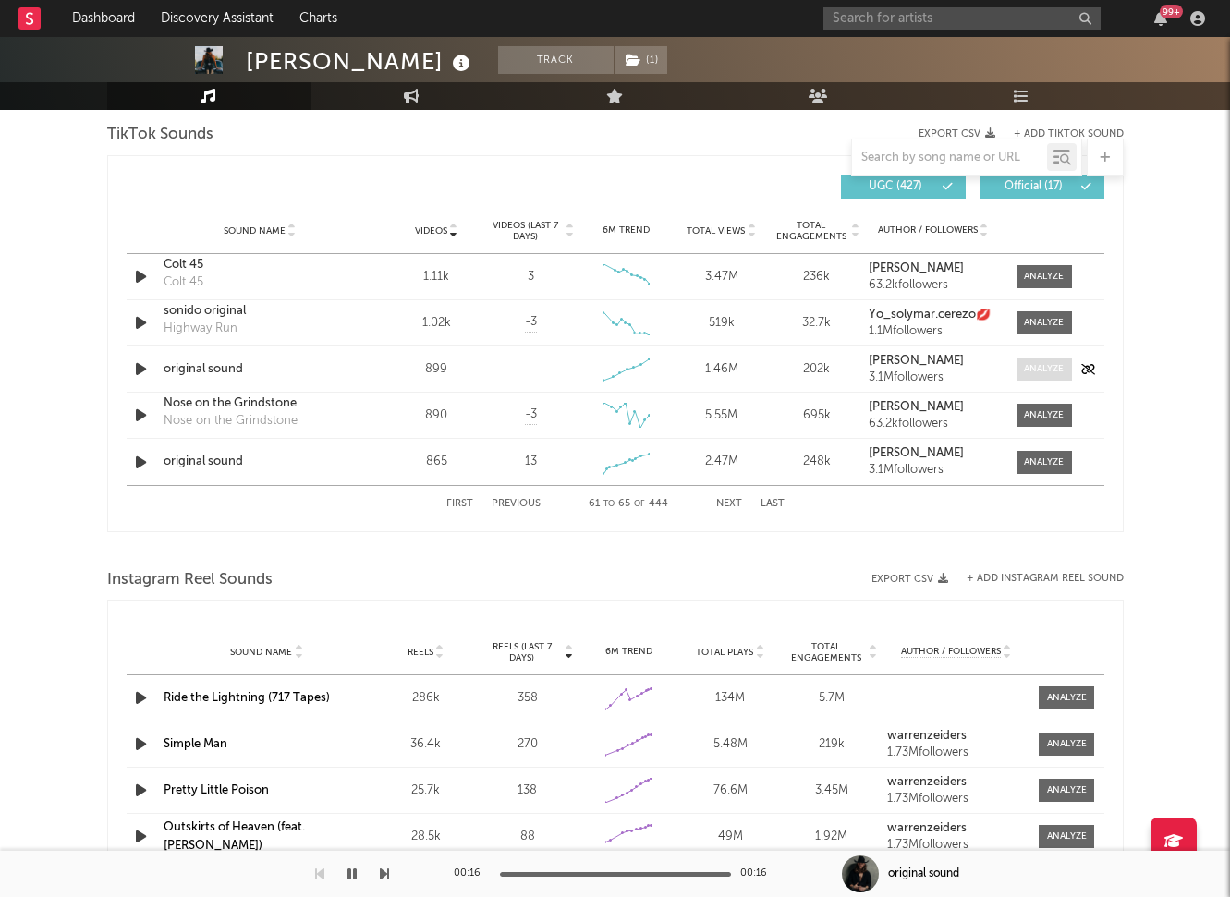
click at [1046, 371] on div at bounding box center [1044, 369] width 40 height 14
select select "1w"
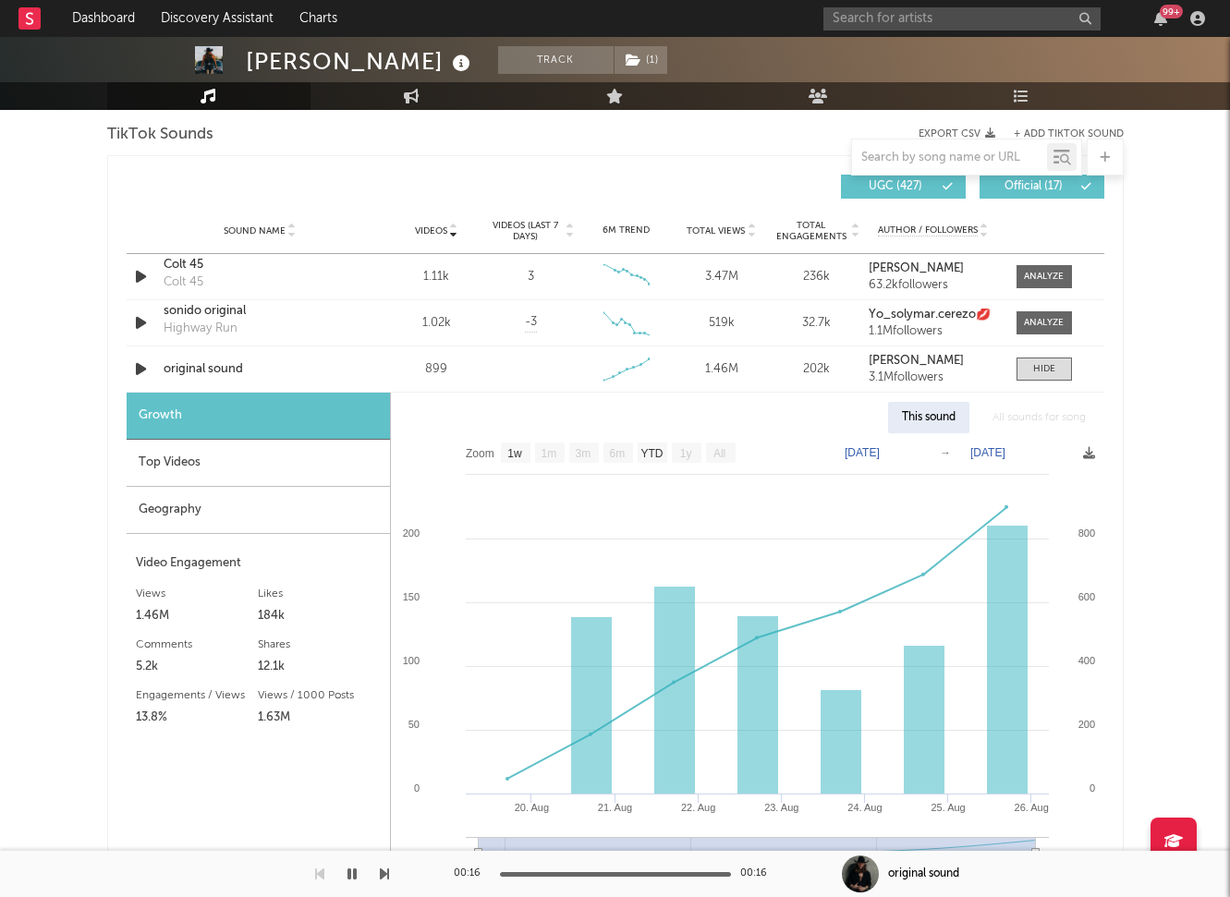
click at [1142, 422] on div "[PERSON_NAME] Track ( 1 ) [GEOGRAPHIC_DATA] | Country Edit Track ( 1 ) Benchmar…" at bounding box center [615, 434] width 1230 height 3301
click at [1183, 599] on div "[PERSON_NAME] Track ( 1 ) [GEOGRAPHIC_DATA] | Country Edit Track ( 1 ) Benchmar…" at bounding box center [615, 434] width 1230 height 3301
click at [1038, 364] on div at bounding box center [1044, 369] width 22 height 14
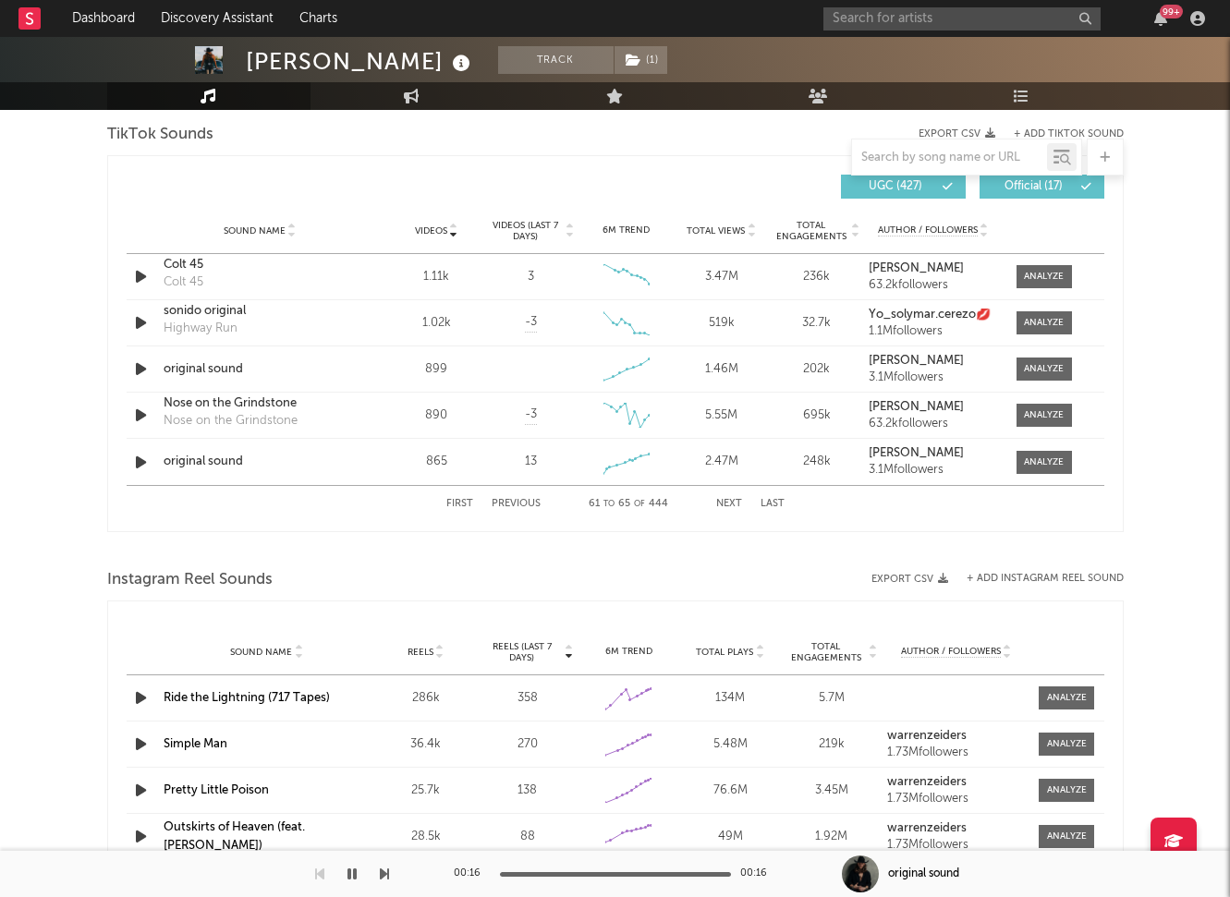
click at [464, 501] on button "First" at bounding box center [459, 504] width 27 height 10
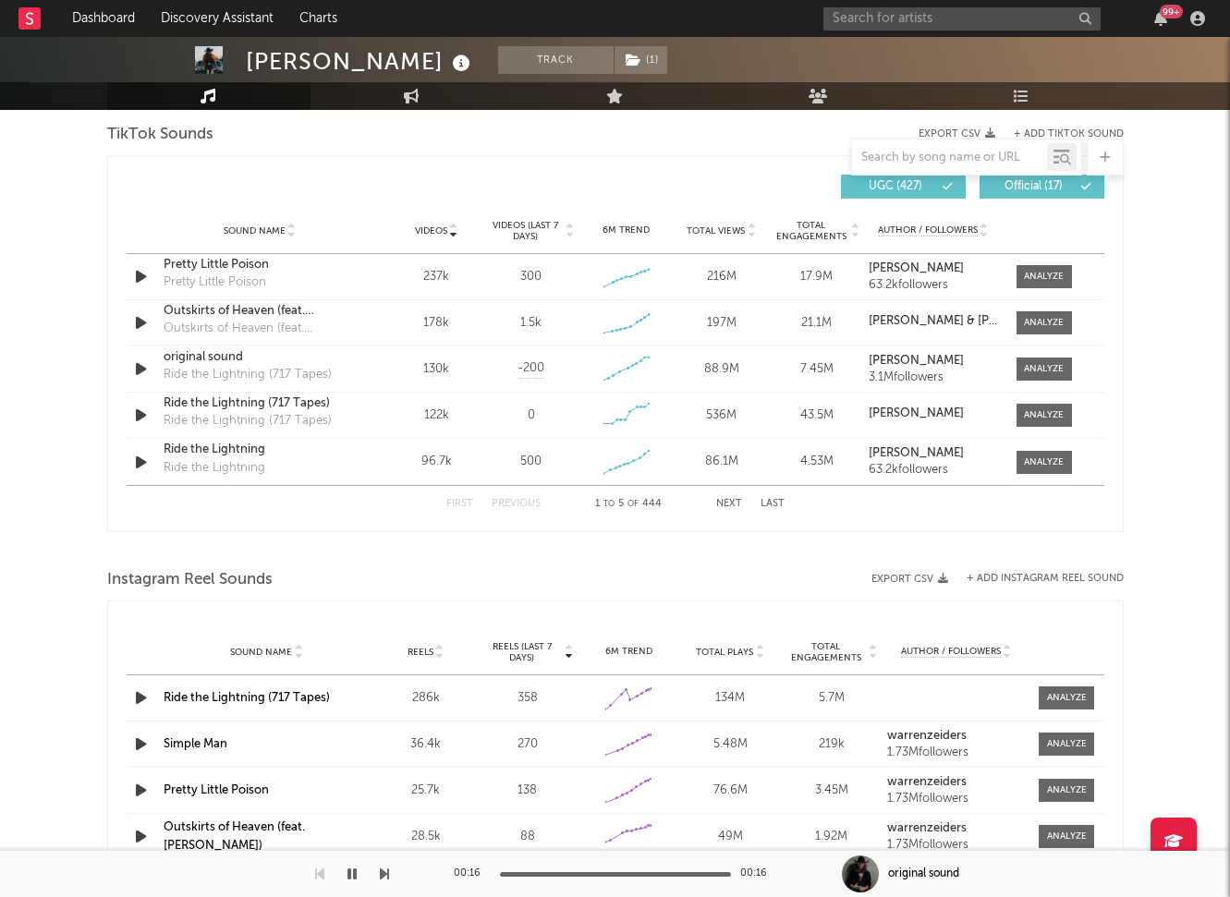
click at [731, 501] on button "Next" at bounding box center [729, 504] width 26 height 10
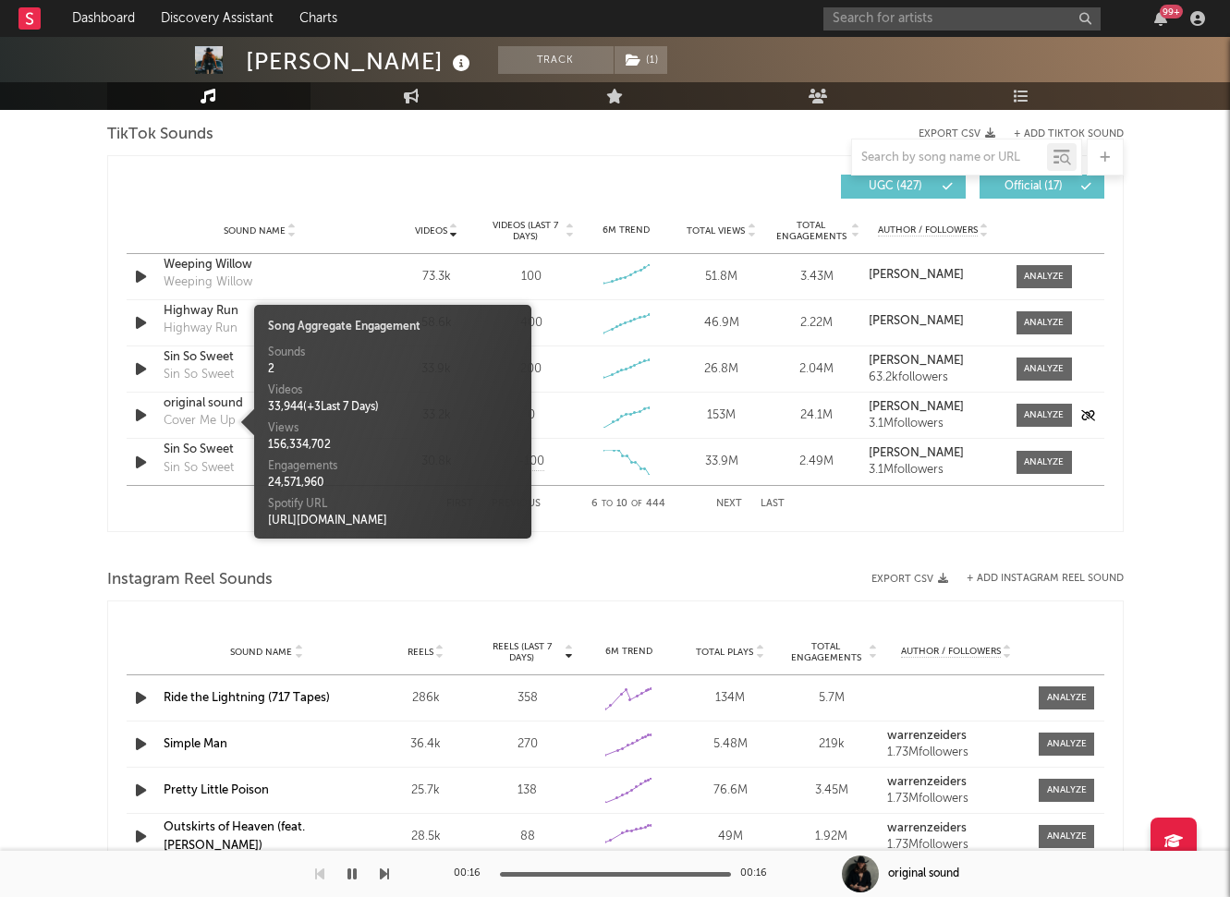
click at [211, 420] on div "Cover Me Up" at bounding box center [200, 421] width 72 height 18
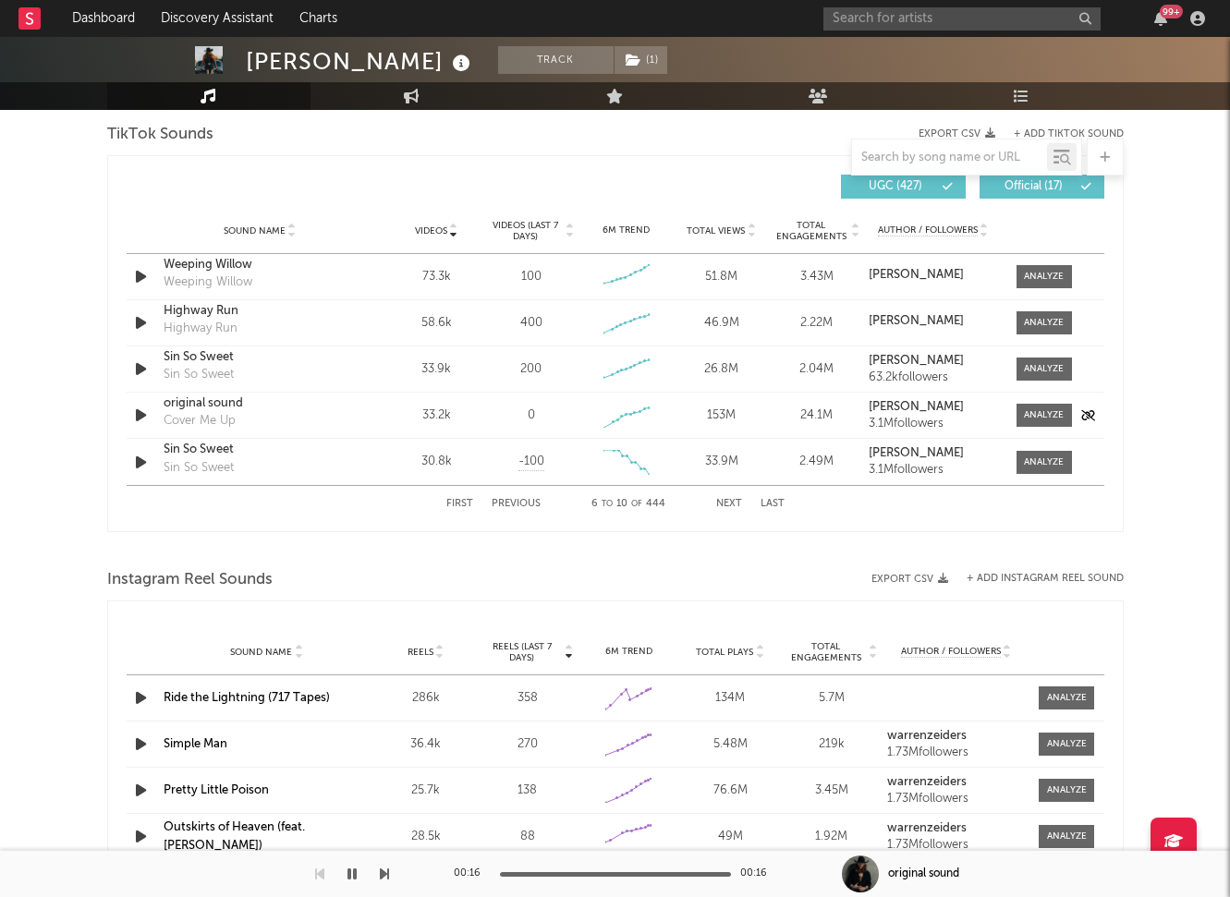
click at [212, 404] on div "original sound" at bounding box center [260, 404] width 193 height 18
click at [729, 504] on button "Next" at bounding box center [729, 504] width 26 height 10
click at [194, 407] on div "original sound" at bounding box center [260, 416] width 193 height 18
click at [728, 506] on button "Next" at bounding box center [729, 504] width 26 height 10
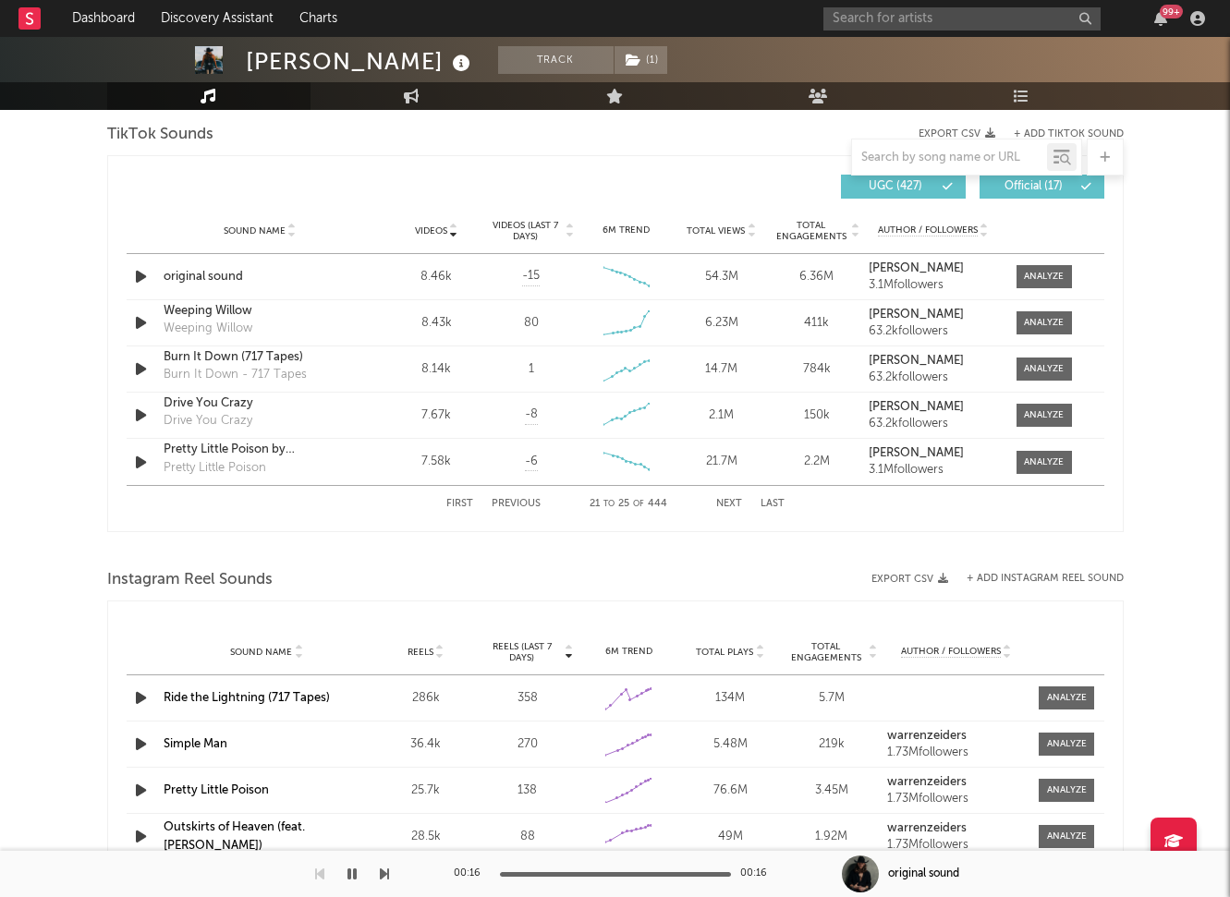
click at [731, 504] on button "Next" at bounding box center [729, 504] width 26 height 10
click at [214, 318] on div "original sound" at bounding box center [260, 311] width 193 height 18
click at [735, 499] on button "Next" at bounding box center [729, 504] width 26 height 10
click at [726, 501] on button "Next" at bounding box center [729, 504] width 26 height 10
select select "1w"
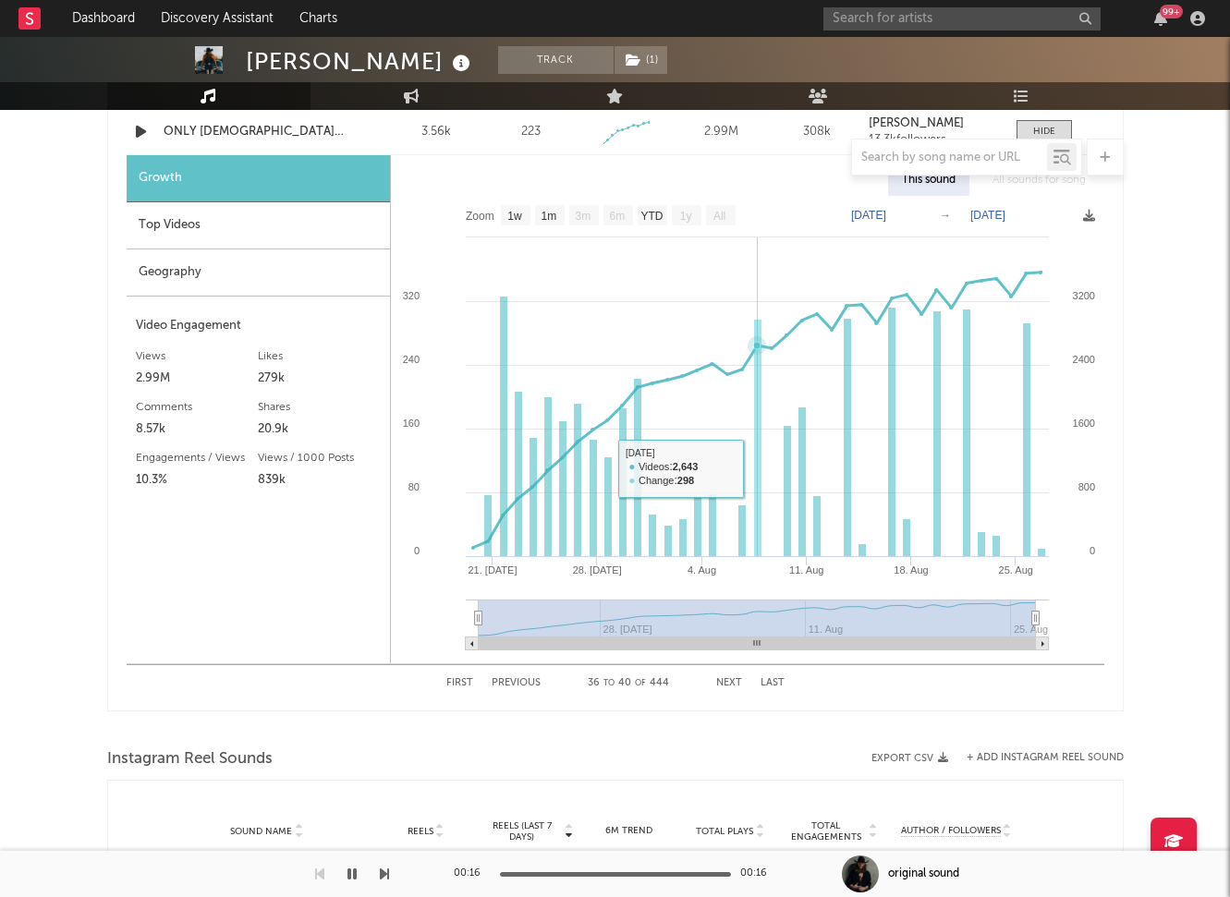
scroll to position [1586, 0]
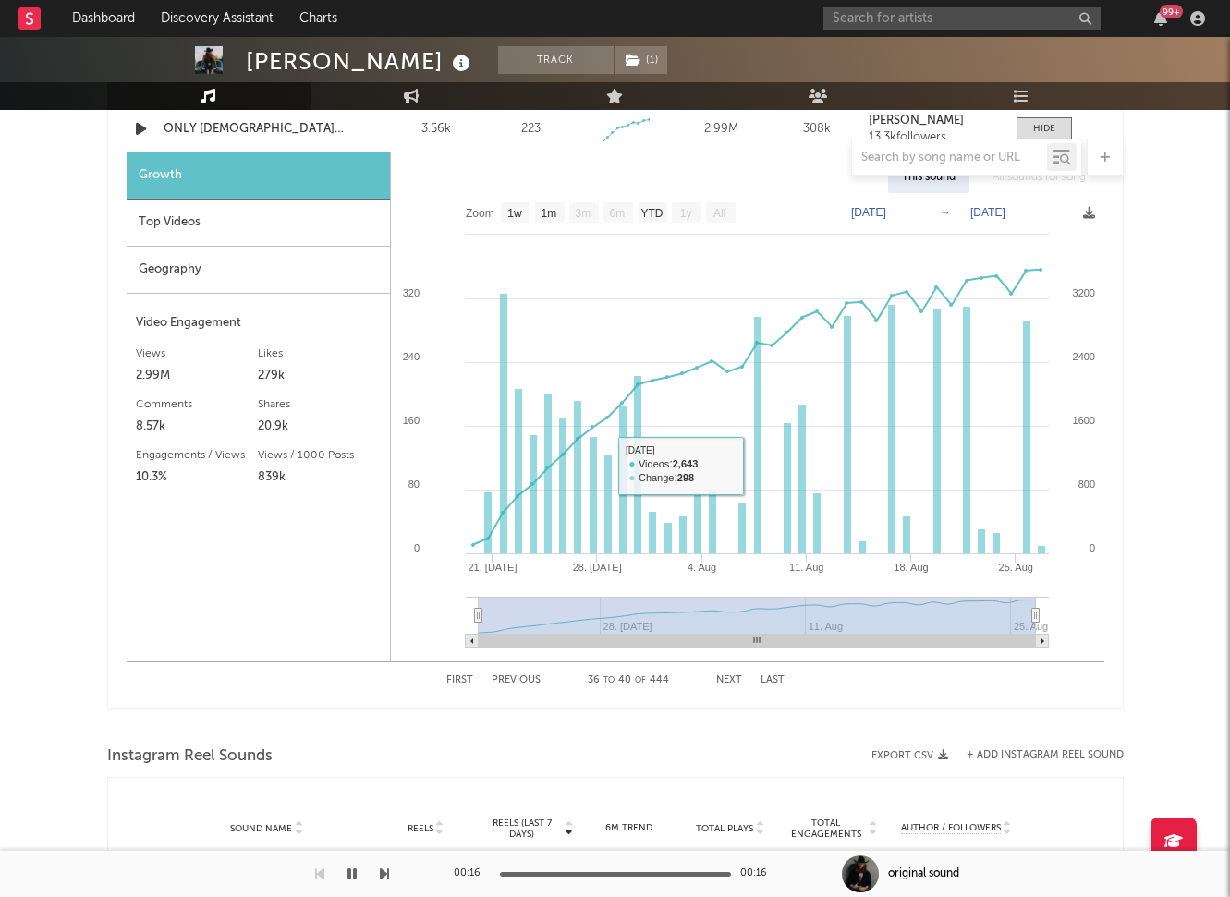
click at [724, 672] on div "First Previous 36 to 40 of 444 Next Last" at bounding box center [615, 681] width 338 height 36
click at [730, 685] on button "Next" at bounding box center [729, 680] width 26 height 10
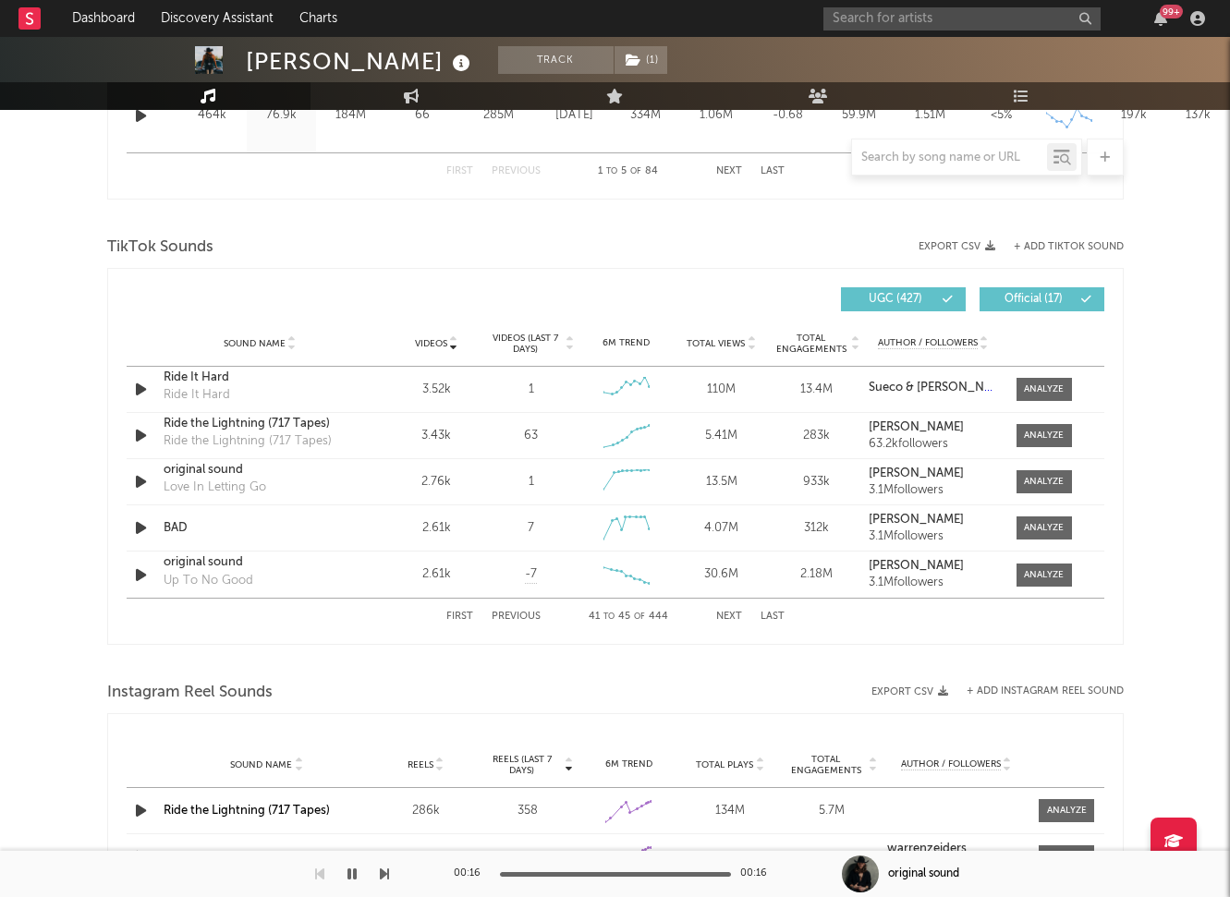
scroll to position [1139, 0]
click at [218, 473] on div "original sound" at bounding box center [260, 471] width 193 height 18
click at [207, 573] on div "Up To No Good" at bounding box center [209, 582] width 90 height 18
click at [204, 561] on div "original sound" at bounding box center [260, 563] width 193 height 18
click at [725, 620] on button "Next" at bounding box center [729, 618] width 26 height 10
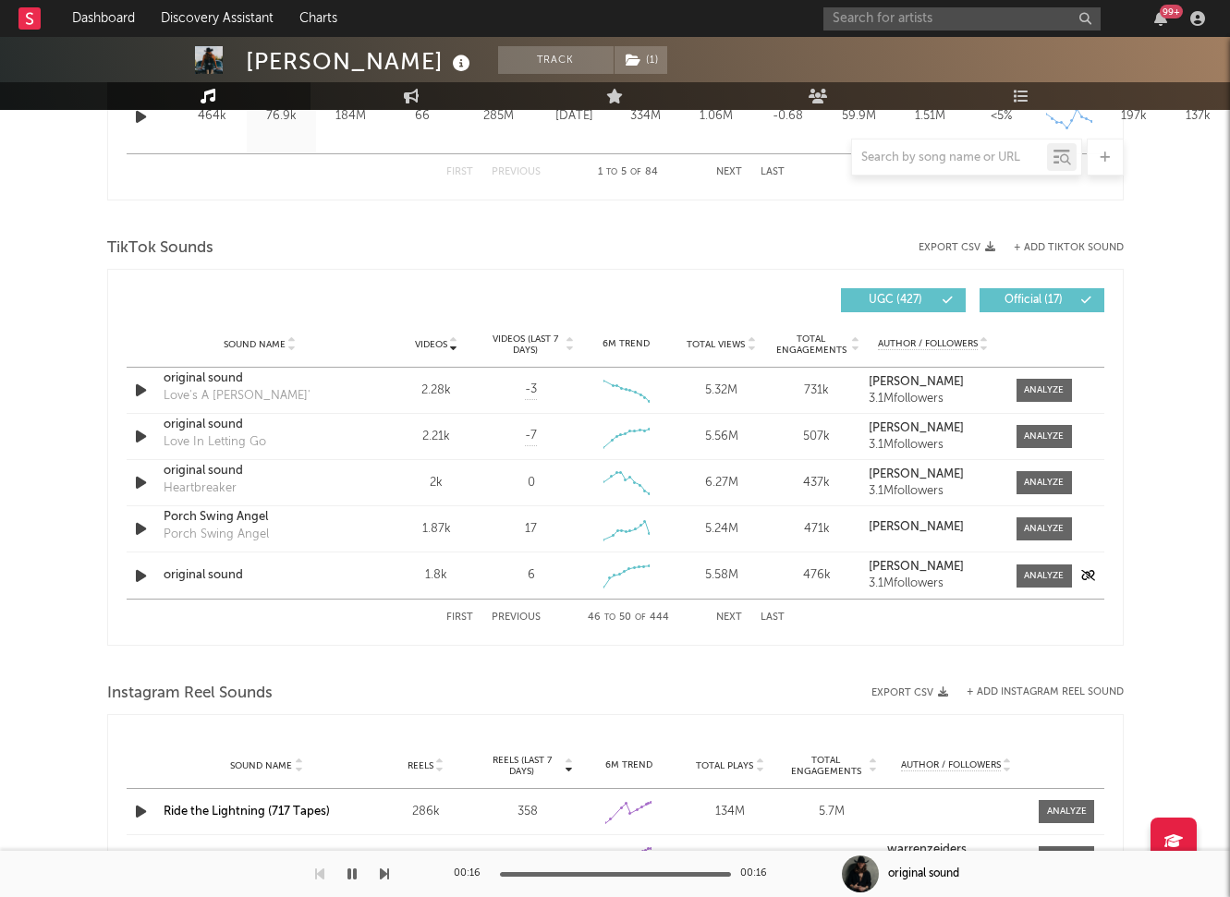
click at [222, 584] on div "Sound Name original sound Videos 1.8k Videos (last 7 days) 6 Weekly Growth % - …" at bounding box center [616, 576] width 978 height 46
click at [213, 571] on div "original sound" at bounding box center [260, 575] width 193 height 18
click at [1158, 444] on div "[PERSON_NAME] Track ( 1 ) [GEOGRAPHIC_DATA] | Country Edit Track ( 1 ) Benchmar…" at bounding box center [615, 294] width 1230 height 2792
click at [1181, 450] on div "[PERSON_NAME] Track ( 1 ) [GEOGRAPHIC_DATA] | Country Edit Track ( 1 ) Benchmar…" at bounding box center [615, 294] width 1230 height 2792
click at [723, 614] on button "Next" at bounding box center [729, 618] width 26 height 10
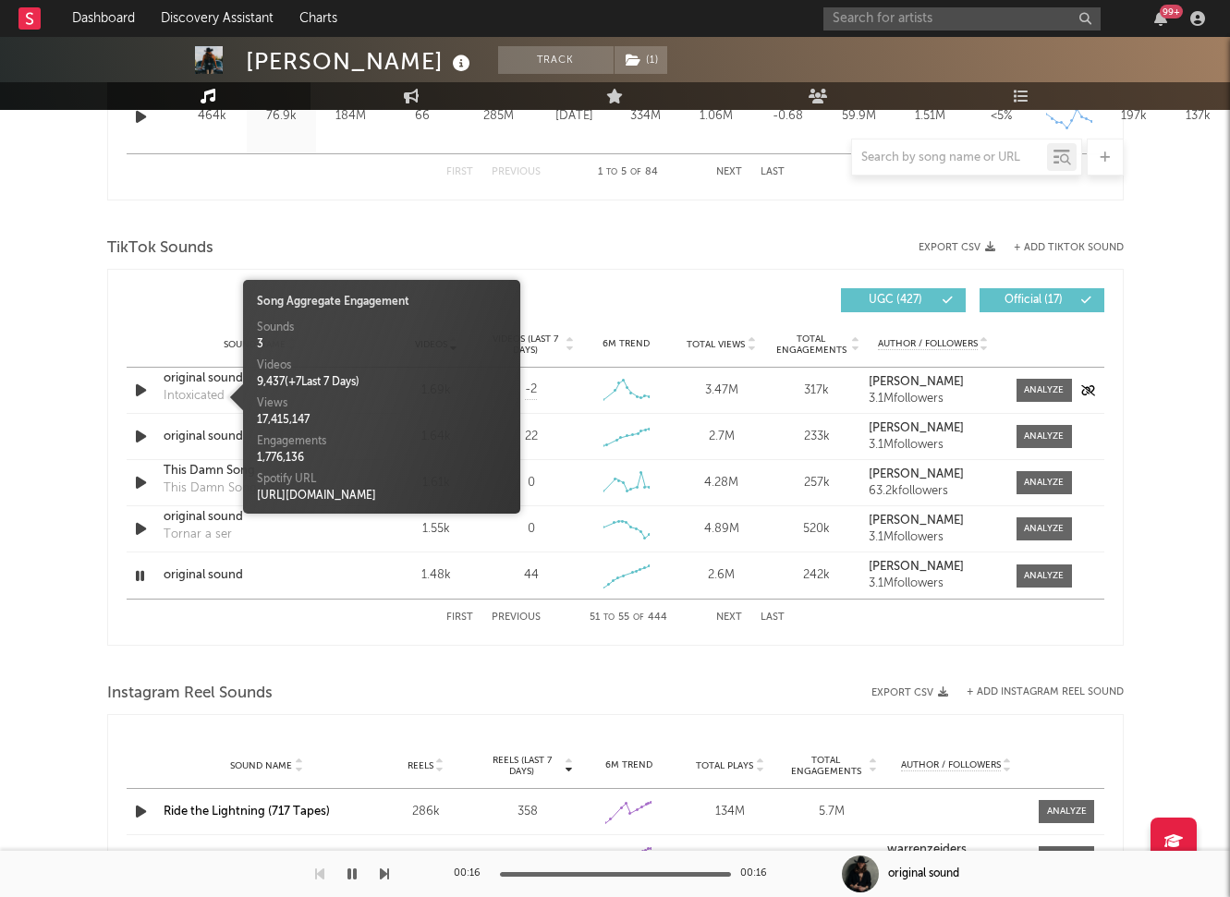
click at [212, 388] on div "Intoxicated" at bounding box center [194, 396] width 61 height 18
click at [452, 616] on button "First" at bounding box center [459, 618] width 27 height 10
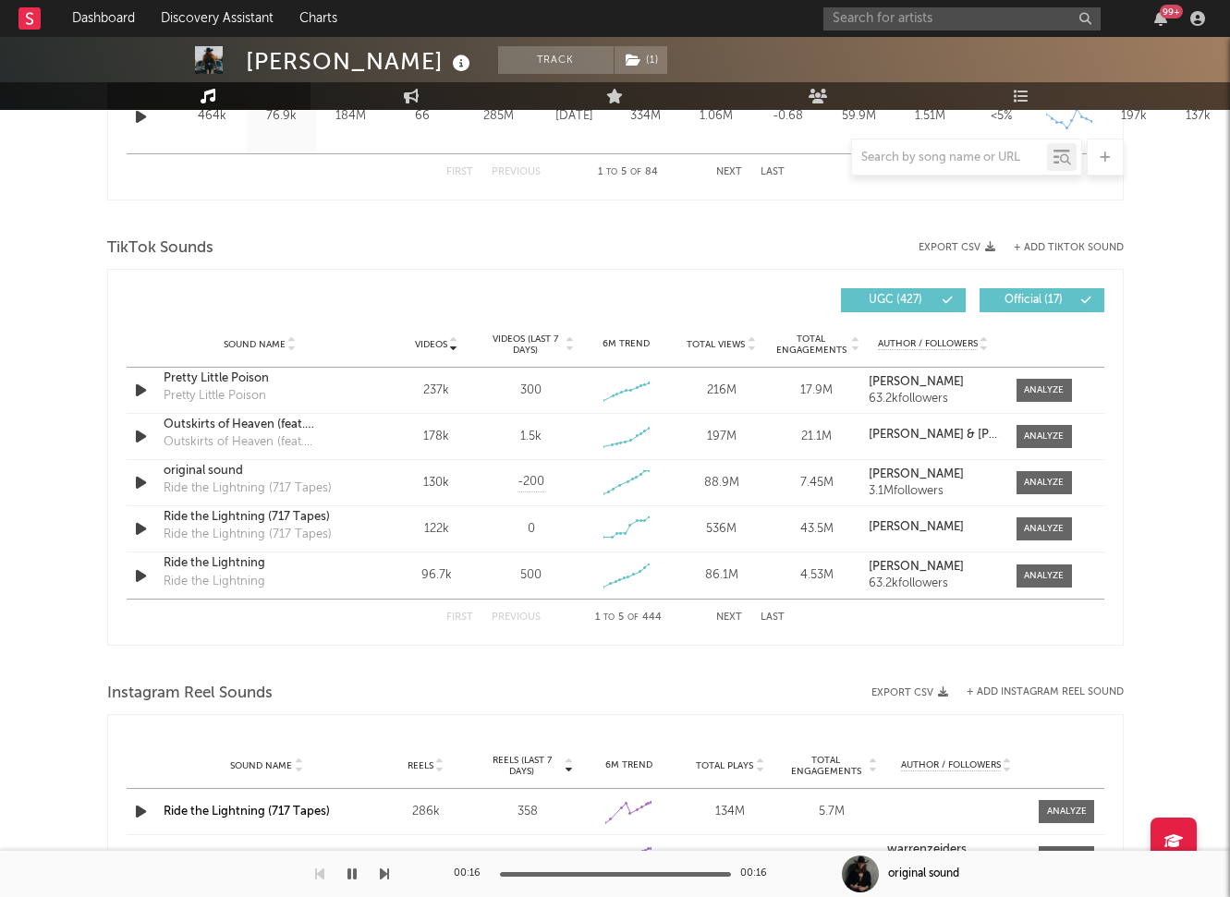
click at [726, 614] on button "Next" at bounding box center [729, 618] width 26 height 10
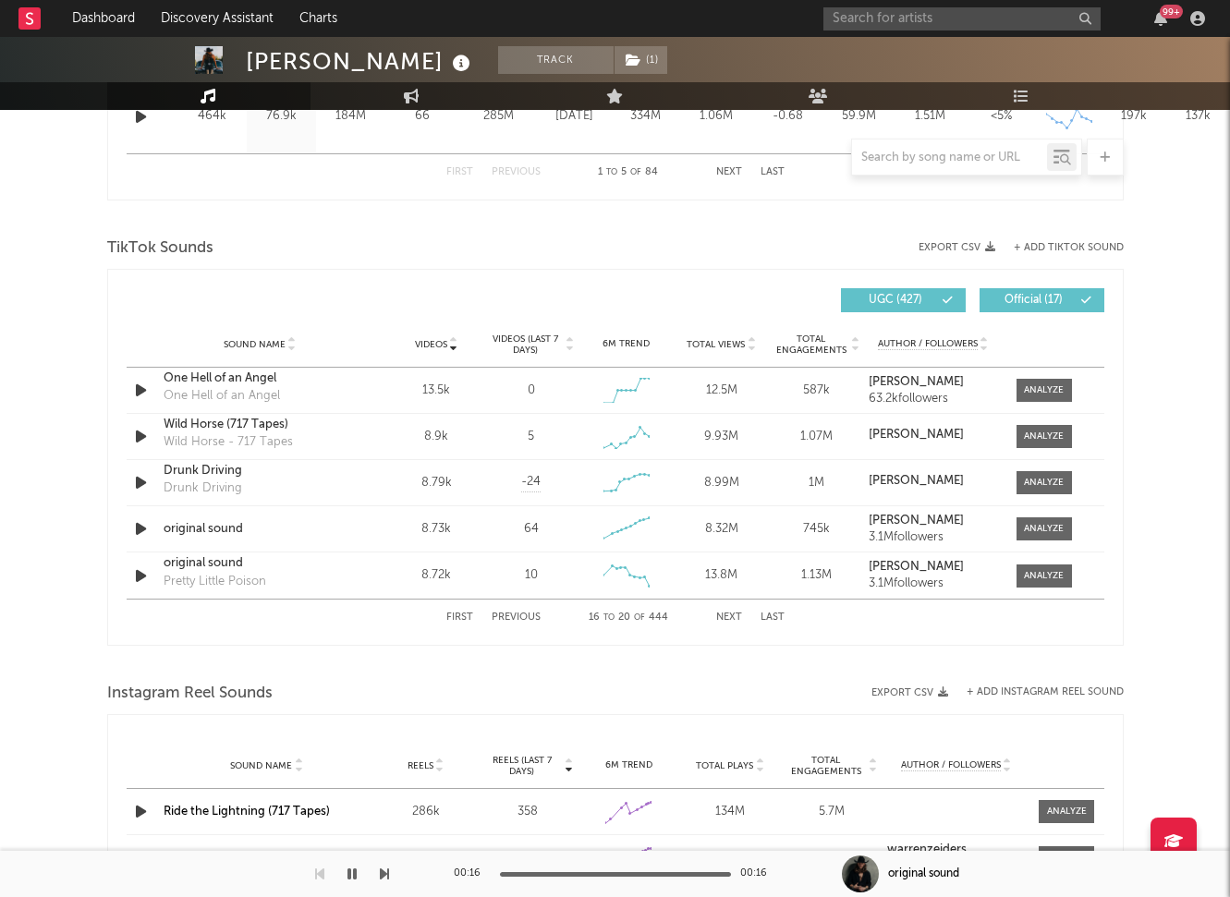
click at [726, 614] on button "Next" at bounding box center [729, 618] width 26 height 10
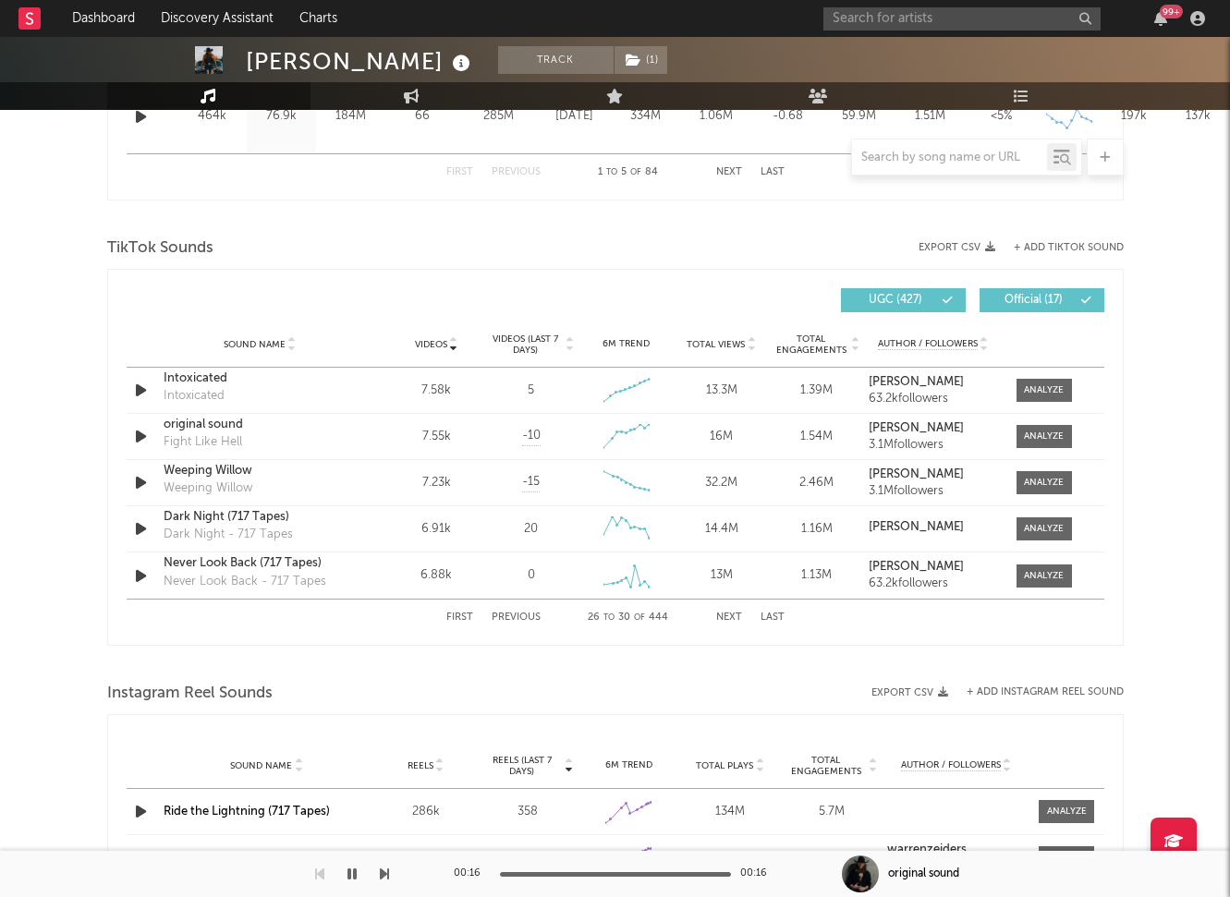
click at [726, 614] on button "Next" at bounding box center [729, 618] width 26 height 10
select select "1w"
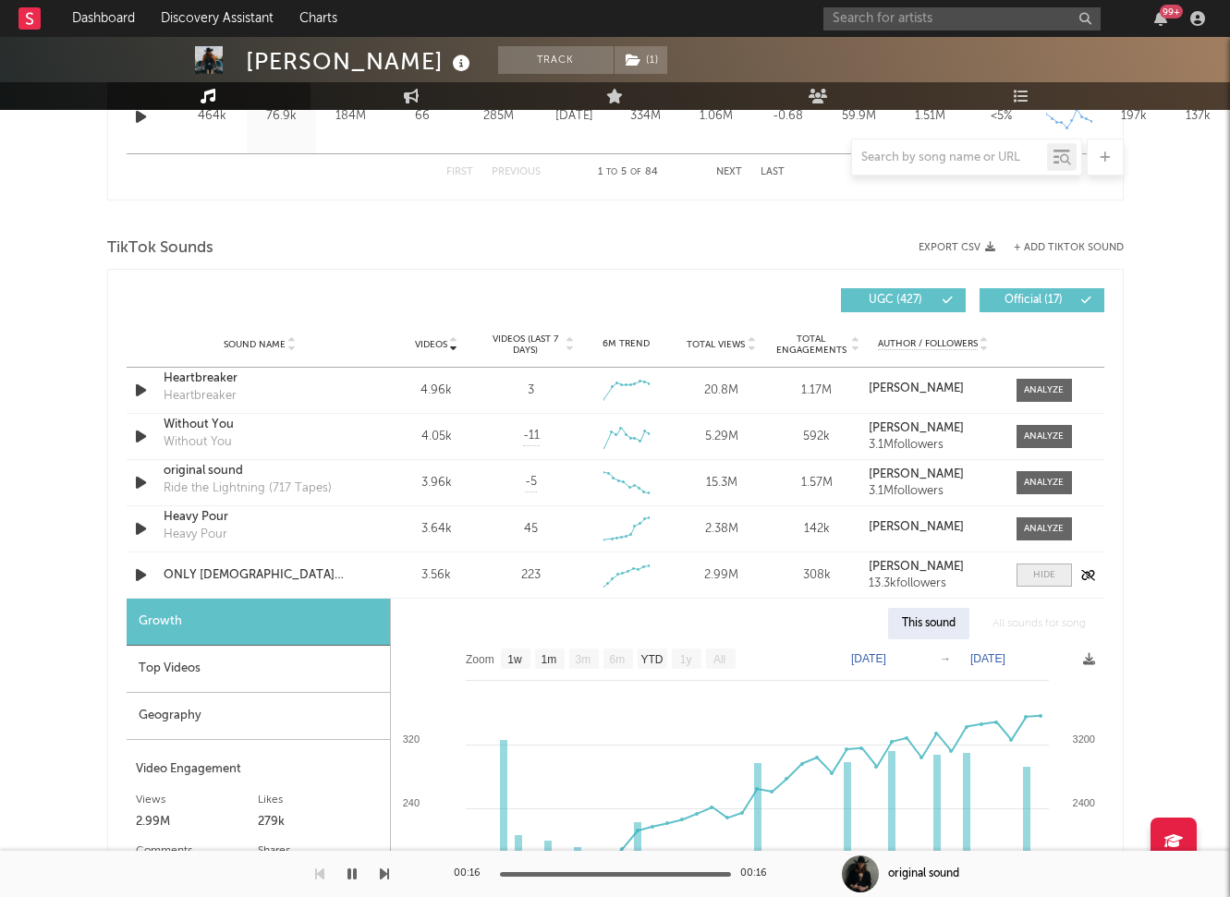
click at [1026, 577] on span at bounding box center [1043, 575] width 55 height 23
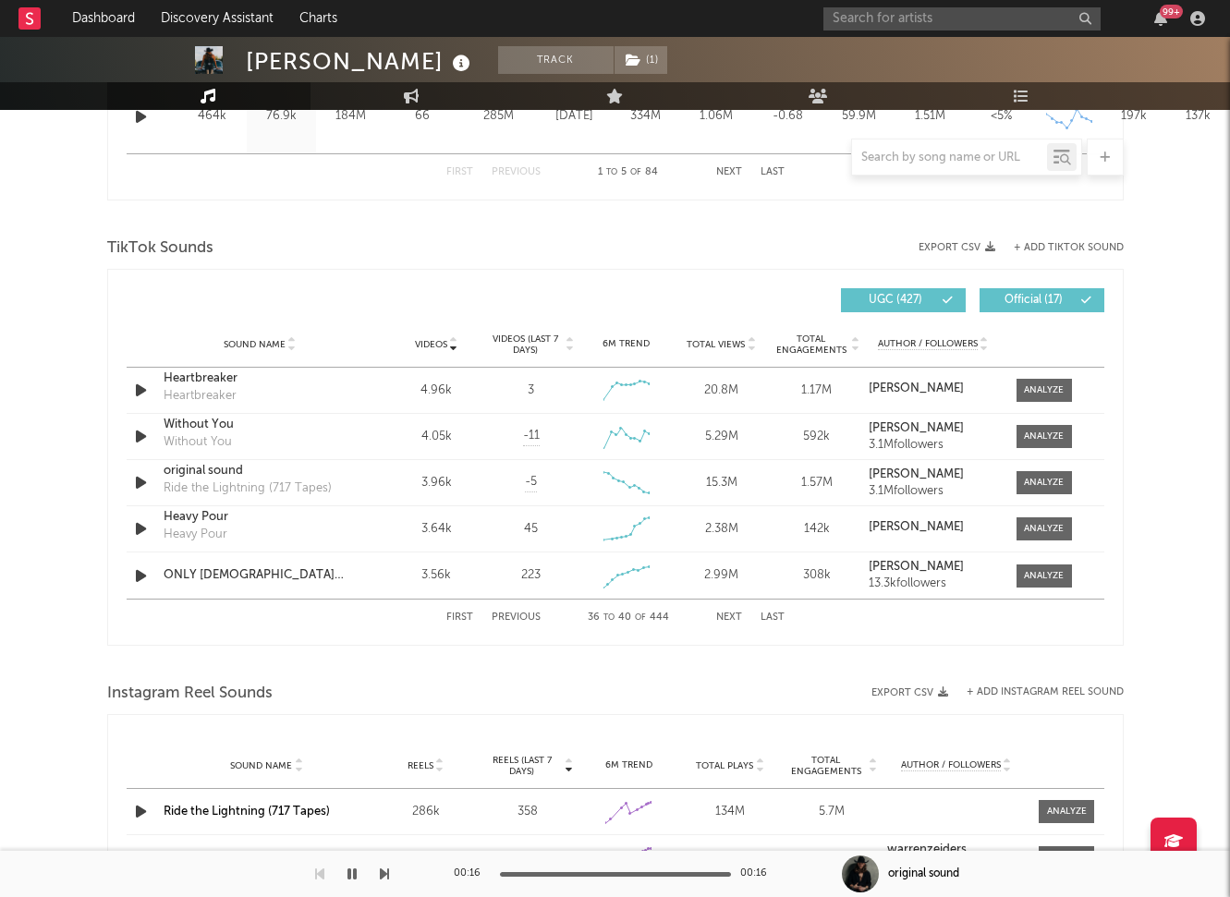
click at [726, 618] on button "Next" at bounding box center [729, 618] width 26 height 10
click at [1021, 578] on span at bounding box center [1043, 576] width 55 height 23
select select "1w"
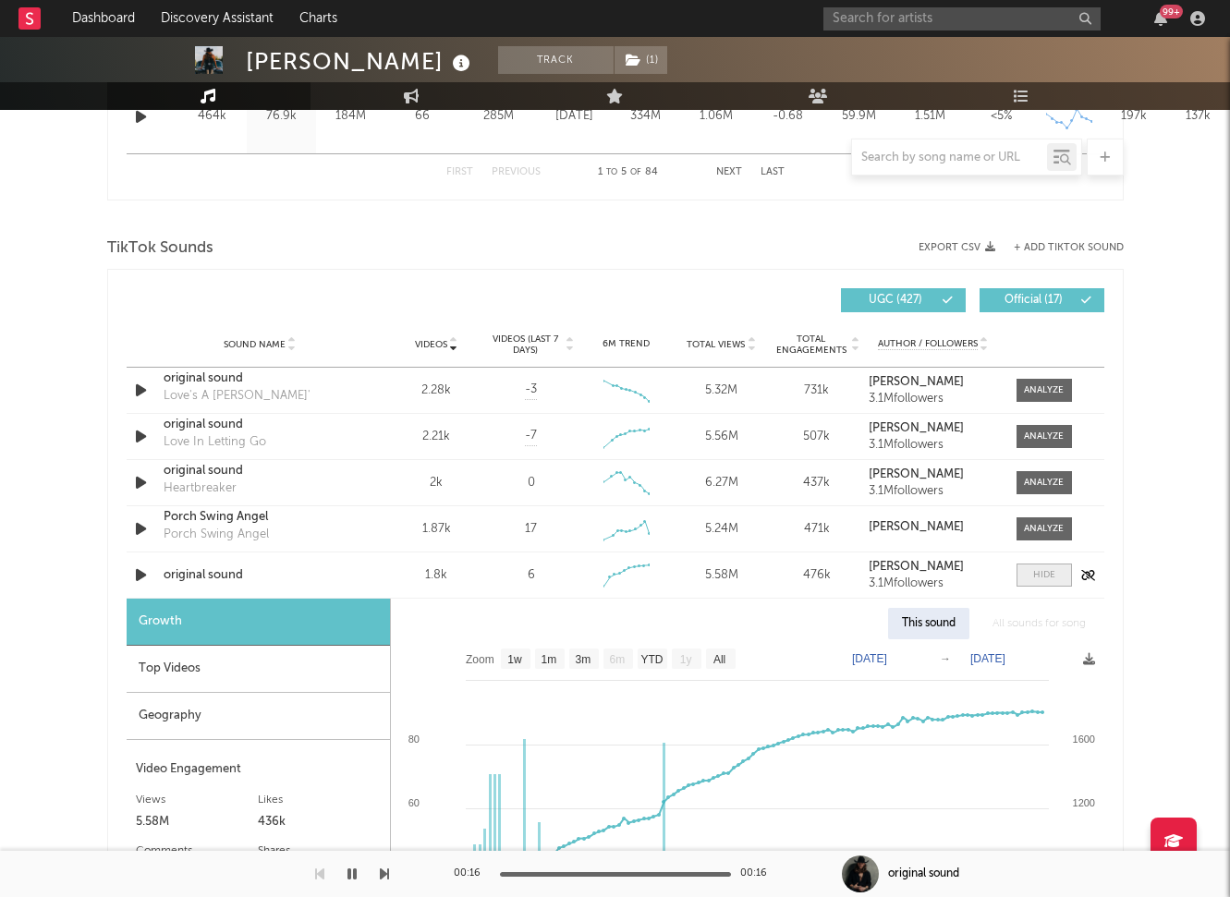
scroll to position [1400, 0]
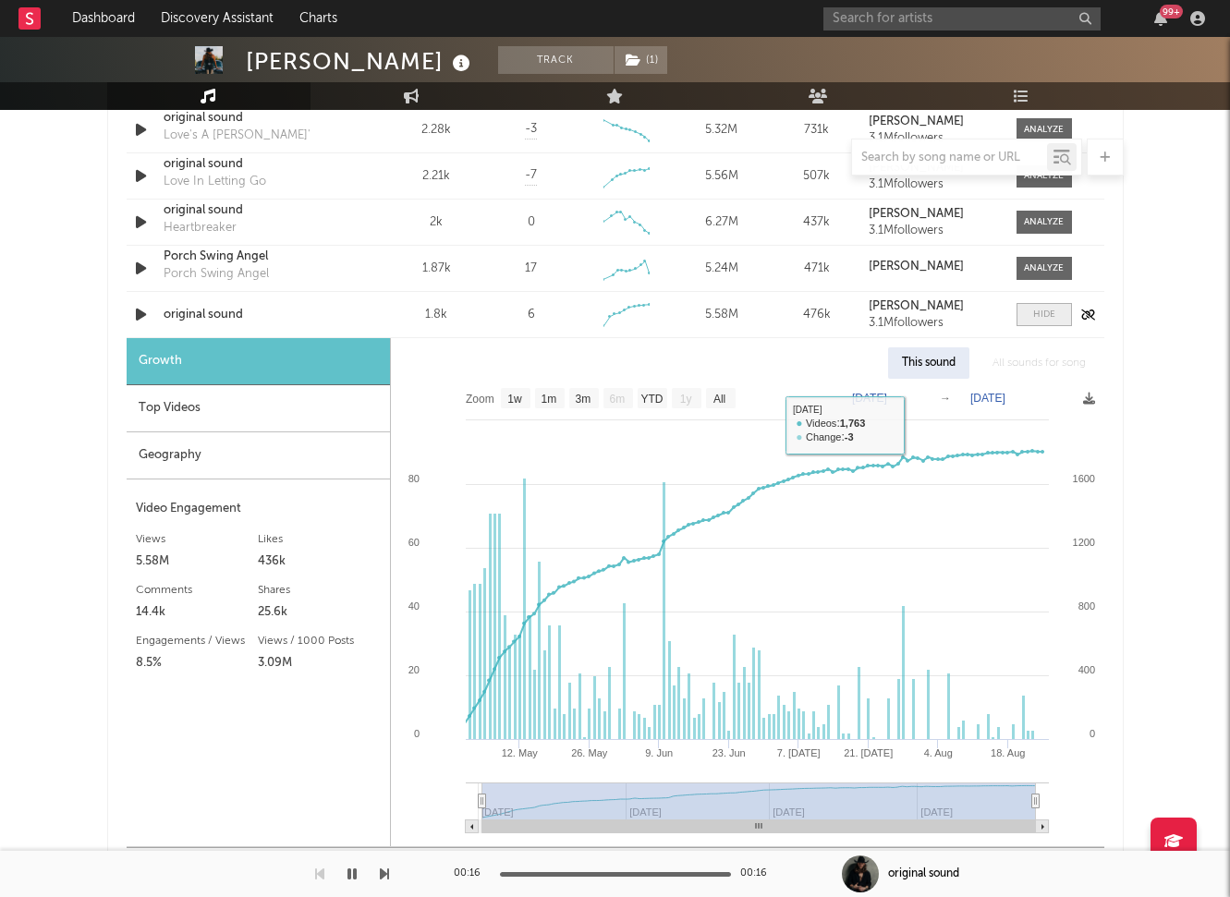
click at [1053, 313] on div at bounding box center [1044, 315] width 22 height 14
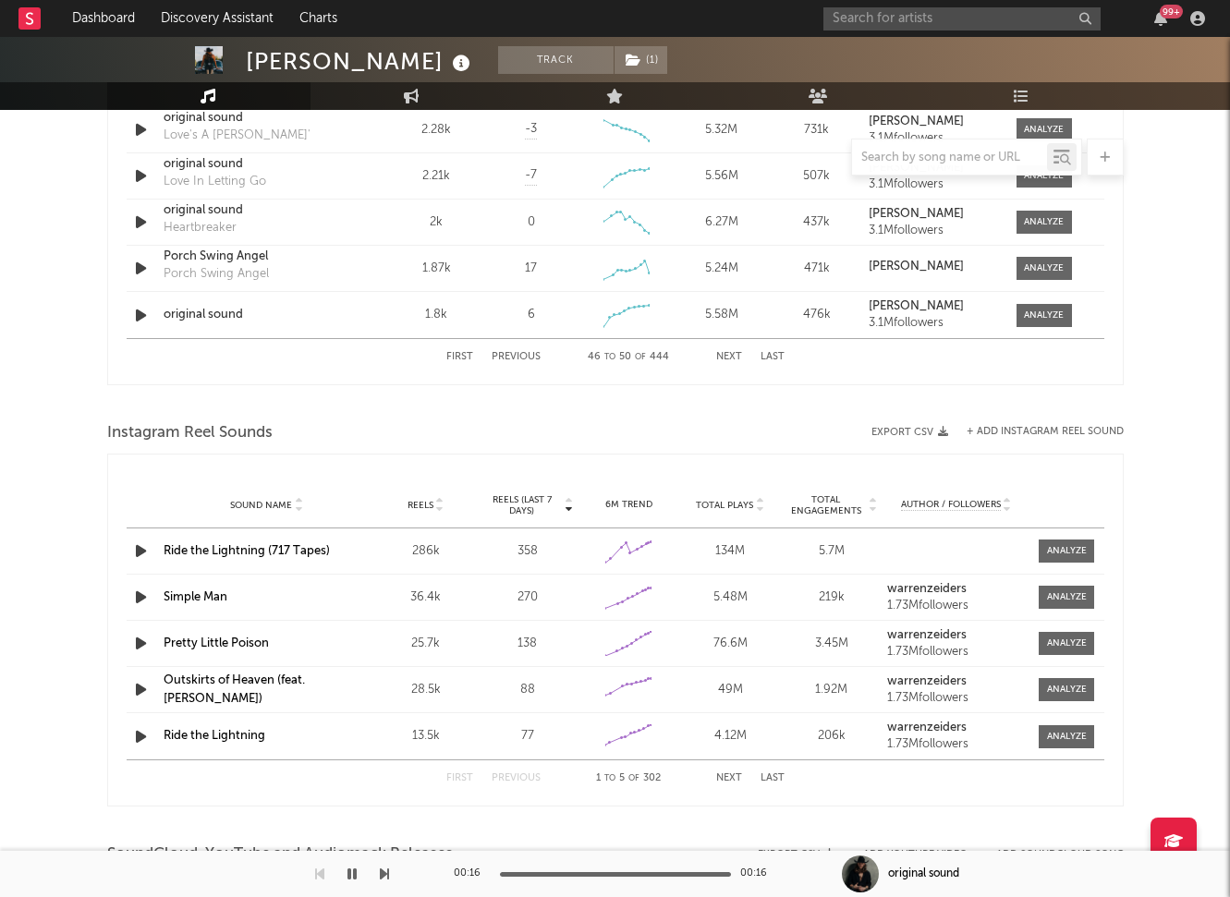
click at [735, 354] on button "Next" at bounding box center [729, 357] width 26 height 10
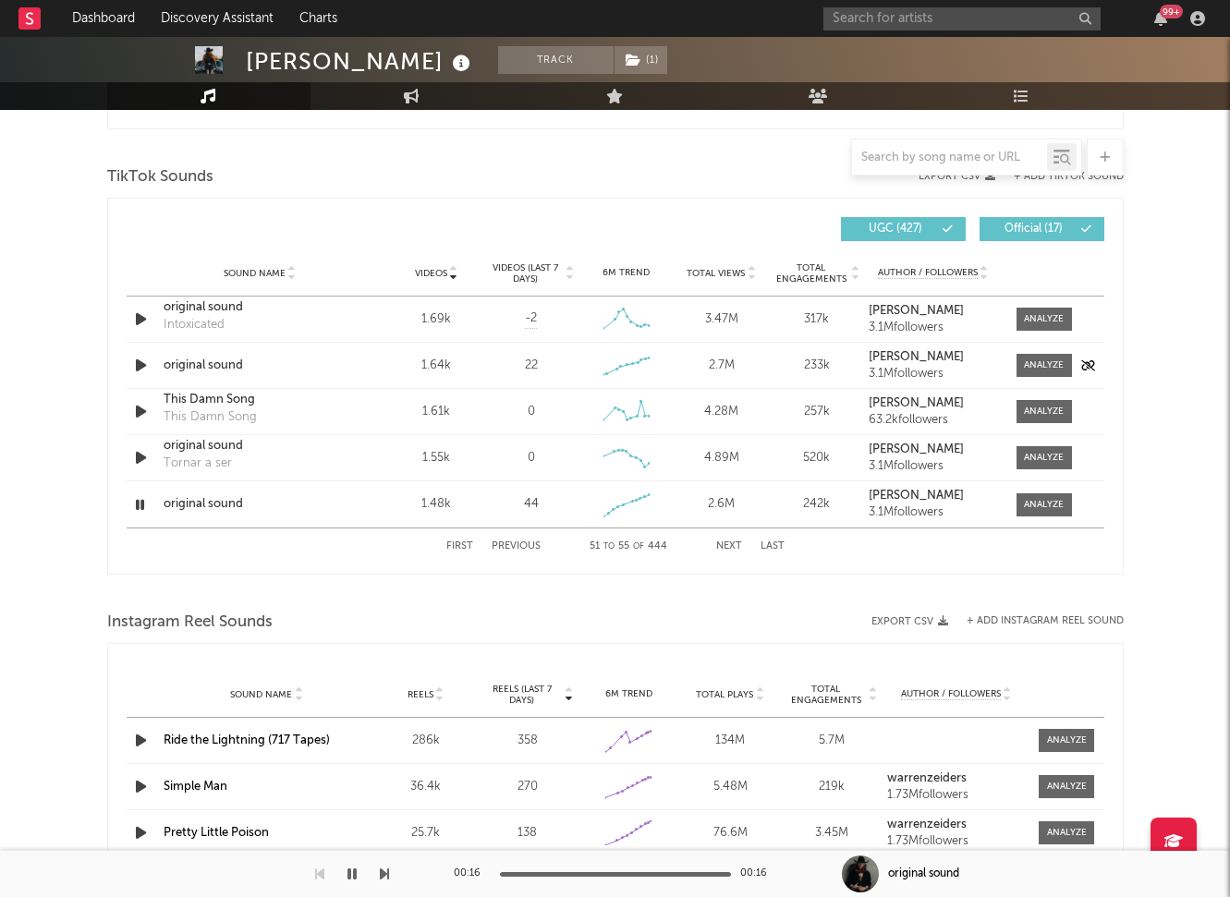
click at [210, 366] on div "original sound" at bounding box center [260, 366] width 193 height 18
click at [202, 498] on div "original sound" at bounding box center [260, 504] width 193 height 18
click at [1028, 501] on div at bounding box center [1044, 505] width 40 height 14
select select "1w"
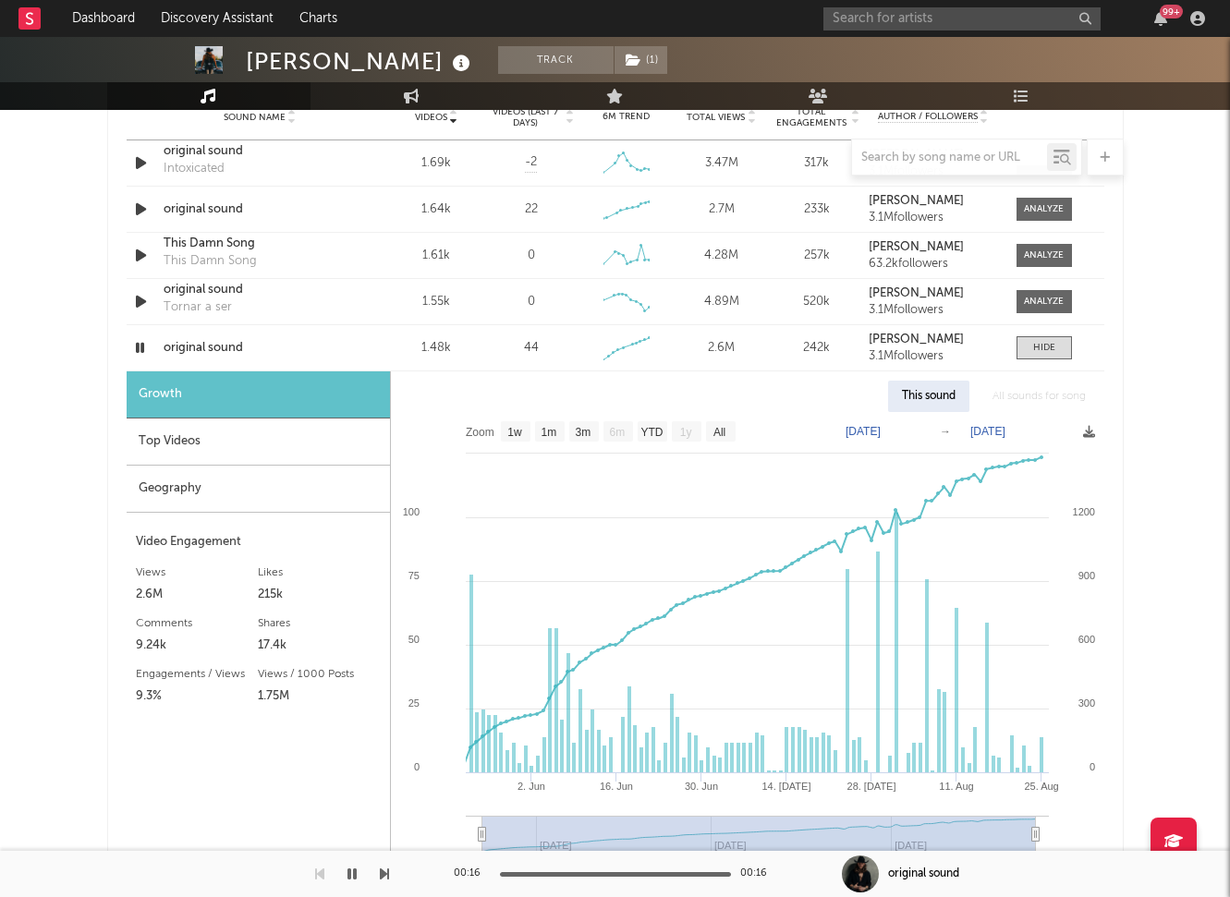
scroll to position [1368, 0]
